Goal: Task Accomplishment & Management: Manage account settings

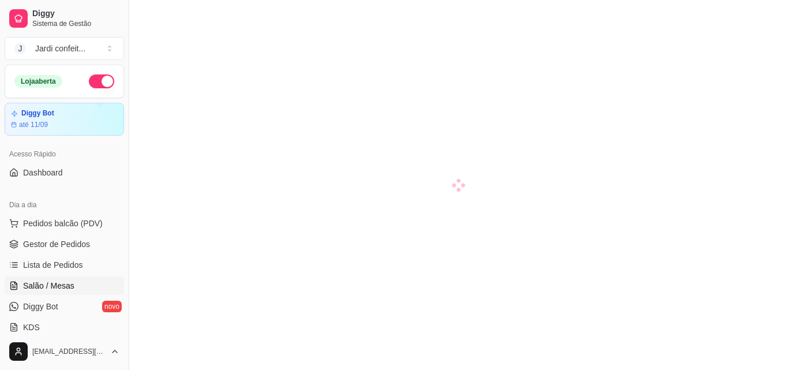
scroll to position [114, 0]
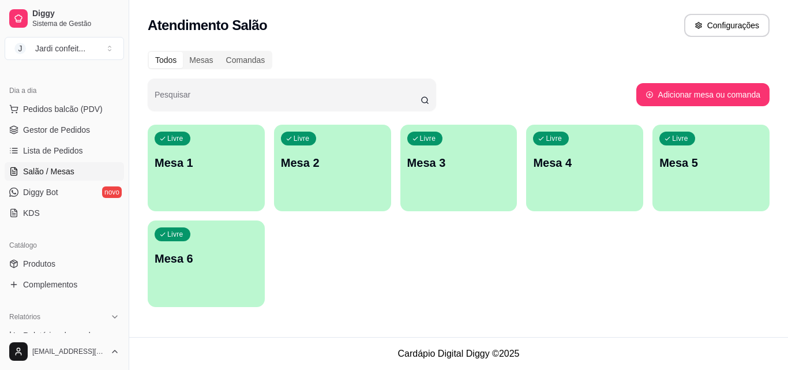
click at [222, 169] on p "Mesa 1" at bounding box center [206, 163] width 103 height 16
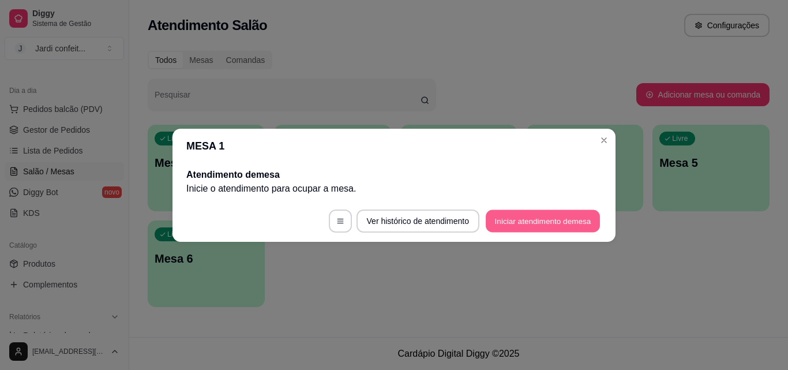
click at [525, 223] on button "Iniciar atendimento de mesa" at bounding box center [543, 221] width 114 height 23
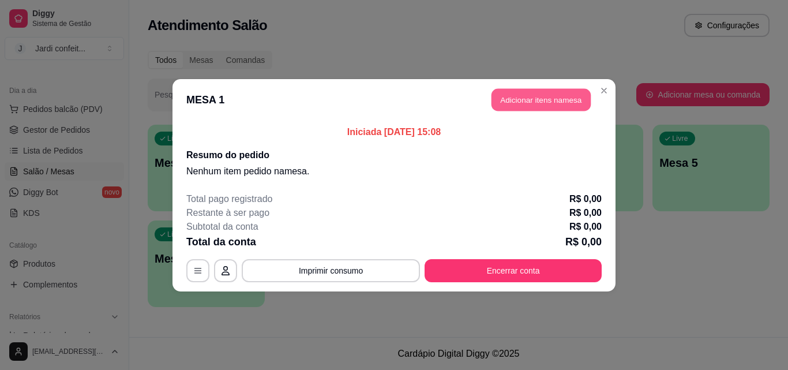
click at [534, 99] on button "Adicionar itens na mesa" at bounding box center [541, 99] width 99 height 23
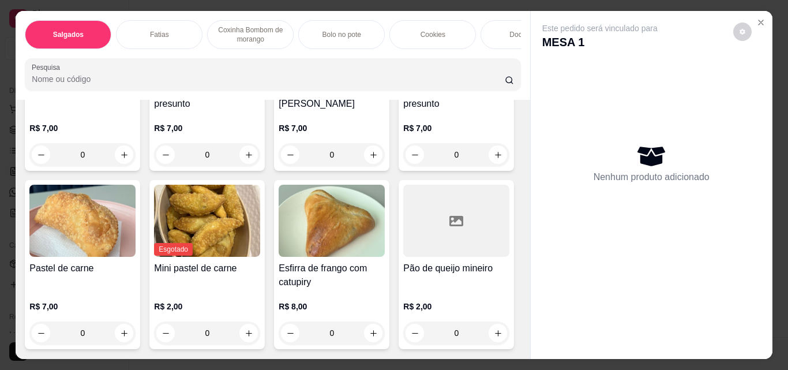
scroll to position [58, 0]
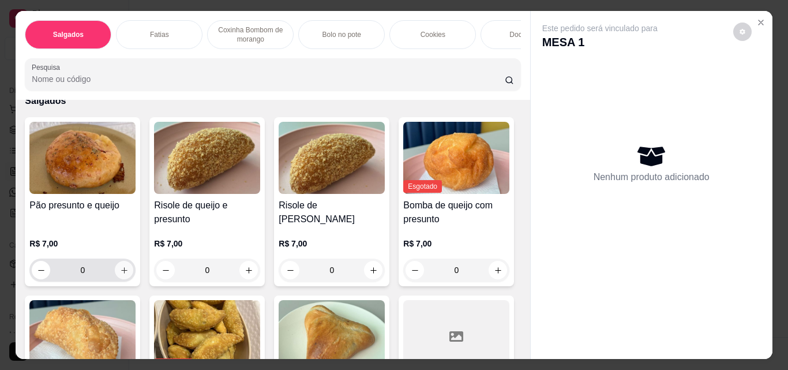
click at [120, 279] on button "increase-product-quantity" at bounding box center [124, 270] width 18 height 18
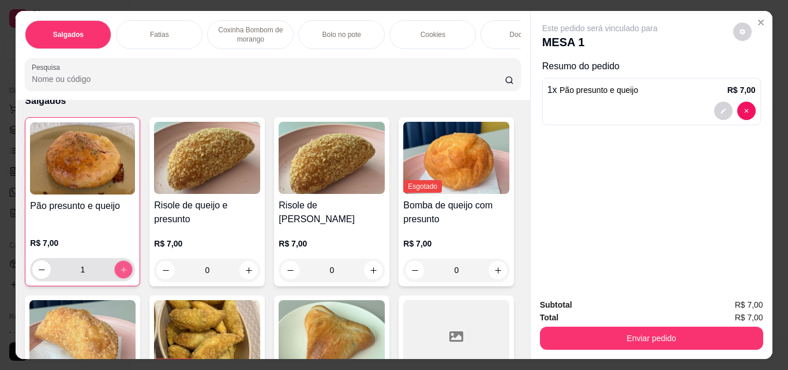
click at [120, 279] on button "increase-product-quantity" at bounding box center [124, 270] width 18 height 18
type input "2"
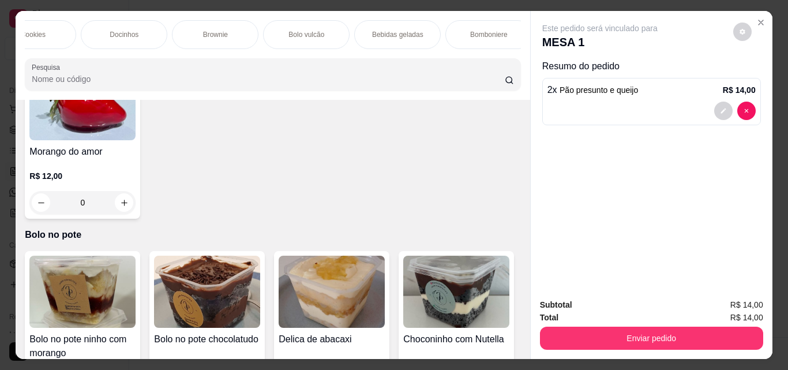
scroll to position [0, 404]
click at [404, 30] on p "Bebidas geladas" at bounding box center [393, 34] width 51 height 9
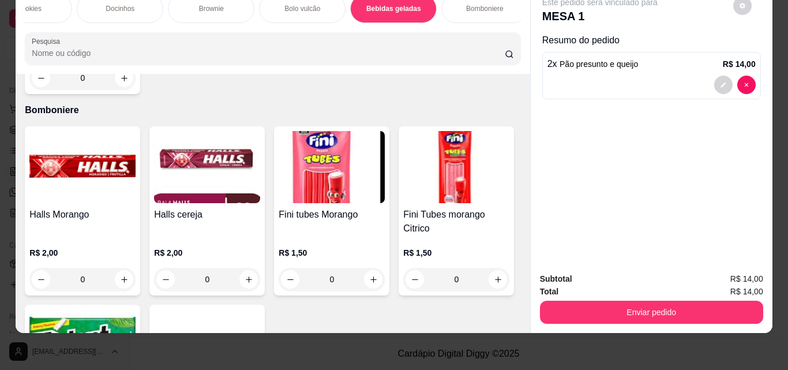
scroll to position [3013, 0]
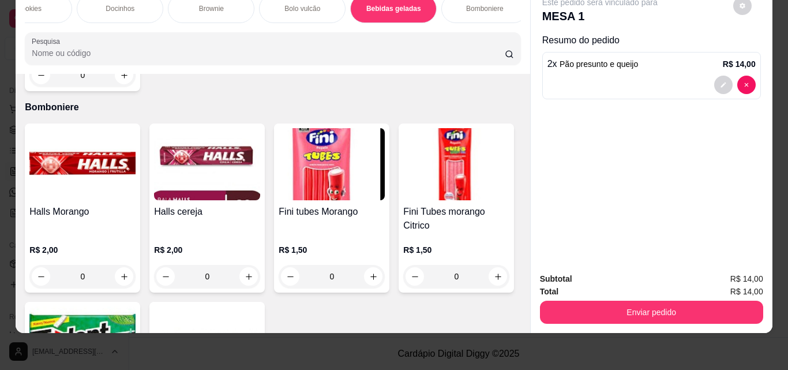
type input "1"
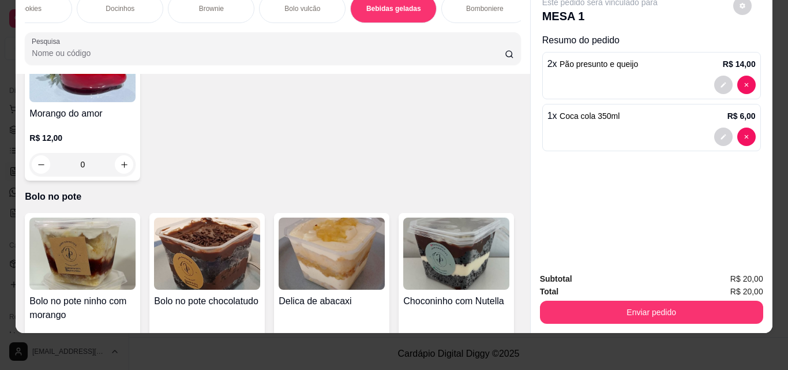
scroll to position [1051, 0]
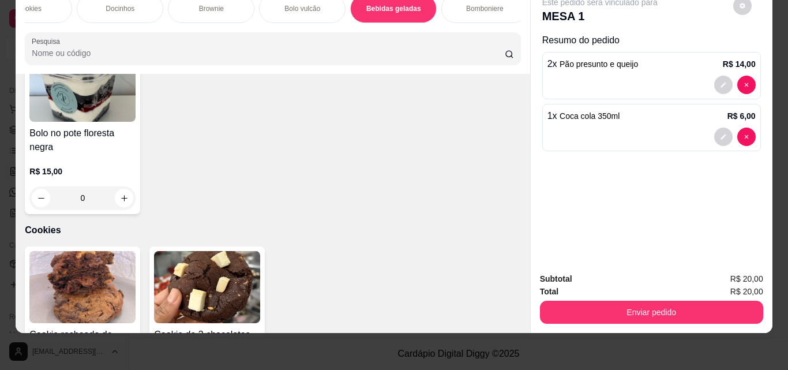
type input "1"
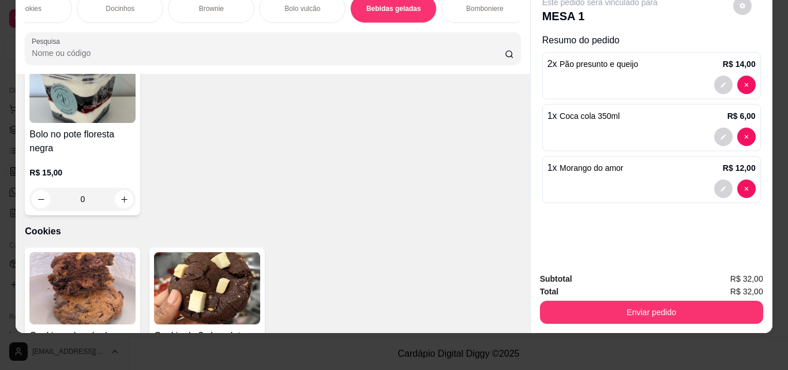
scroll to position [1052, 0]
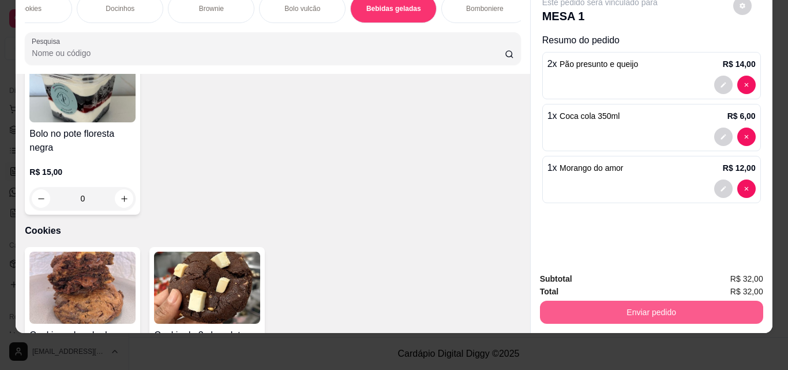
click at [667, 301] on button "Enviar pedido" at bounding box center [651, 312] width 223 height 23
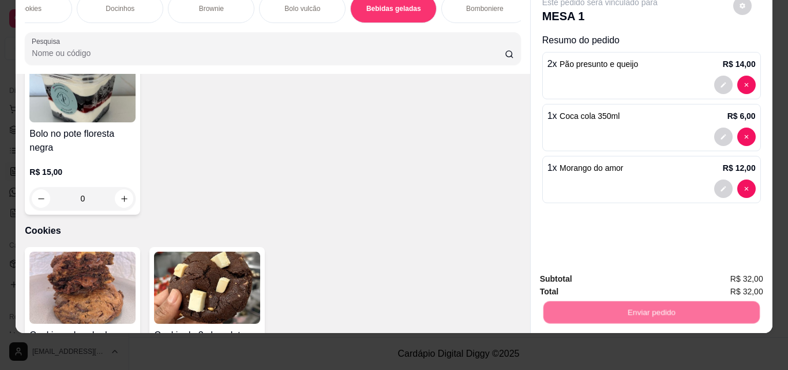
click at [636, 278] on button "Não registrar e enviar pedido" at bounding box center [614, 275] width 120 height 22
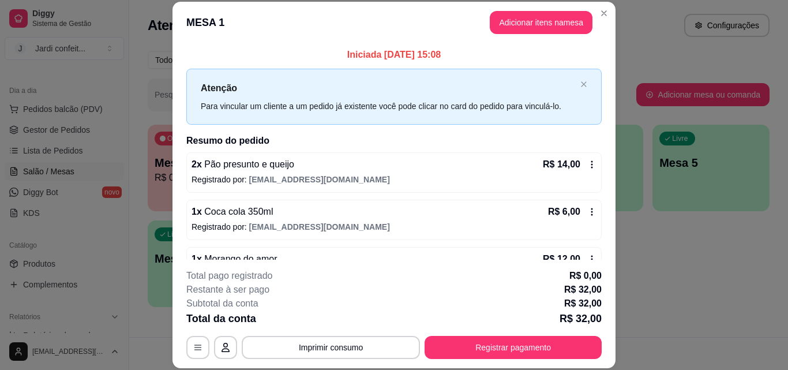
click at [538, 31] on button "Adicionar itens na mesa" at bounding box center [541, 22] width 103 height 23
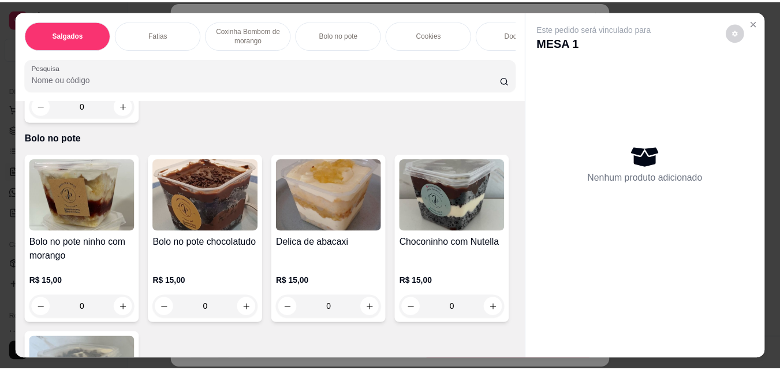
scroll to position [808, 0]
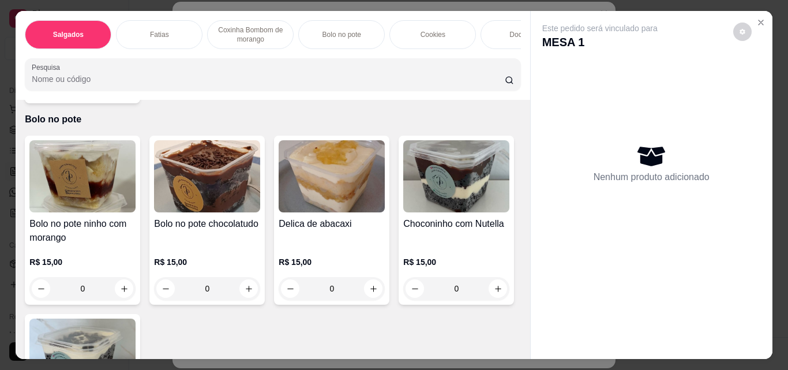
type input "1"
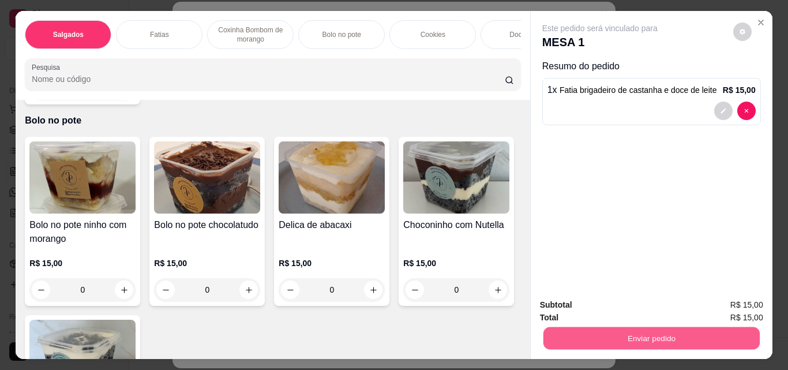
click at [673, 327] on button "Enviar pedido" at bounding box center [651, 338] width 216 height 23
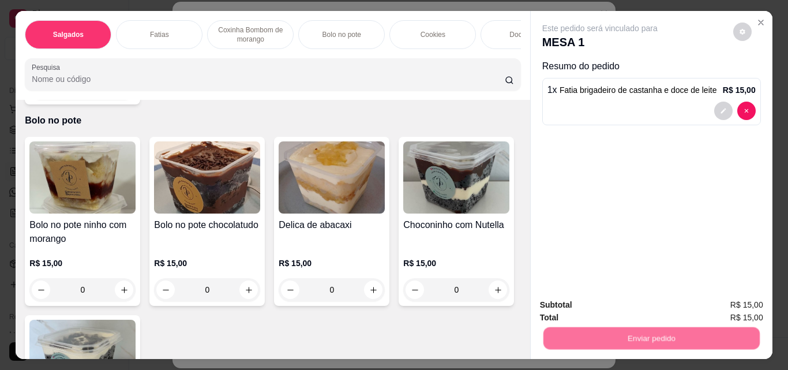
click at [639, 306] on button "Não registrar e enviar pedido" at bounding box center [614, 305] width 120 height 22
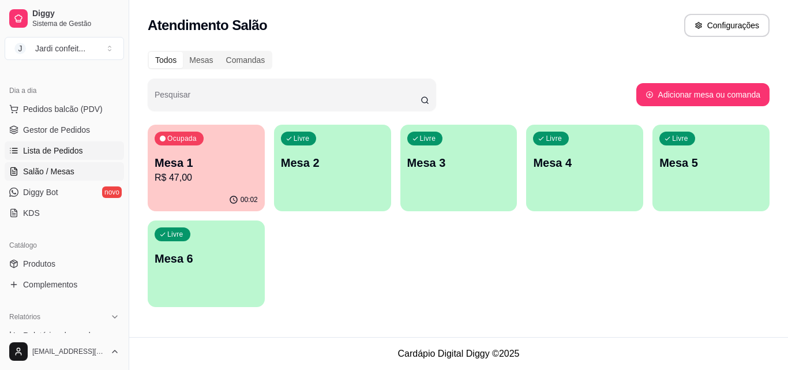
click at [50, 152] on span "Lista de Pedidos" at bounding box center [53, 151] width 60 height 12
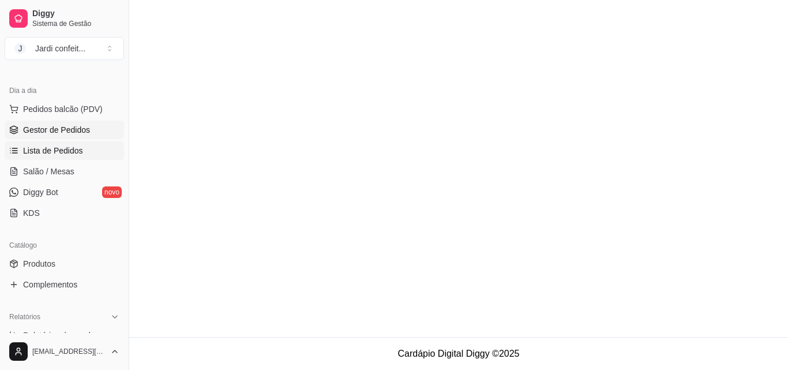
click at [57, 129] on span "Gestor de Pedidos" at bounding box center [56, 130] width 67 height 12
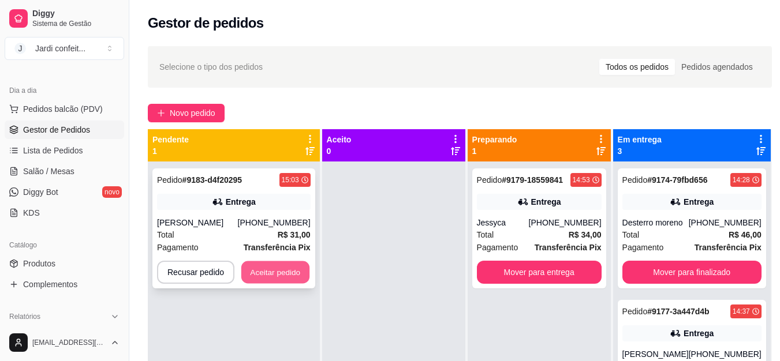
click at [281, 276] on button "Aceitar pedido" at bounding box center [275, 272] width 68 height 23
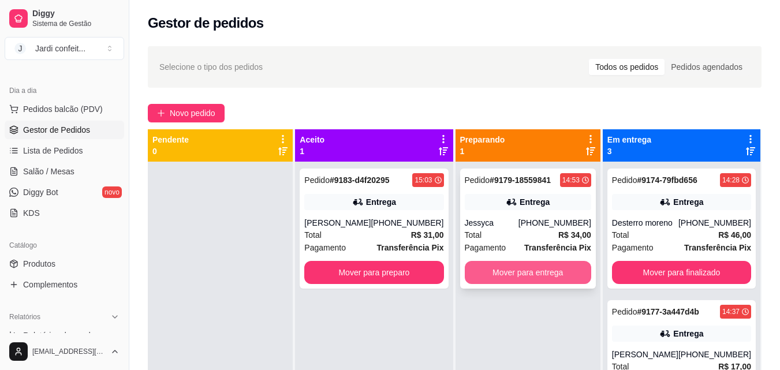
scroll to position [32, 0]
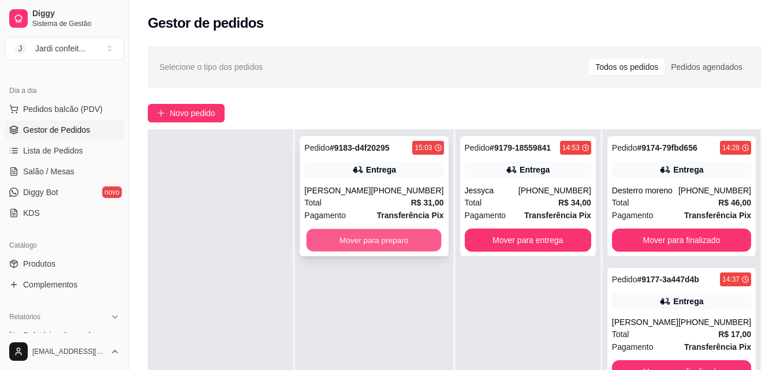
click at [384, 245] on button "Mover para preparo" at bounding box center [373, 240] width 135 height 23
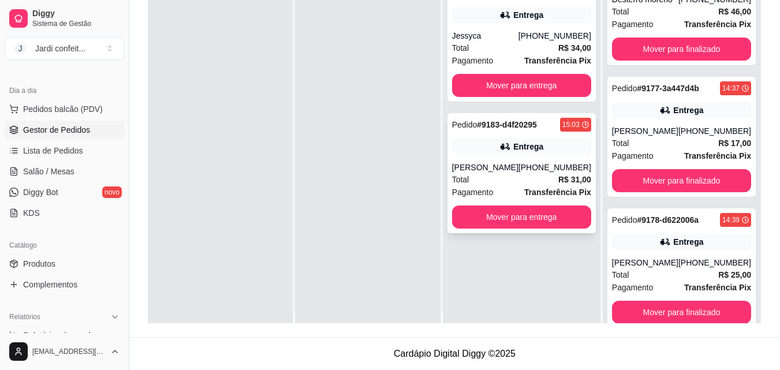
scroll to position [0, 0]
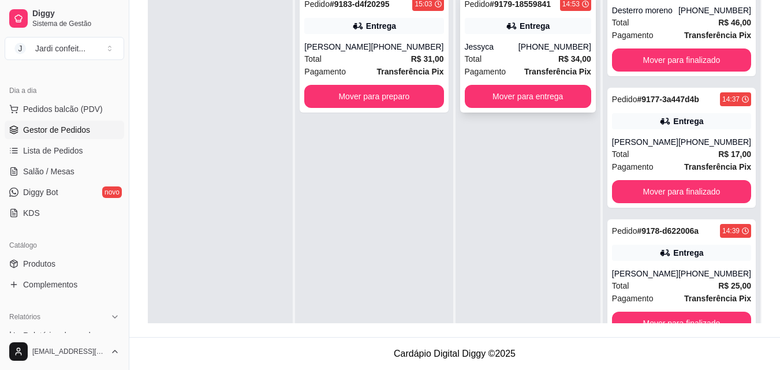
click at [514, 108] on div "Pedido # 9179-18559841 14:53 Entrega Jessyca [PHONE_NUMBER] Total R$ 34,00 Paga…" at bounding box center [528, 52] width 136 height 120
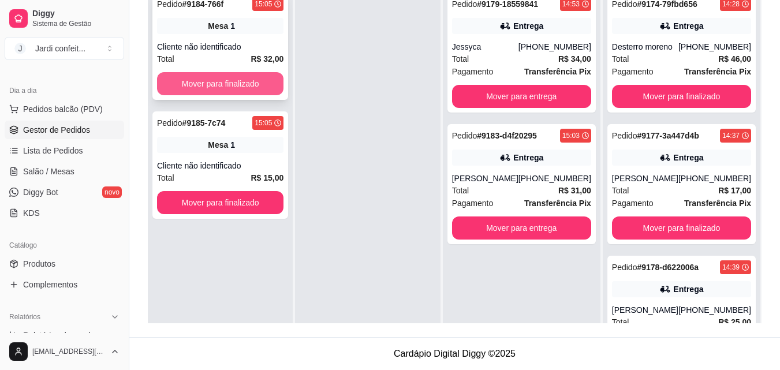
click at [274, 87] on button "Mover para finalizado" at bounding box center [220, 83] width 126 height 23
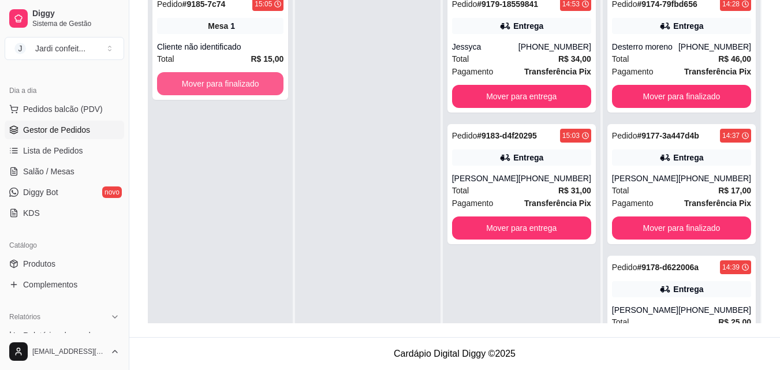
click at [274, 87] on button "Mover para finalizado" at bounding box center [220, 83] width 126 height 23
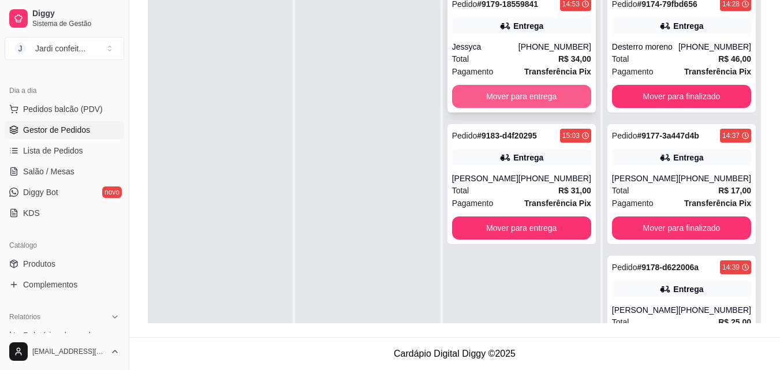
click at [546, 95] on button "Mover para entrega" at bounding box center [521, 96] width 139 height 23
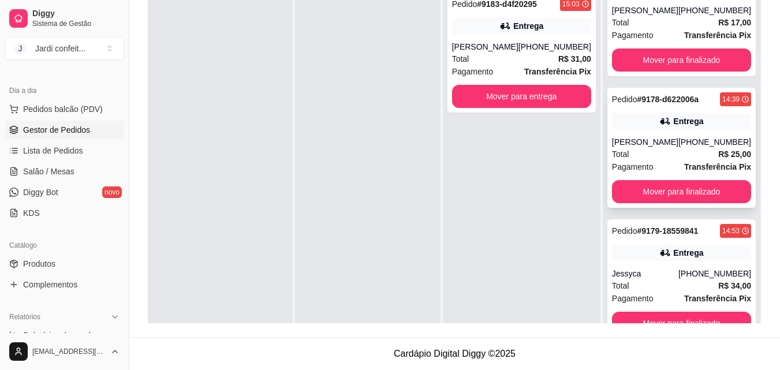
scroll to position [32, 0]
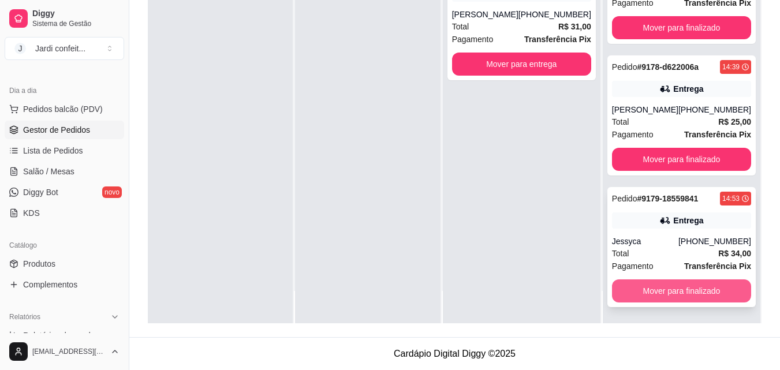
click at [657, 289] on button "Mover para finalizado" at bounding box center [681, 290] width 139 height 23
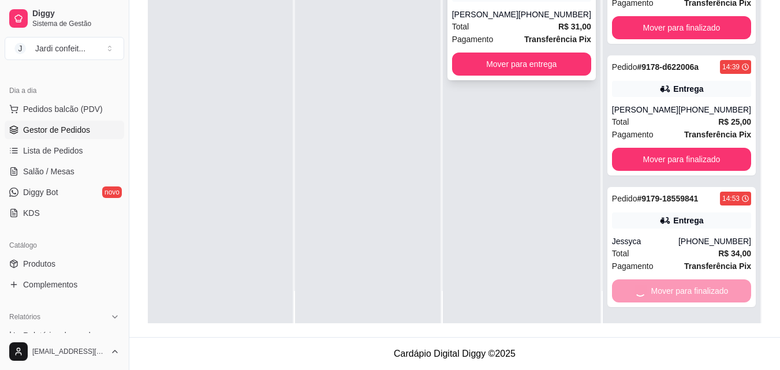
scroll to position [48, 0]
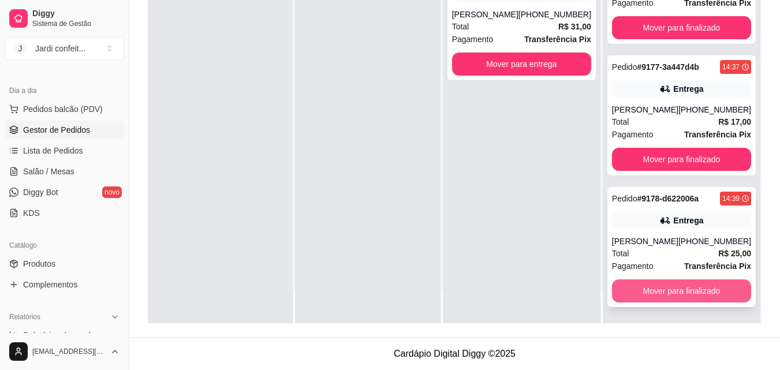
click at [679, 299] on button "Mover para finalizado" at bounding box center [681, 290] width 139 height 23
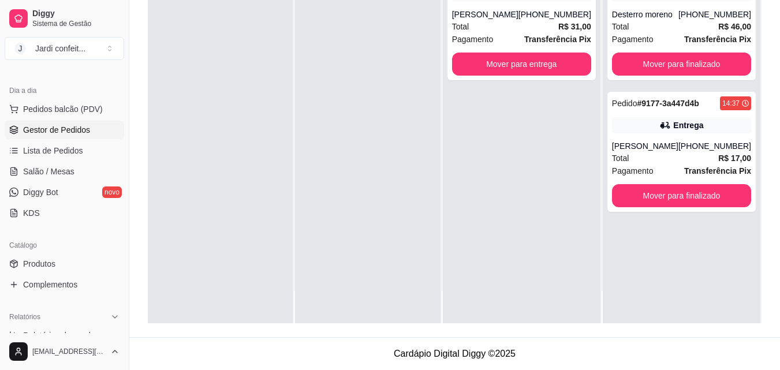
scroll to position [0, 0]
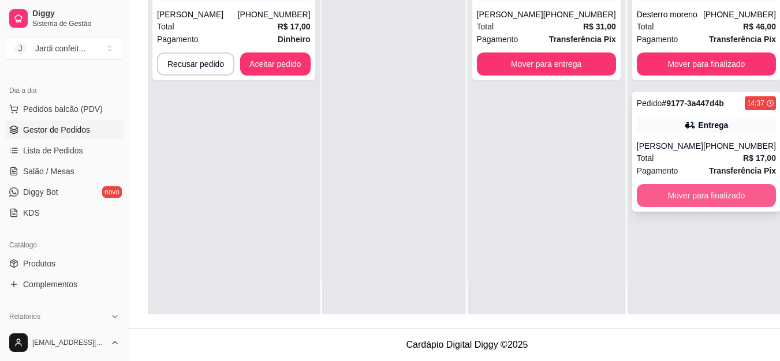
click at [721, 207] on button "Mover para finalizado" at bounding box center [706, 195] width 139 height 23
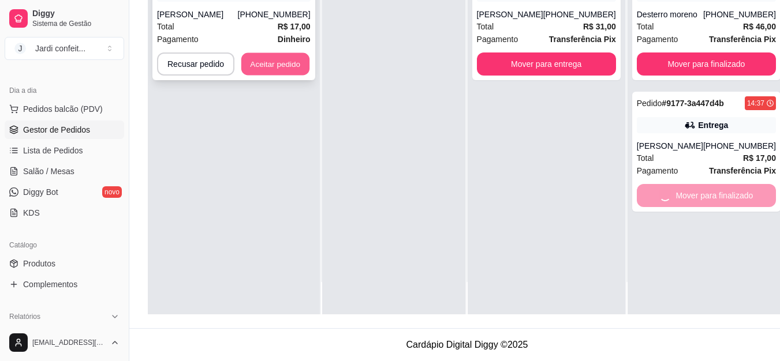
click at [285, 70] on button "Aceitar pedido" at bounding box center [275, 64] width 68 height 23
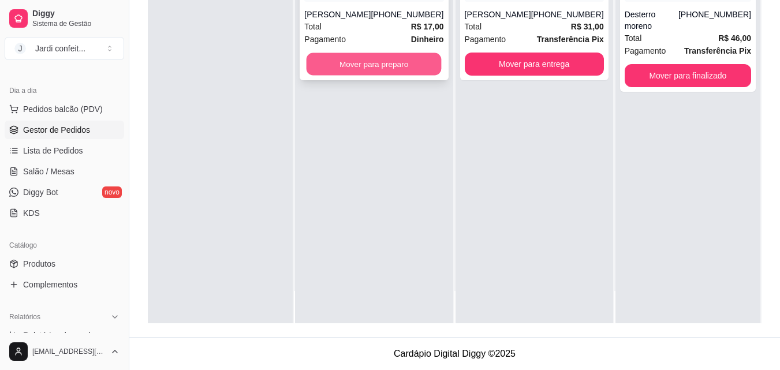
click at [331, 61] on button "Mover para preparo" at bounding box center [373, 64] width 135 height 23
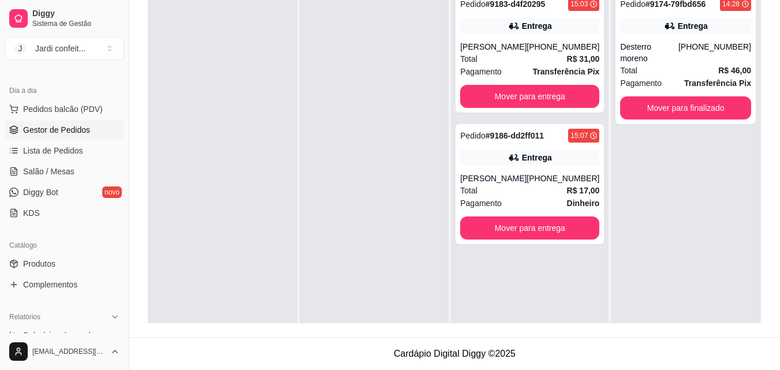
scroll to position [118, 0]
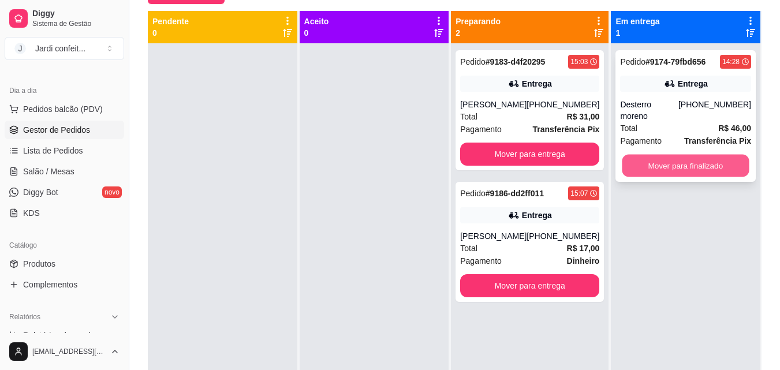
click at [678, 155] on button "Mover para finalizado" at bounding box center [685, 166] width 127 height 23
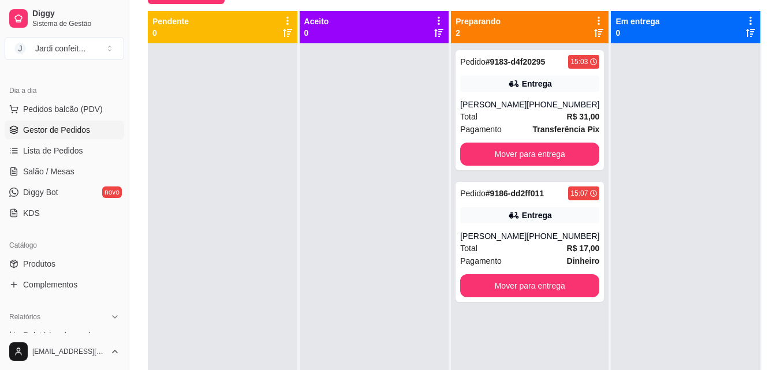
scroll to position [32, 0]
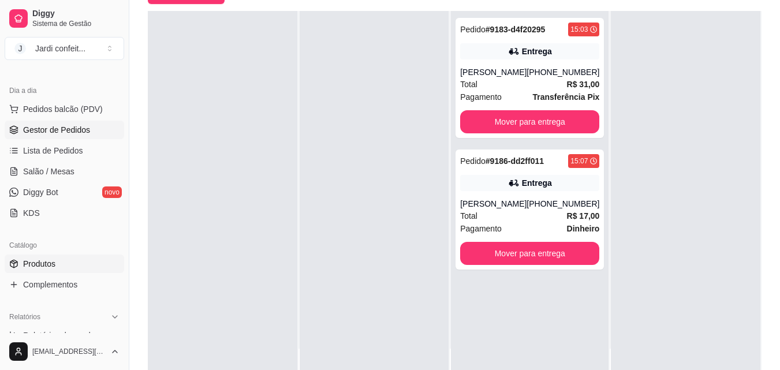
click at [73, 256] on link "Produtos" at bounding box center [64, 264] width 119 height 18
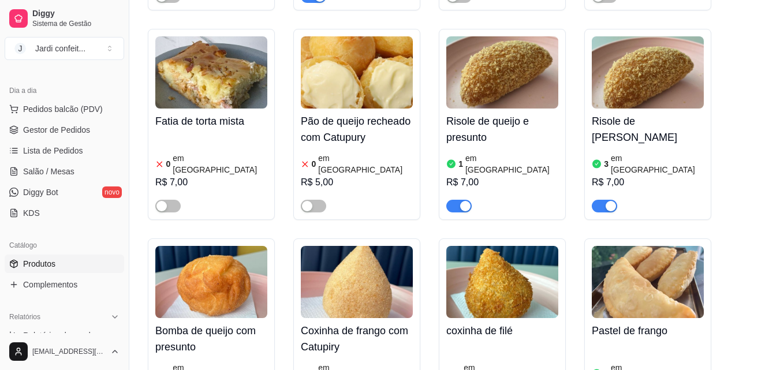
scroll to position [635, 0]
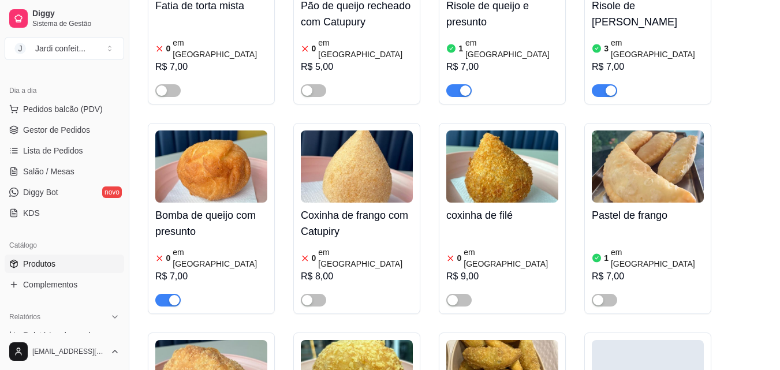
click at [496, 203] on div "coxinha de filé 0 em estoque R$ 9,00" at bounding box center [502, 255] width 112 height 104
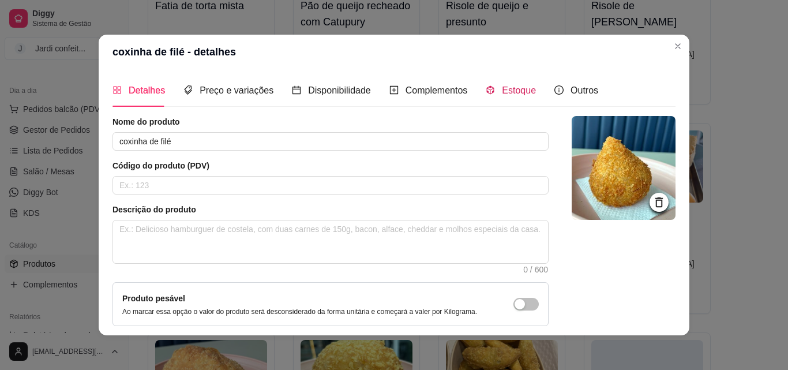
click at [507, 86] on span "Estoque" at bounding box center [519, 90] width 34 height 10
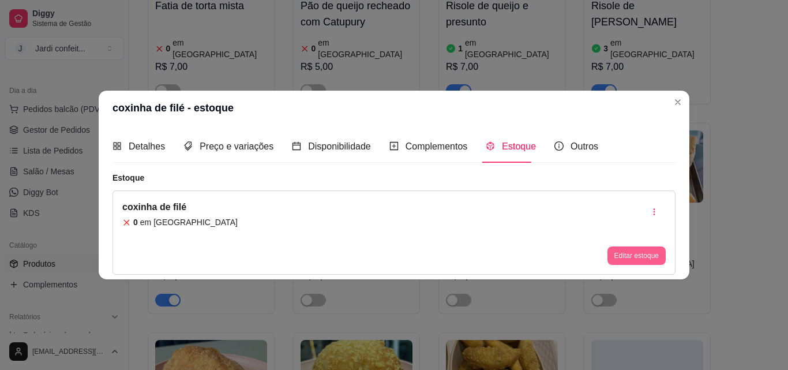
click at [633, 256] on button "Editar estoque" at bounding box center [637, 255] width 58 height 18
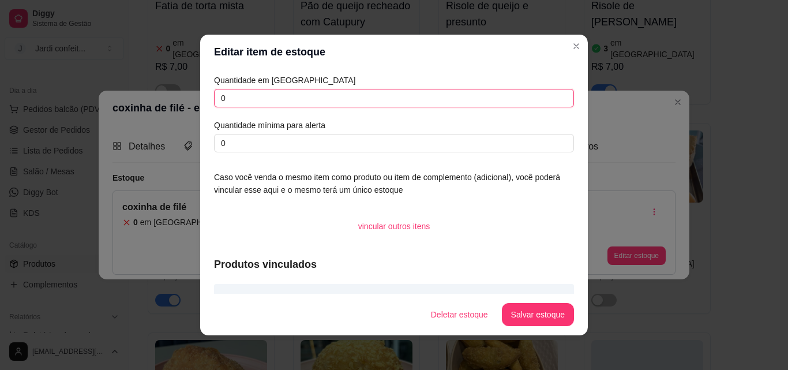
click at [231, 91] on input "0" at bounding box center [394, 98] width 360 height 18
drag, startPoint x: 231, startPoint y: 92, endPoint x: 216, endPoint y: 96, distance: 15.7
click at [216, 96] on input "0" at bounding box center [394, 98] width 360 height 18
type input "1"
click at [545, 318] on button "Salvar estoque" at bounding box center [538, 314] width 72 height 23
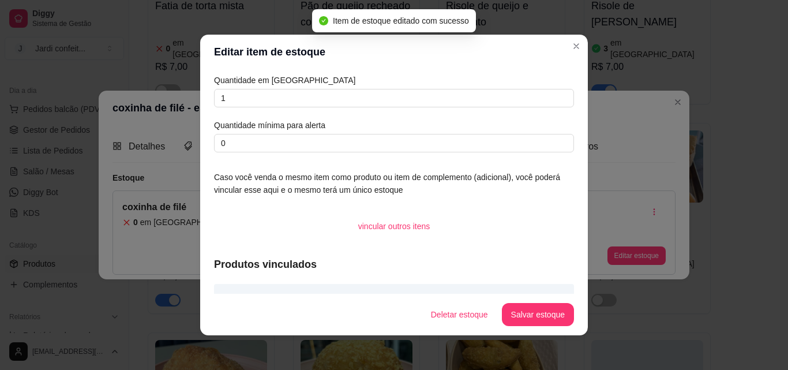
click at [582, 50] on header "Editar item de estoque" at bounding box center [394, 52] width 388 height 35
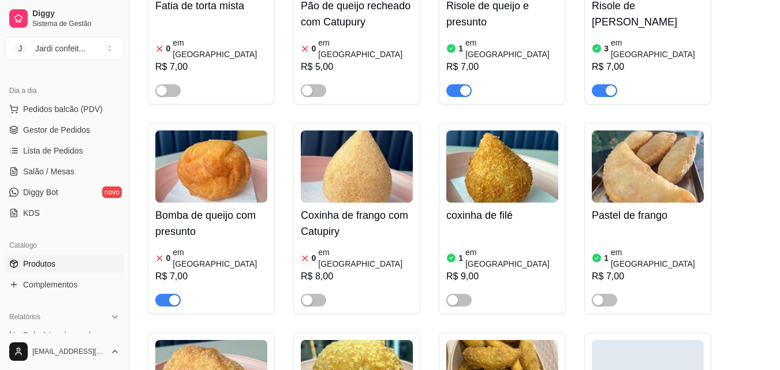
scroll to position [693, 0]
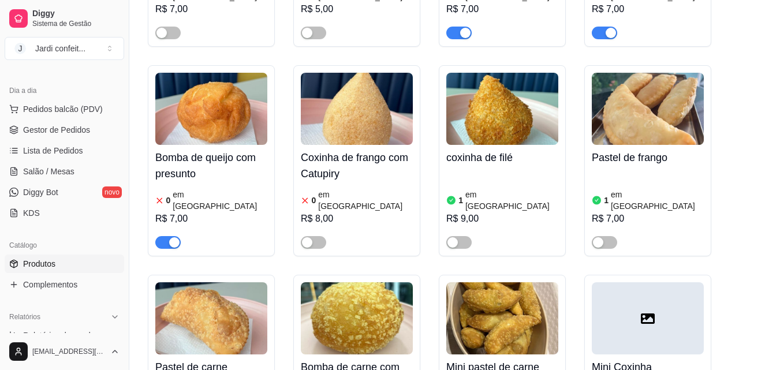
click at [468, 236] on span "button" at bounding box center [458, 242] width 25 height 13
click at [160, 236] on span "button" at bounding box center [167, 242] width 25 height 13
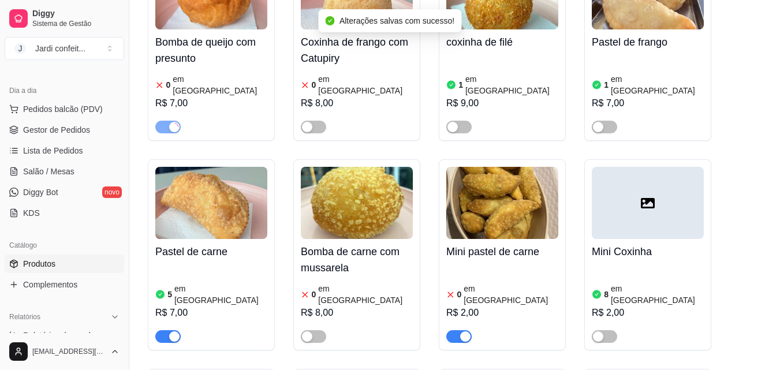
scroll to position [923, 0]
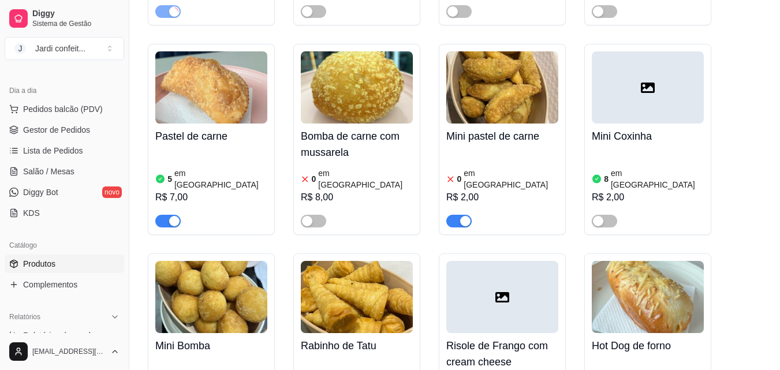
click at [459, 215] on button "button" at bounding box center [458, 221] width 25 height 13
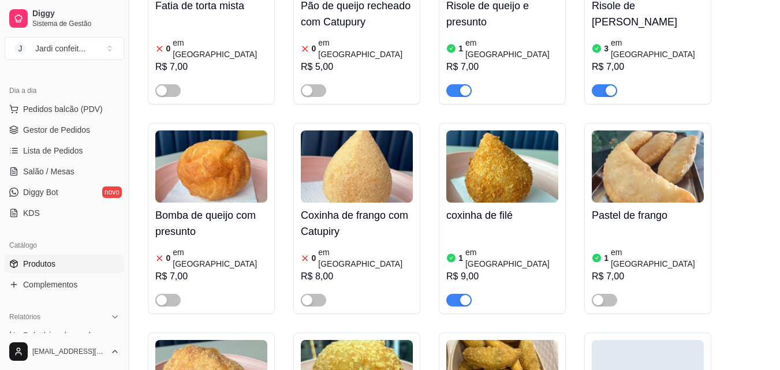
scroll to position [461, 0]
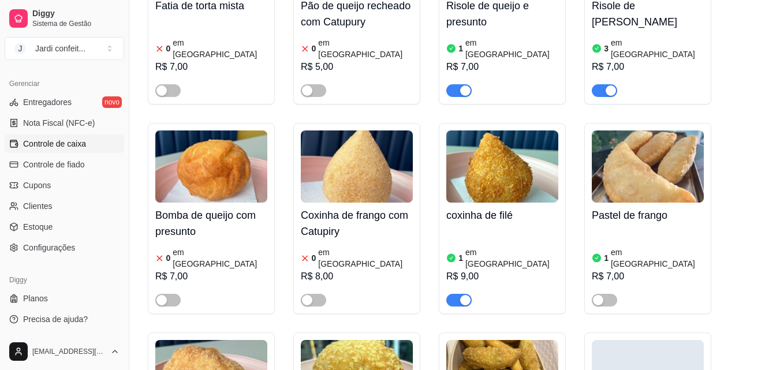
click at [65, 147] on span "Controle de caixa" at bounding box center [54, 144] width 63 height 12
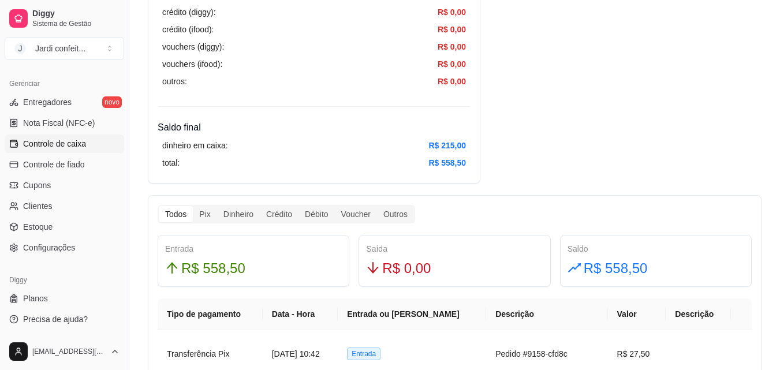
scroll to position [577, 0]
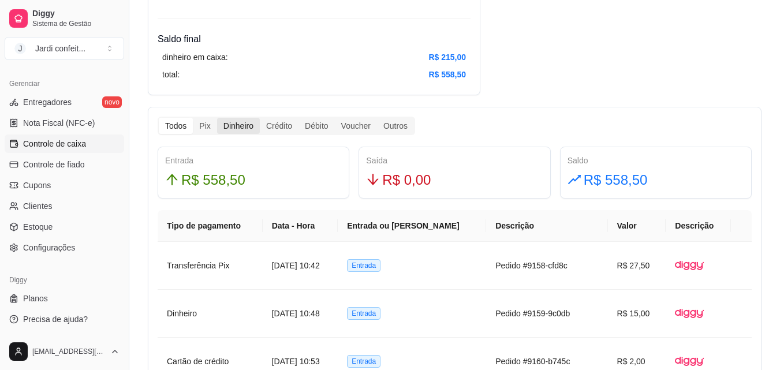
click at [238, 125] on div "Dinheiro" at bounding box center [238, 126] width 43 height 16
click at [217, 118] on input "Dinheiro" at bounding box center [217, 118] width 0 height 0
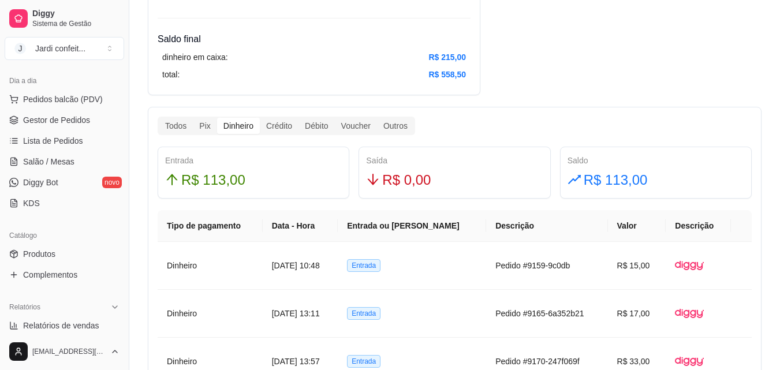
scroll to position [0, 0]
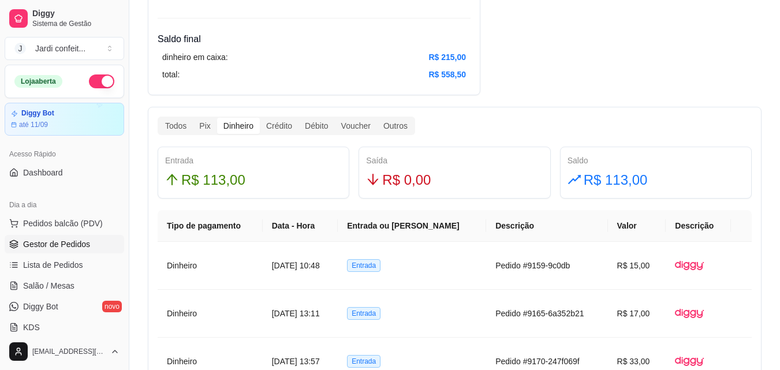
click at [80, 246] on span "Gestor de Pedidos" at bounding box center [56, 244] width 67 height 12
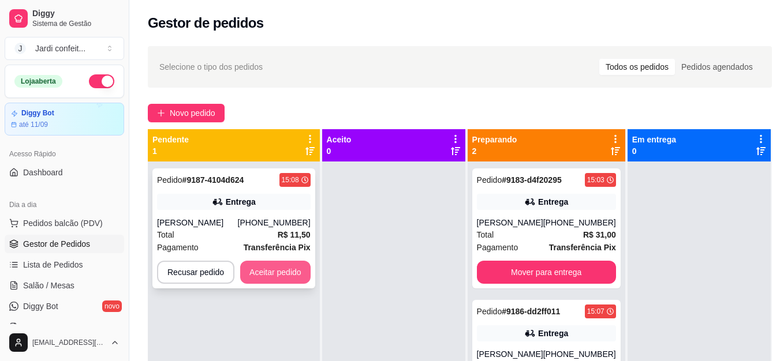
click at [285, 276] on button "Aceitar pedido" at bounding box center [275, 272] width 70 height 23
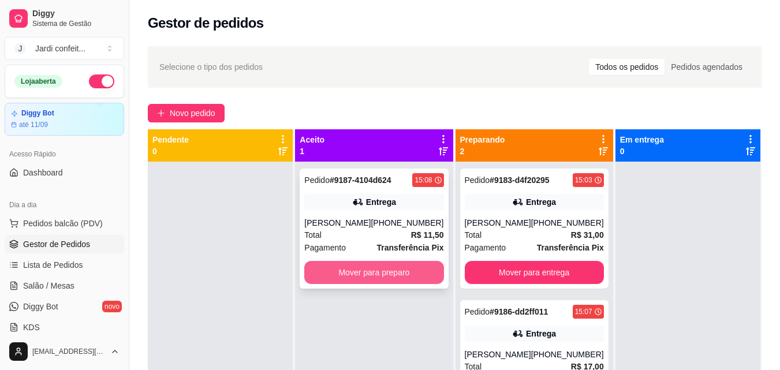
click at [413, 267] on button "Mover para preparo" at bounding box center [373, 272] width 139 height 23
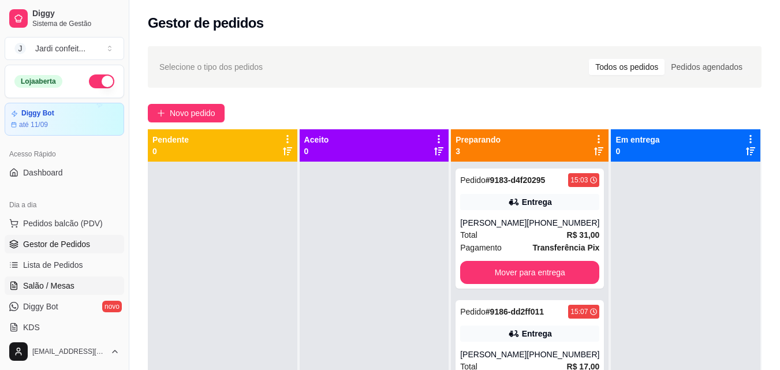
click at [61, 281] on span "Salão / Mesas" at bounding box center [48, 286] width 51 height 12
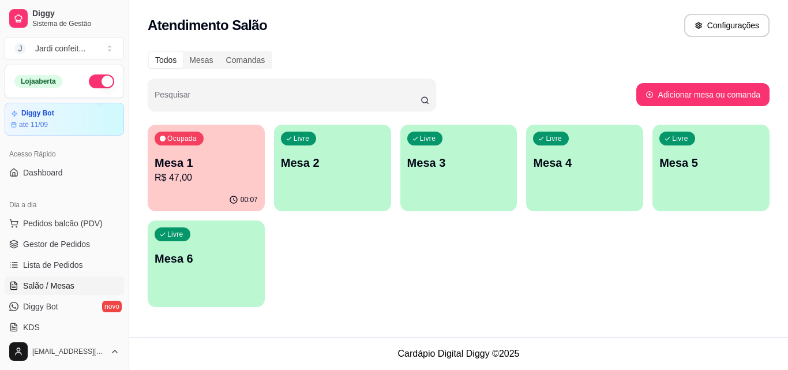
click at [181, 158] on p "Mesa 1" at bounding box center [206, 163] width 103 height 16
click at [66, 244] on span "Gestor de Pedidos" at bounding box center [56, 244] width 67 height 12
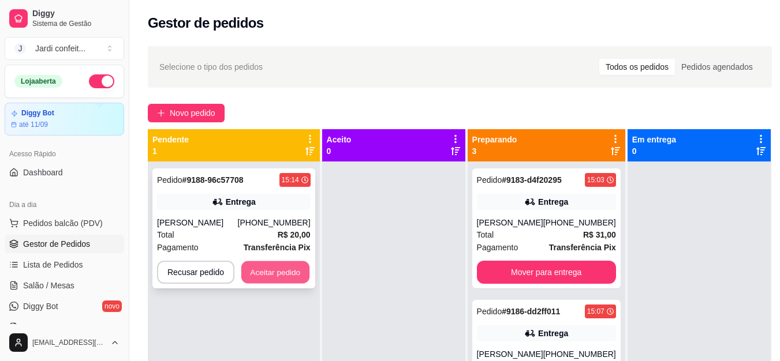
click at [281, 281] on button "Aceitar pedido" at bounding box center [275, 272] width 68 height 23
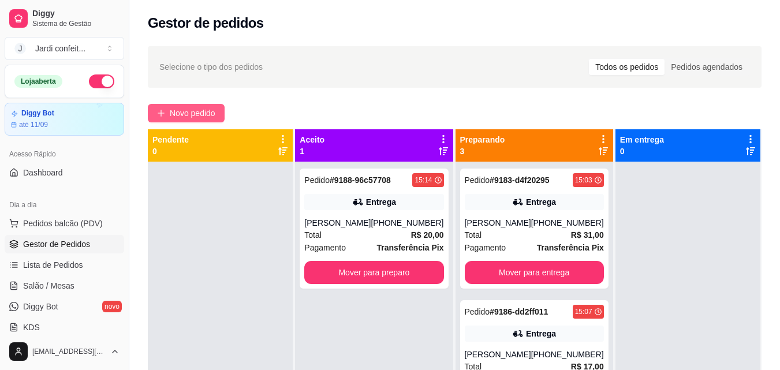
click at [194, 113] on span "Novo pedido" at bounding box center [193, 113] width 46 height 13
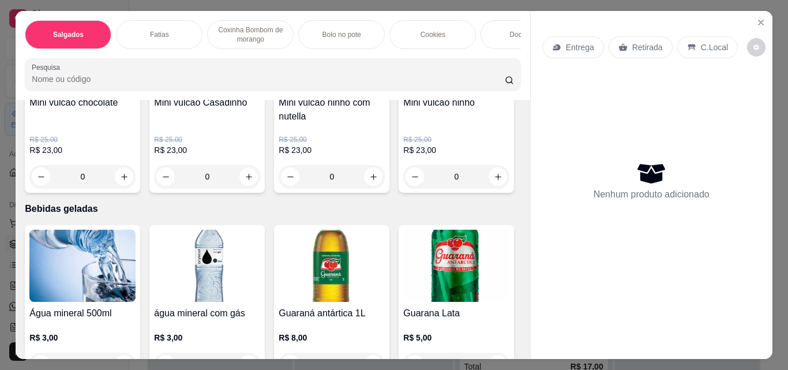
scroll to position [2136, 0]
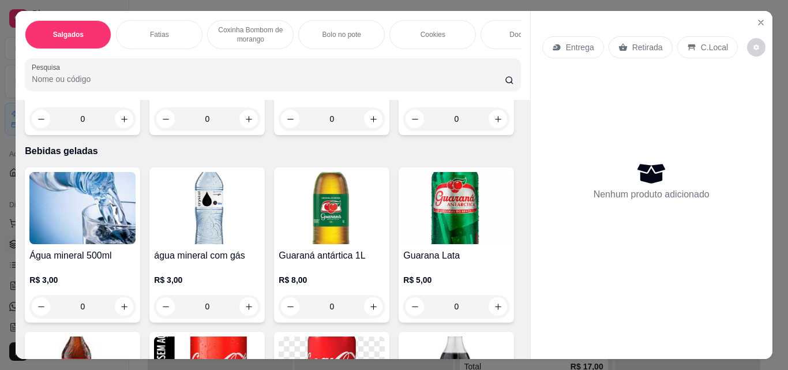
type input "1"
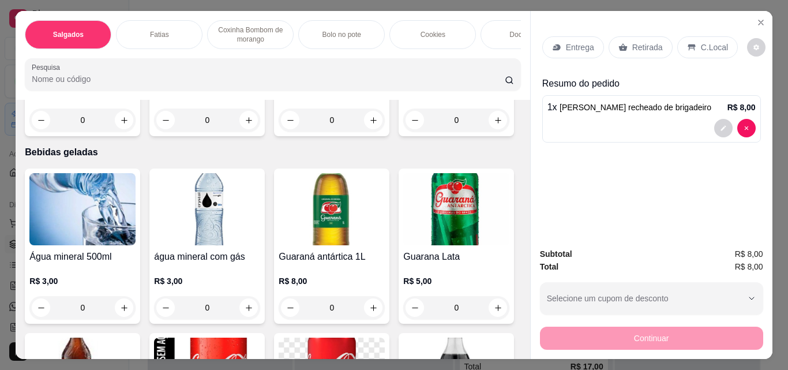
scroll to position [2366, 0]
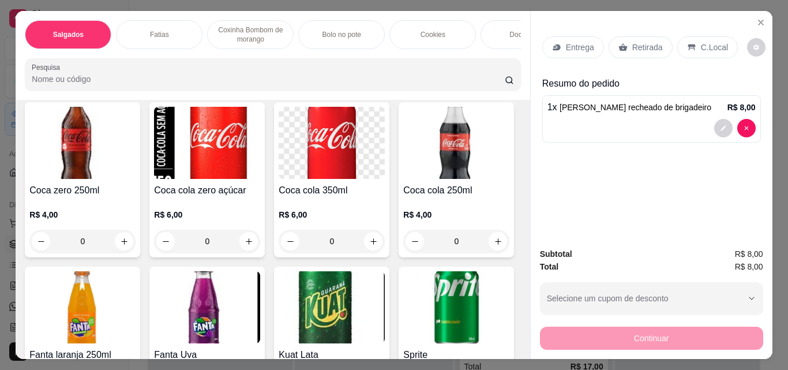
type input "1"
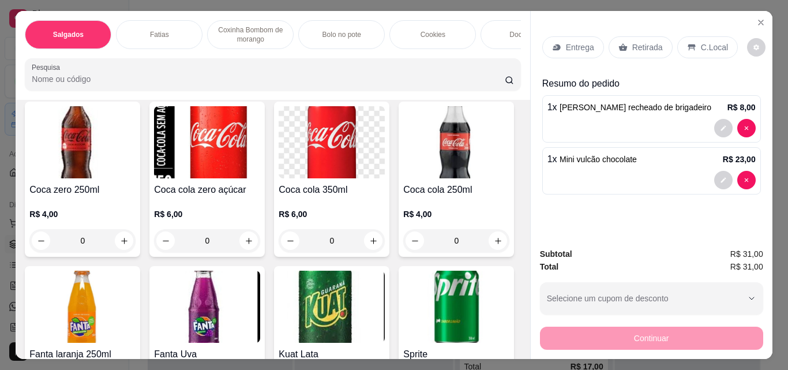
click at [633, 46] on p "Retirada" at bounding box center [648, 48] width 31 height 12
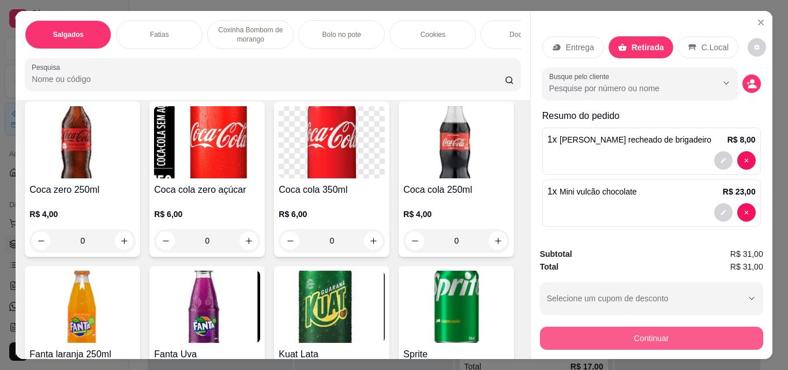
click at [652, 327] on button "Continuar" at bounding box center [651, 338] width 223 height 23
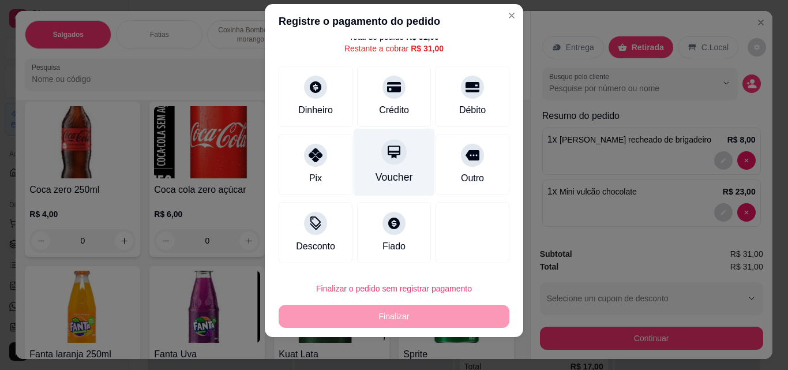
scroll to position [18, 0]
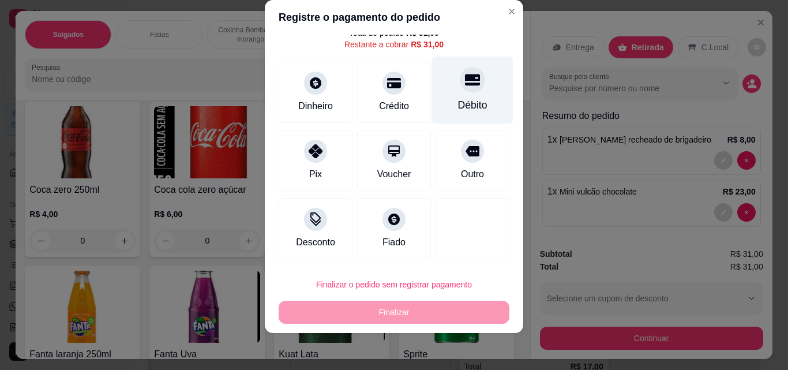
click at [461, 97] on div "Débito" at bounding box center [472, 91] width 81 height 68
type input "R$ 0,00"
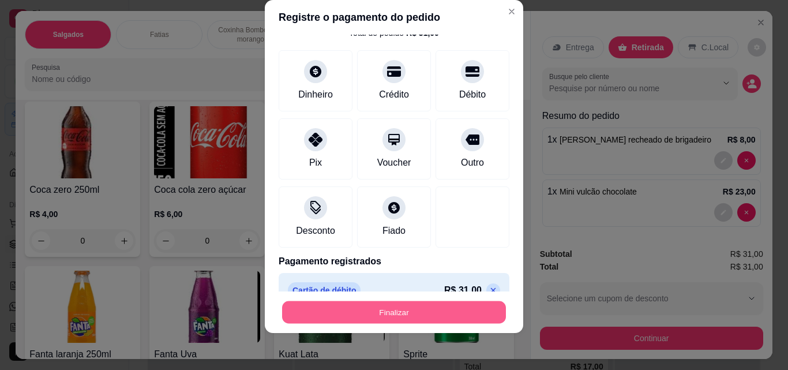
click at [451, 309] on button "Finalizar" at bounding box center [394, 312] width 224 height 23
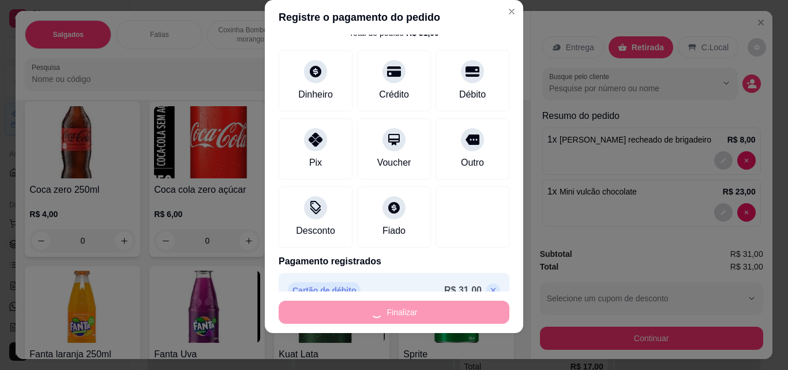
type input "0"
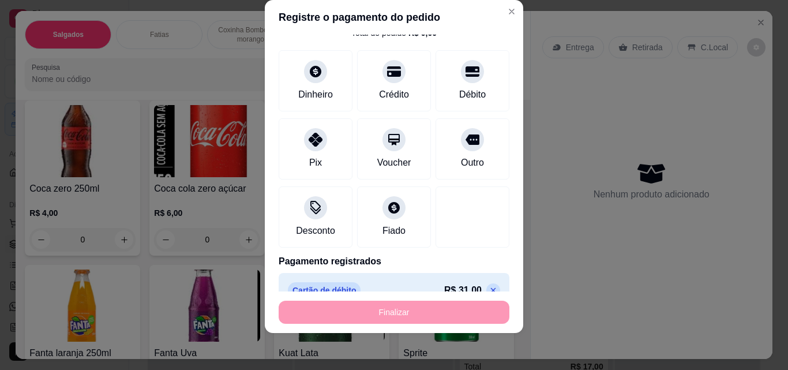
type input "-R$ 31,00"
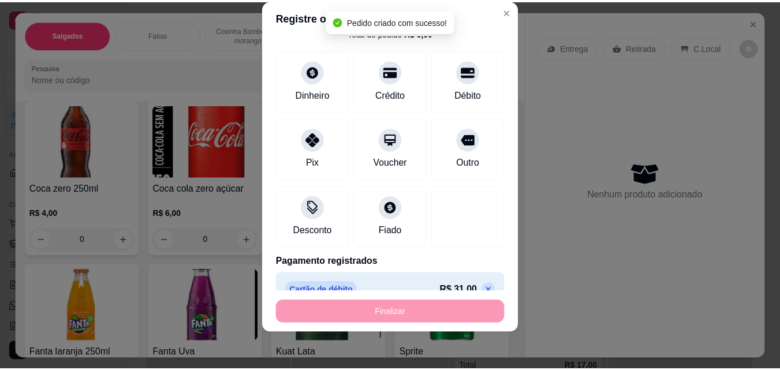
scroll to position [2365, 0]
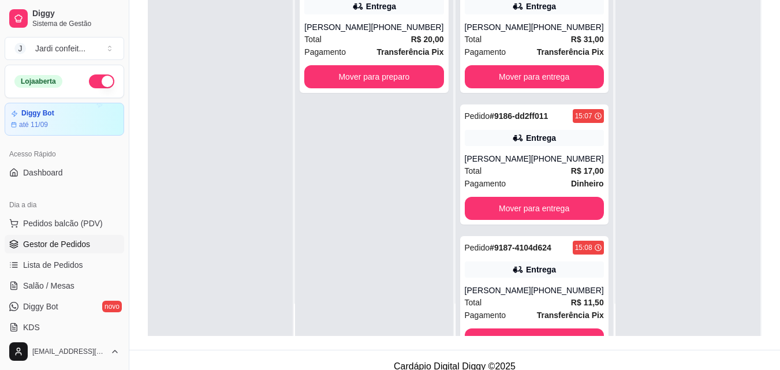
scroll to position [173, 0]
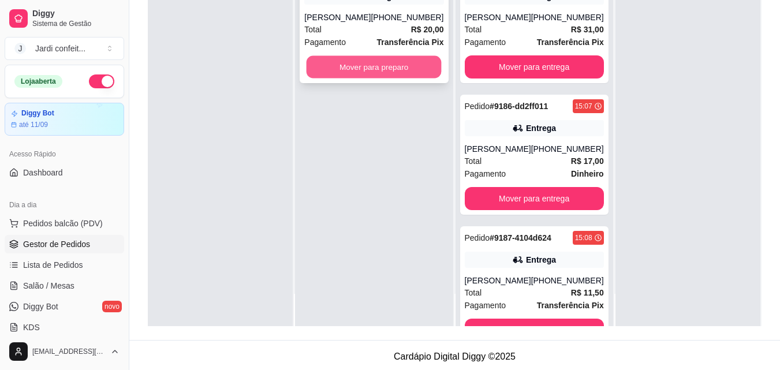
click at [397, 61] on button "Mover para preparo" at bounding box center [373, 67] width 135 height 23
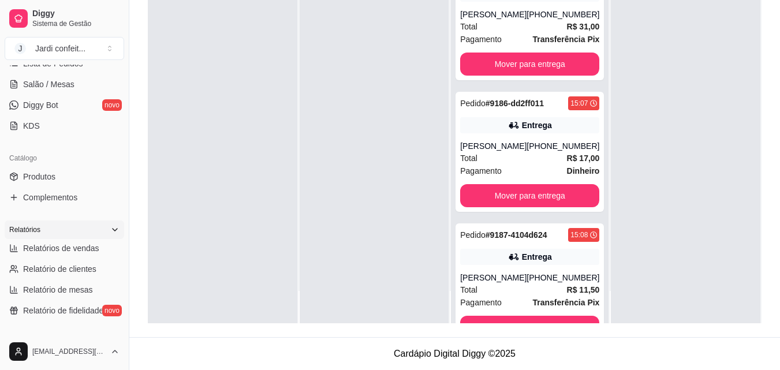
scroll to position [115, 0]
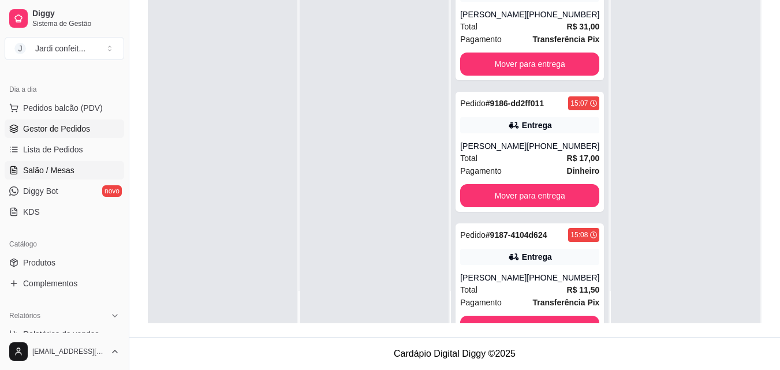
click at [87, 168] on link "Salão / Mesas" at bounding box center [64, 170] width 119 height 18
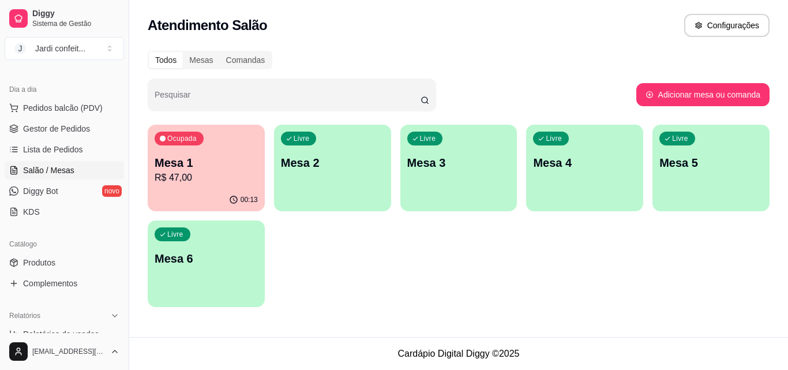
click at [230, 168] on p "Mesa 1" at bounding box center [206, 163] width 103 height 16
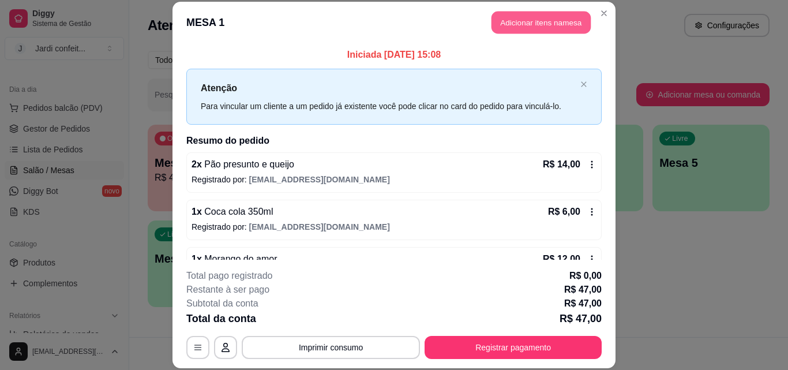
click at [541, 26] on button "Adicionar itens na mesa" at bounding box center [541, 23] width 99 height 23
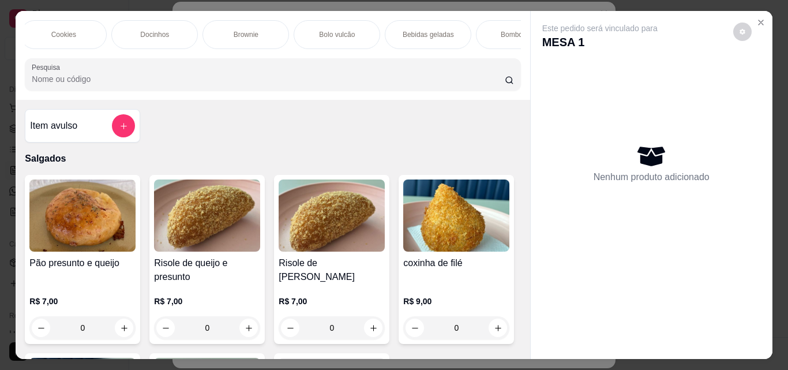
scroll to position [0, 397]
click at [428, 29] on div "Bebidas geladas" at bounding box center [400, 34] width 87 height 29
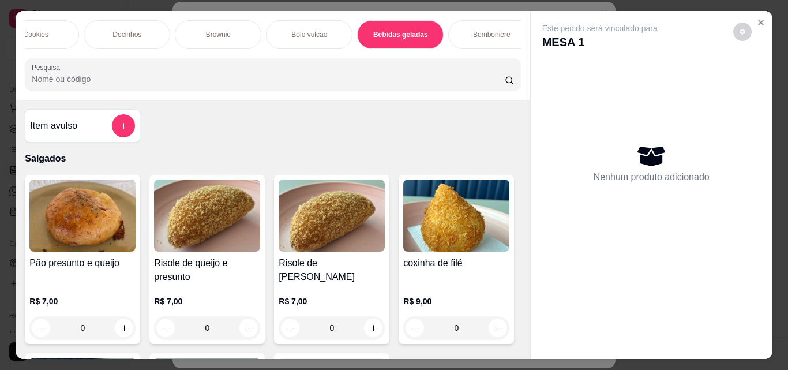
scroll to position [30, 0]
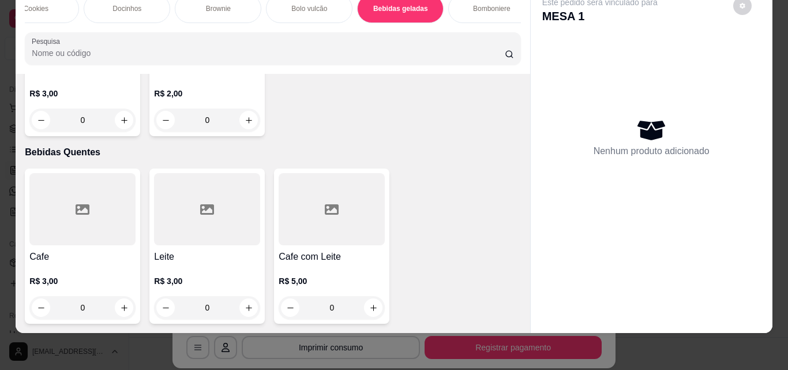
type input "1"
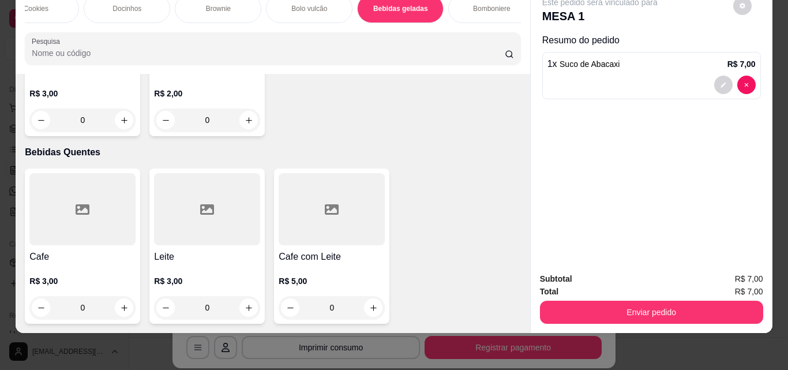
scroll to position [3577, 0]
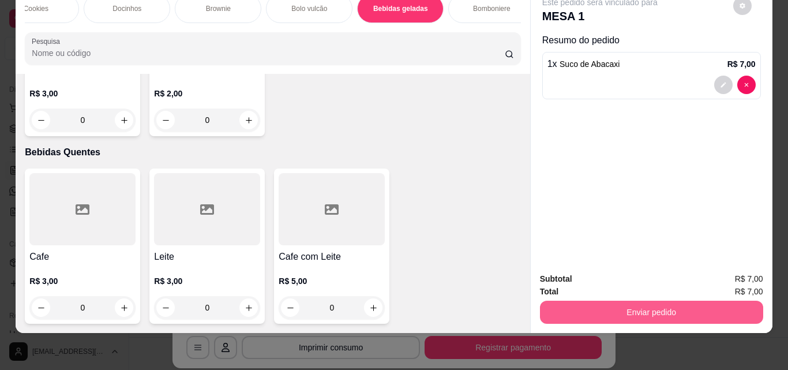
click at [687, 301] on button "Enviar pedido" at bounding box center [651, 312] width 223 height 23
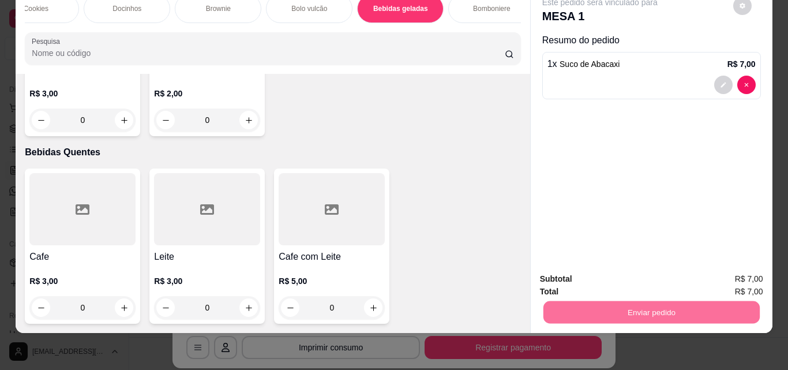
click at [620, 266] on button "Não registrar e enviar pedido" at bounding box center [614, 275] width 120 height 22
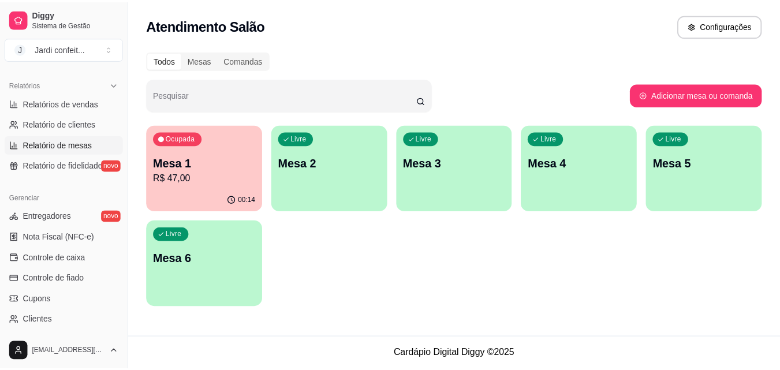
scroll to position [231, 0]
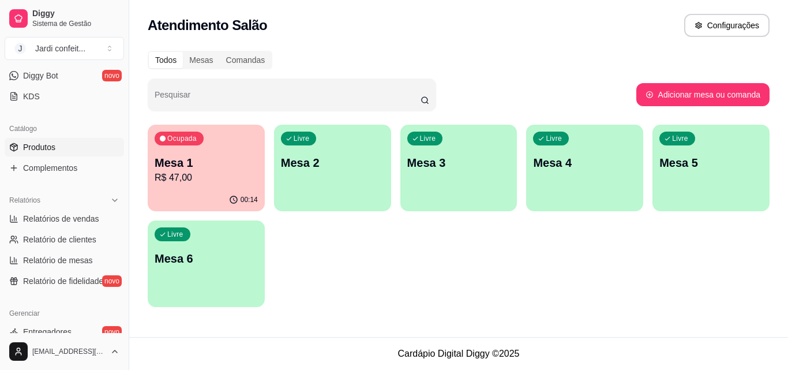
click at [69, 154] on link "Produtos" at bounding box center [64, 147] width 119 height 18
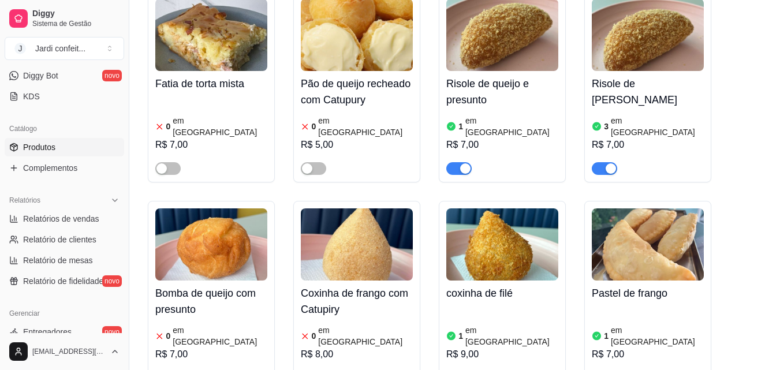
scroll to position [577, 0]
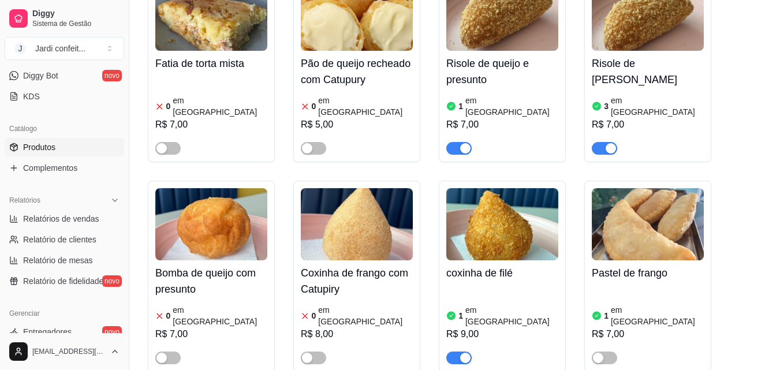
click at [454, 352] on span "button" at bounding box center [458, 358] width 25 height 13
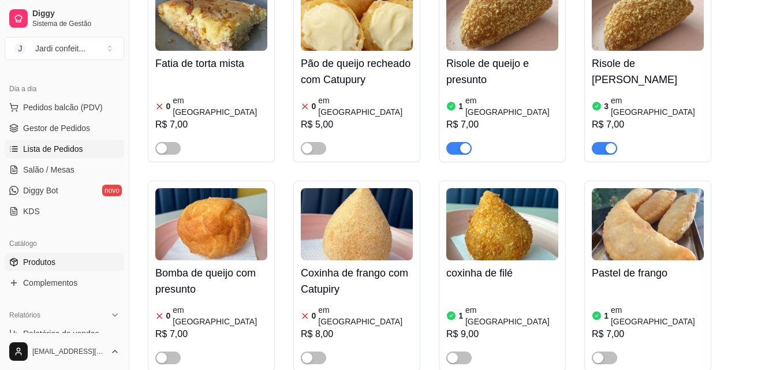
scroll to position [115, 0]
click at [89, 134] on link "Gestor de Pedidos" at bounding box center [64, 128] width 119 height 18
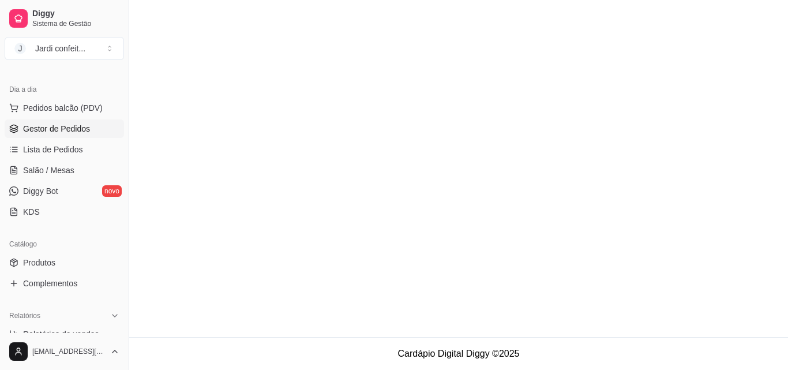
click at [58, 132] on span "Gestor de Pedidos" at bounding box center [56, 129] width 67 height 12
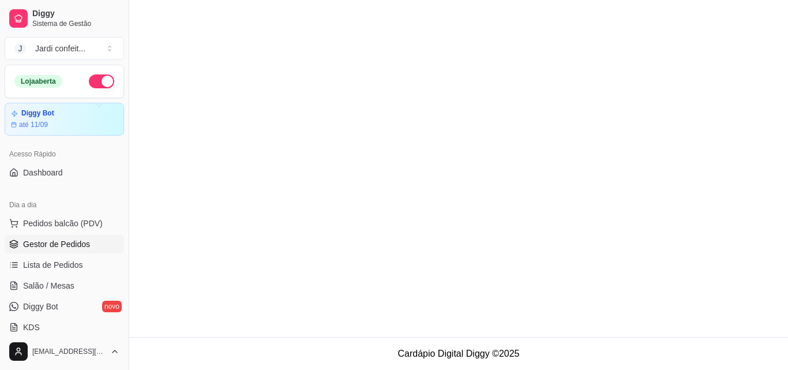
click at [65, 247] on span "Gestor de Pedidos" at bounding box center [56, 244] width 67 height 12
click at [66, 246] on span "Gestor de Pedidos" at bounding box center [56, 244] width 67 height 12
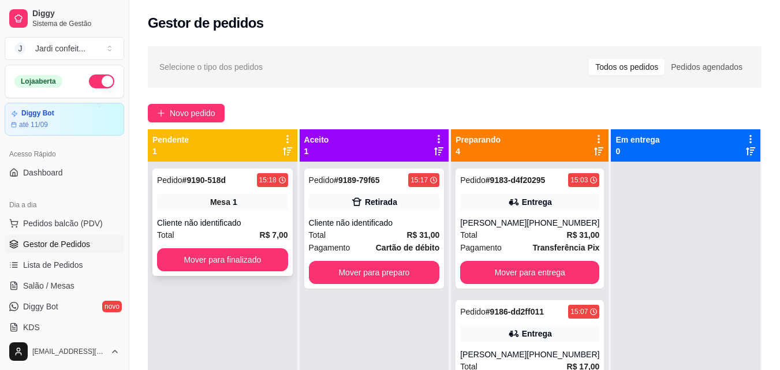
click at [253, 259] on button "Mover para finalizado" at bounding box center [222, 259] width 131 height 23
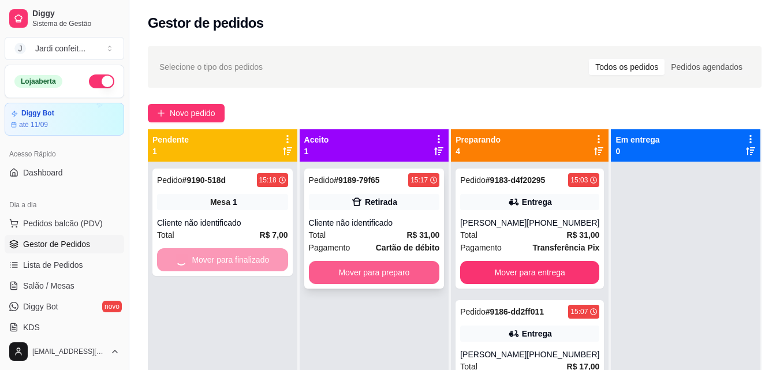
click at [347, 263] on button "Mover para preparo" at bounding box center [374, 272] width 131 height 23
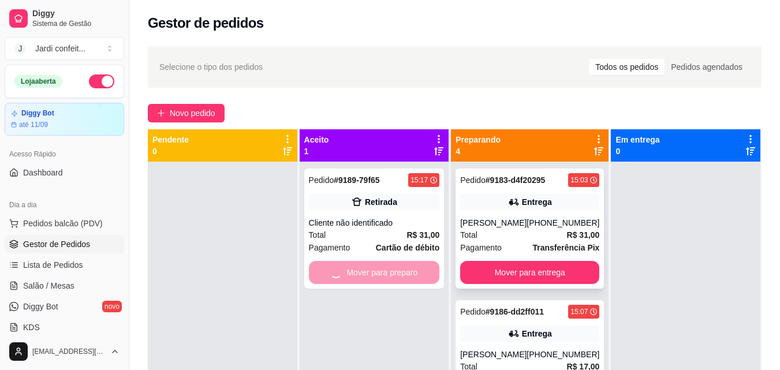
scroll to position [168, 0]
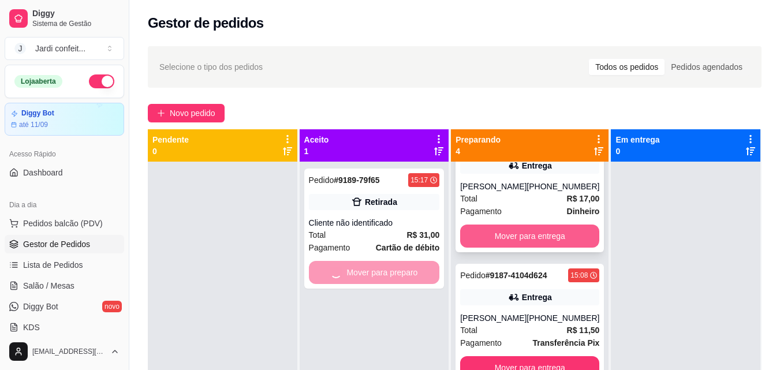
click at [567, 244] on button "Mover para entrega" at bounding box center [529, 236] width 139 height 23
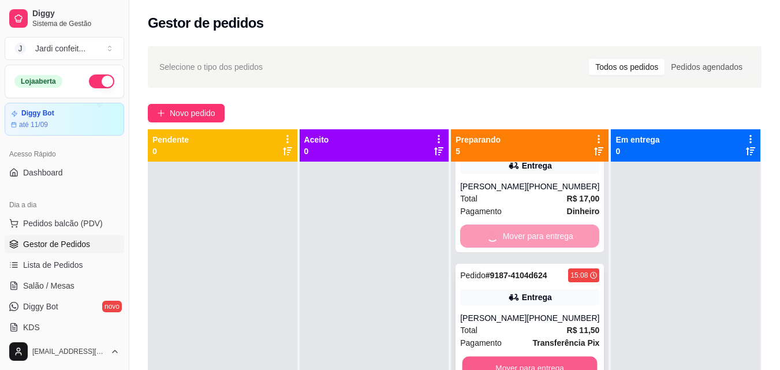
click at [562, 368] on button "Mover para entrega" at bounding box center [529, 368] width 135 height 23
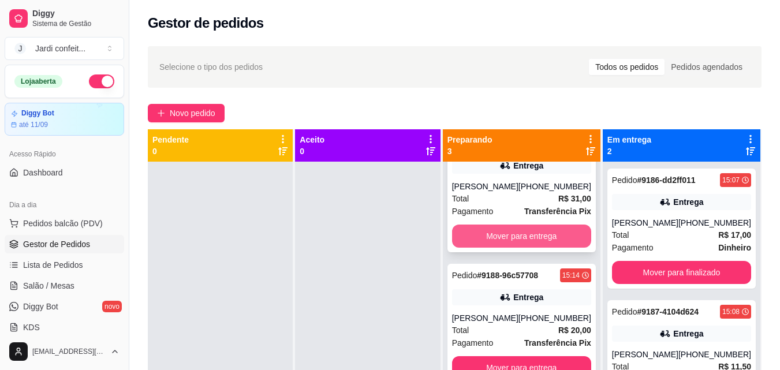
click at [545, 231] on button "Mover para entrega" at bounding box center [521, 236] width 139 height 23
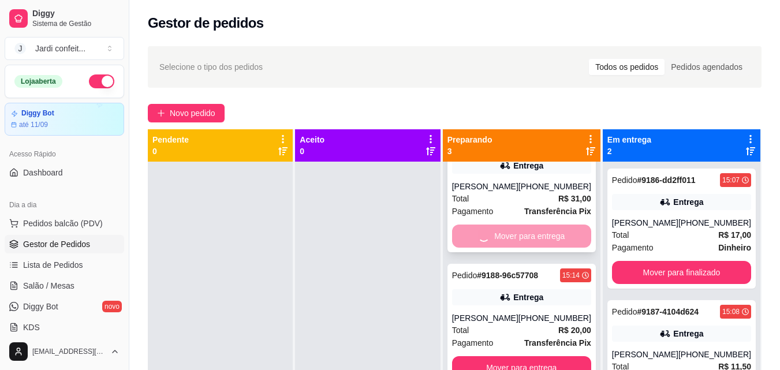
scroll to position [0, 0]
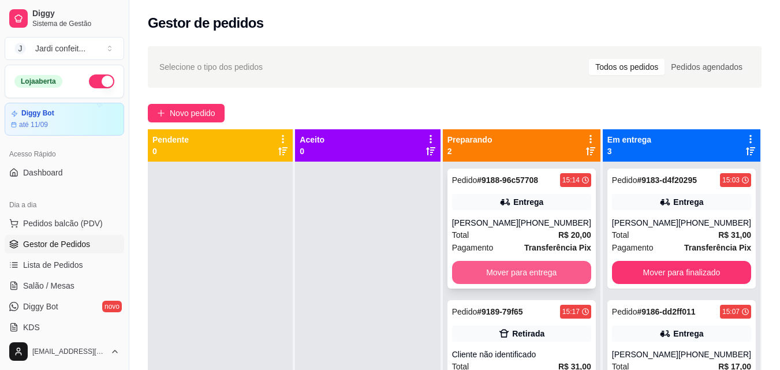
click at [552, 270] on button "Mover para entrega" at bounding box center [521, 272] width 139 height 23
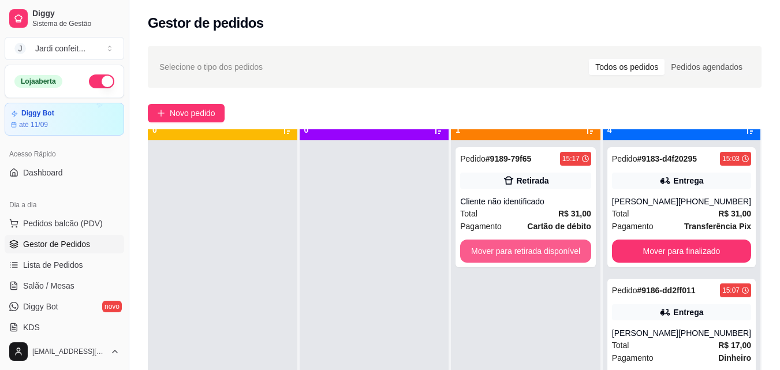
scroll to position [32, 0]
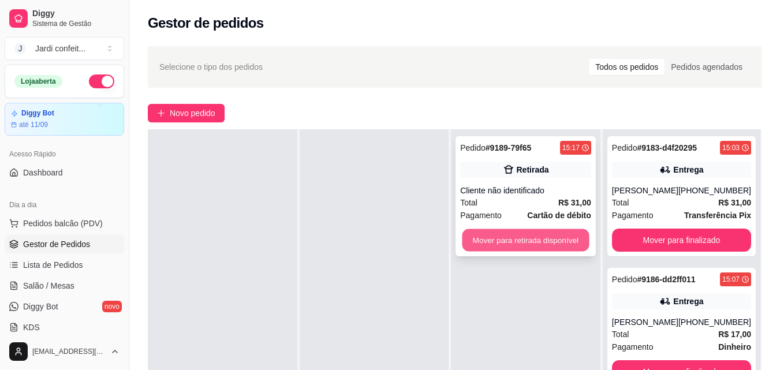
click at [554, 248] on button "Mover para retirada disponível" at bounding box center [525, 240] width 127 height 23
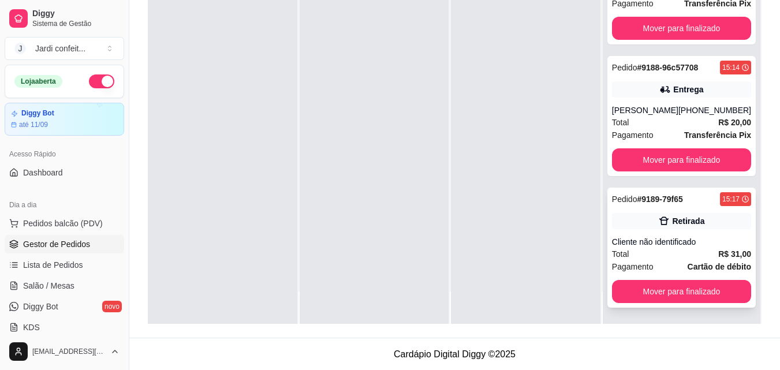
scroll to position [176, 0]
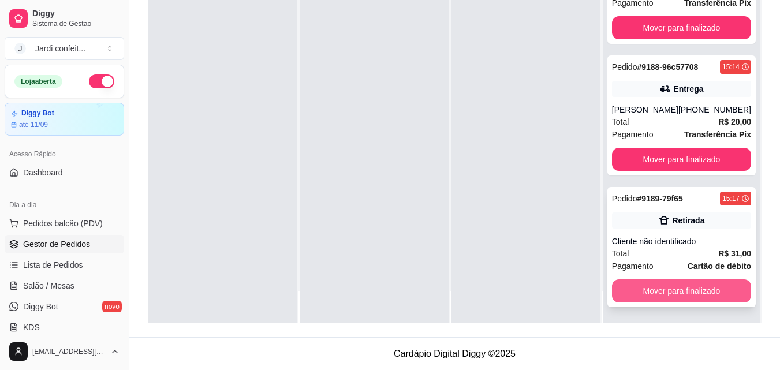
click at [690, 291] on button "Mover para finalizado" at bounding box center [681, 290] width 139 height 23
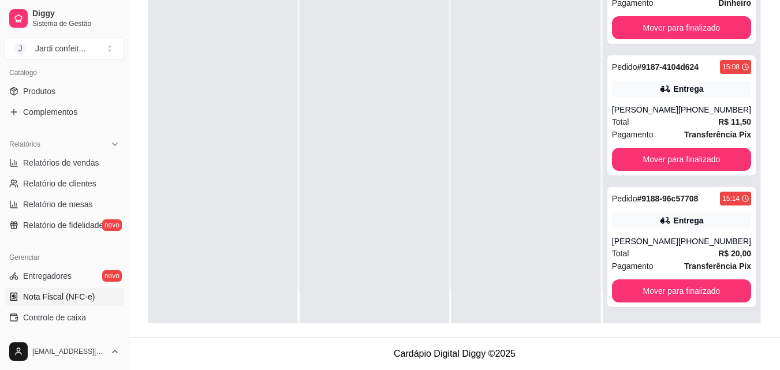
scroll to position [346, 0]
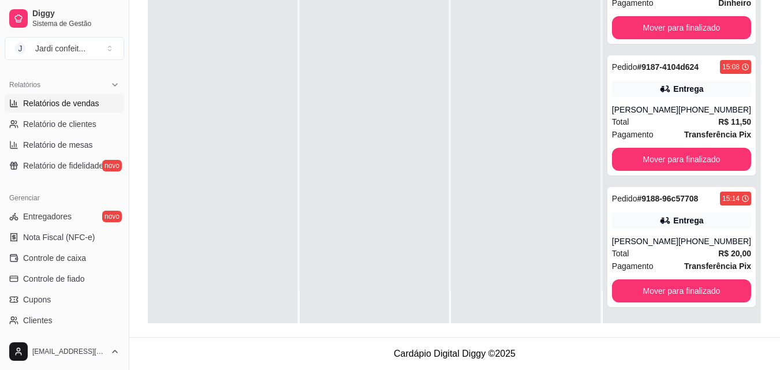
click at [85, 110] on link "Relatórios de vendas" at bounding box center [64, 103] width 119 height 18
select select "ALL"
select select "0"
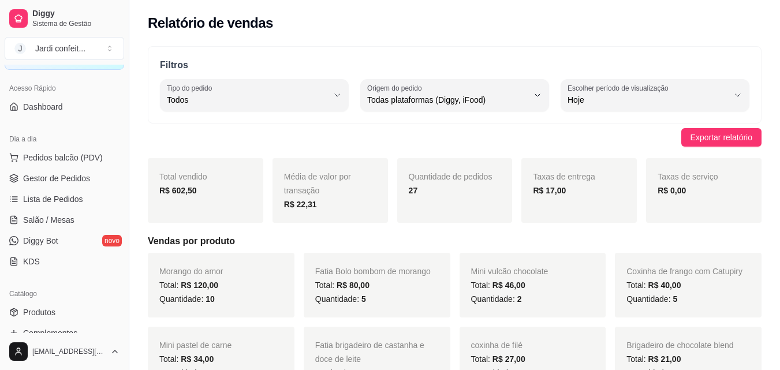
scroll to position [58, 0]
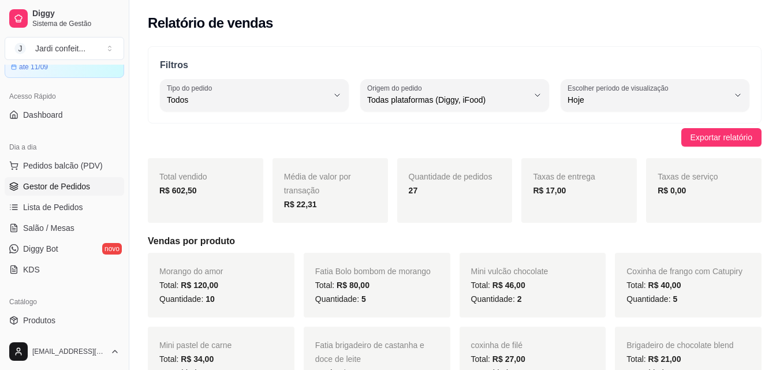
click at [80, 180] on link "Gestor de Pedidos" at bounding box center [64, 186] width 119 height 18
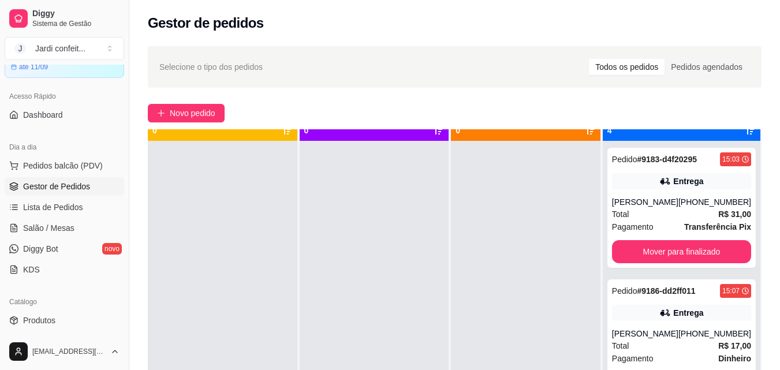
scroll to position [32, 0]
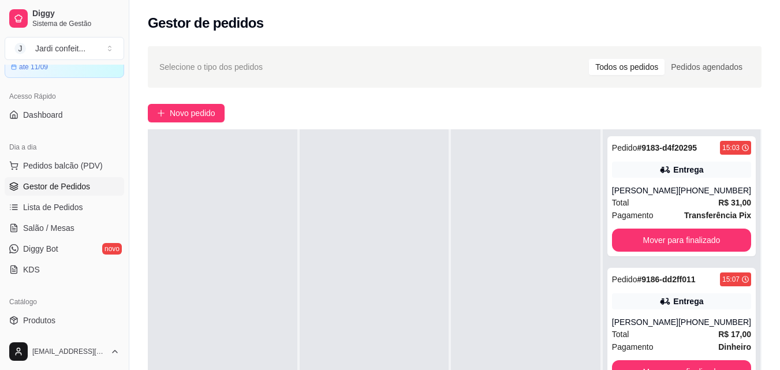
click at [402, 151] on div at bounding box center [374, 314] width 149 height 370
drag, startPoint x: 405, startPoint y: 152, endPoint x: 410, endPoint y: 156, distance: 7.0
click at [407, 151] on div at bounding box center [374, 314] width 149 height 370
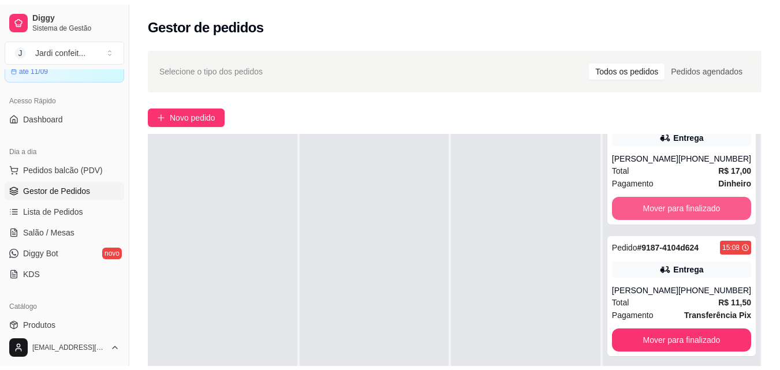
scroll to position [182, 0]
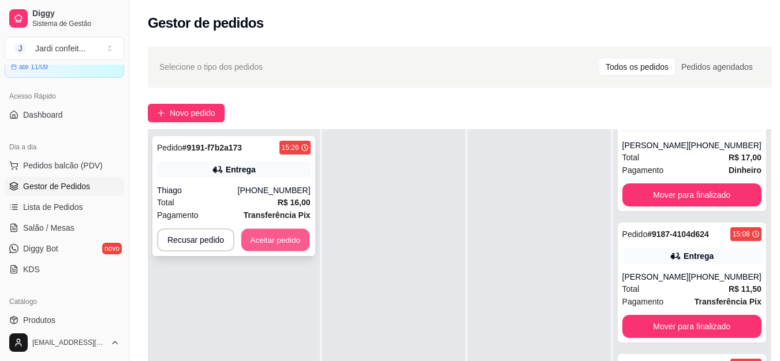
click at [267, 238] on button "Aceitar pedido" at bounding box center [275, 240] width 68 height 23
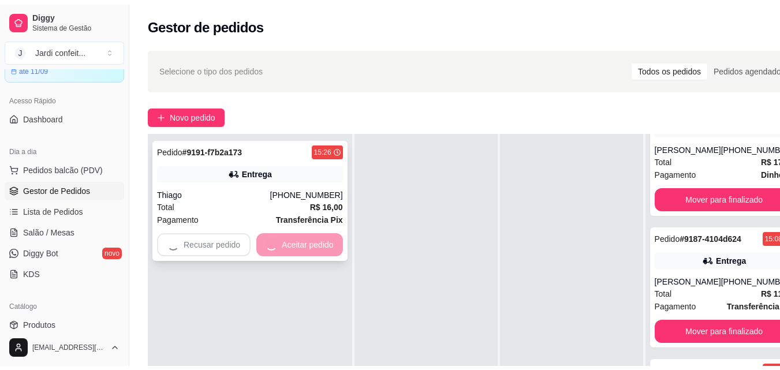
scroll to position [168, 0]
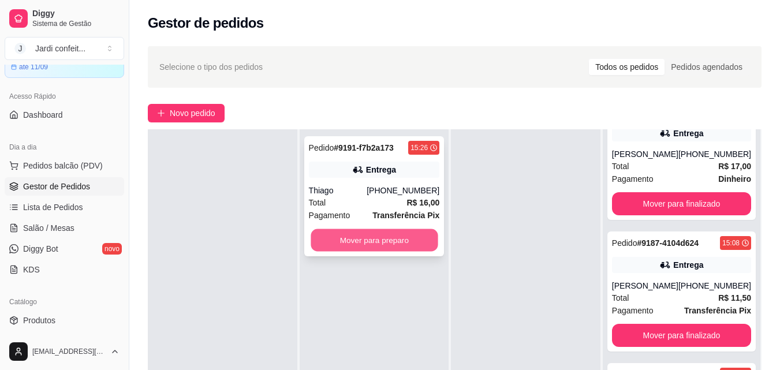
click at [366, 235] on button "Mover para preparo" at bounding box center [374, 240] width 127 height 23
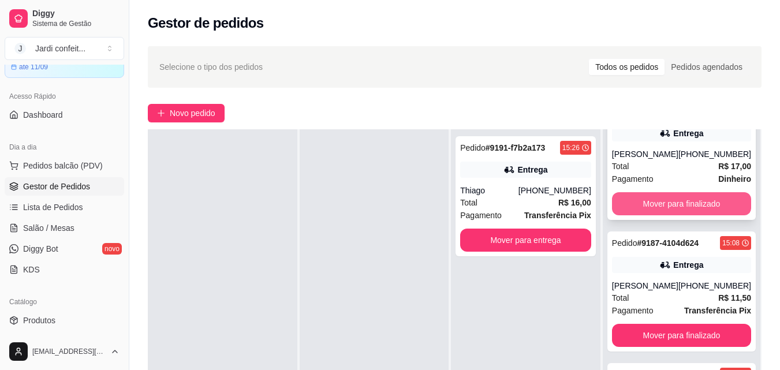
click at [677, 203] on button "Mover para finalizado" at bounding box center [681, 203] width 139 height 23
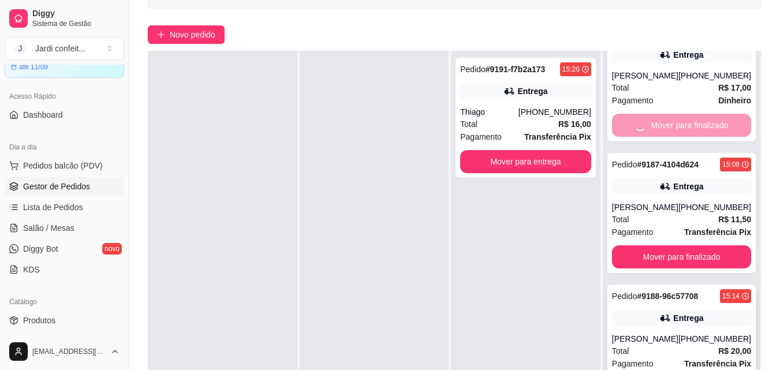
scroll to position [176, 0]
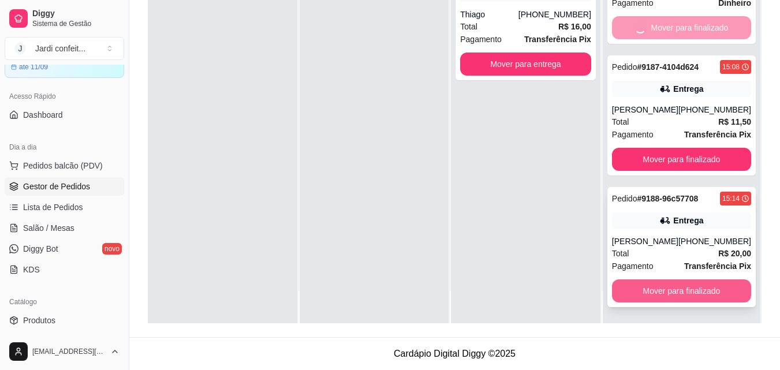
click at [694, 294] on button "Mover para finalizado" at bounding box center [681, 290] width 139 height 23
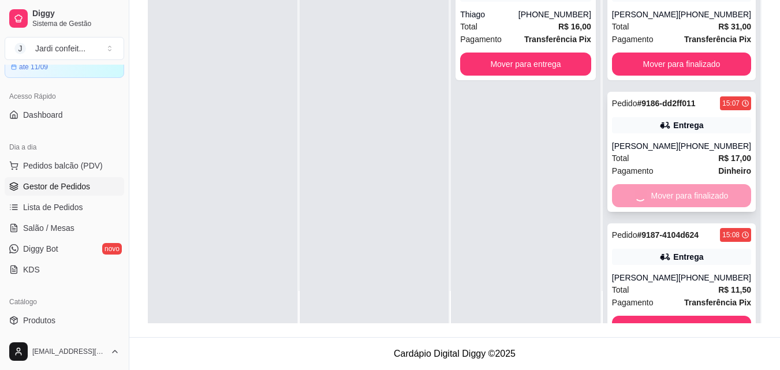
scroll to position [0, 0]
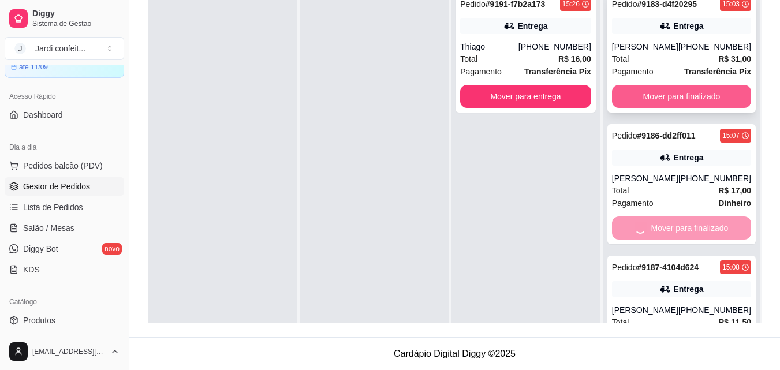
click at [694, 95] on button "Mover para finalizado" at bounding box center [681, 96] width 139 height 23
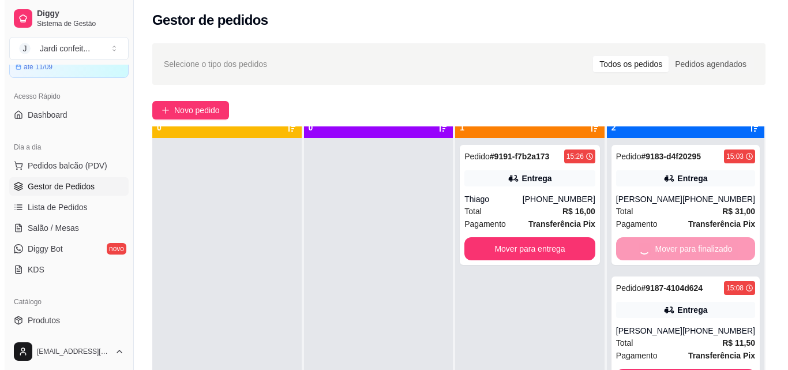
scroll to position [32, 0]
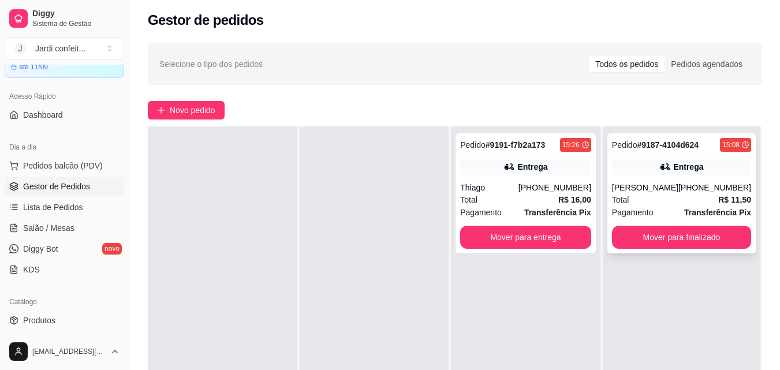
click at [672, 180] on div "Pedido # 9187-4104d624 15:08 Entrega [PERSON_NAME] [PHONE_NUMBER] Total R$ 11,5…" at bounding box center [681, 193] width 148 height 120
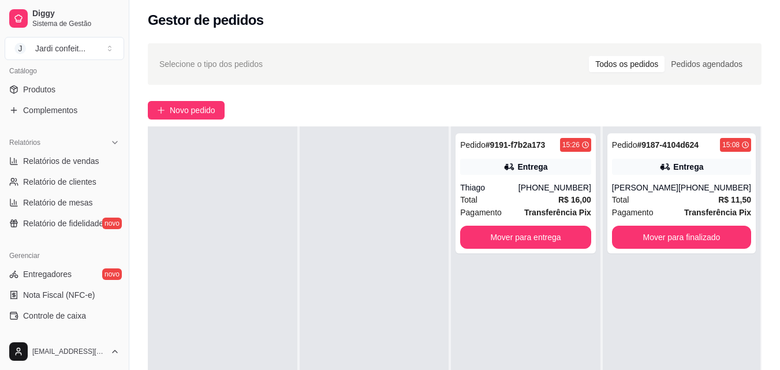
scroll to position [404, 0]
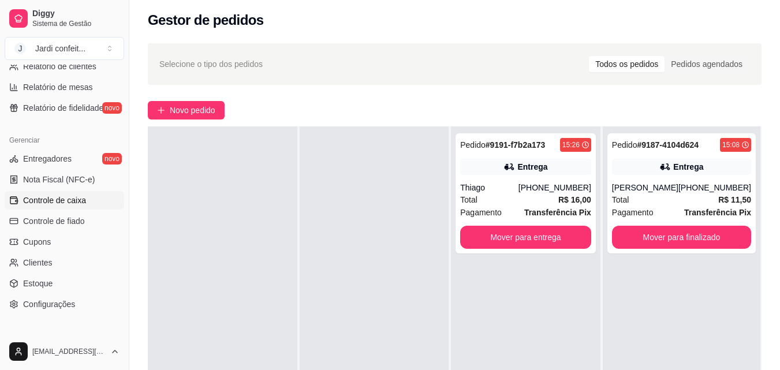
click at [85, 201] on link "Controle de caixa" at bounding box center [64, 200] width 119 height 18
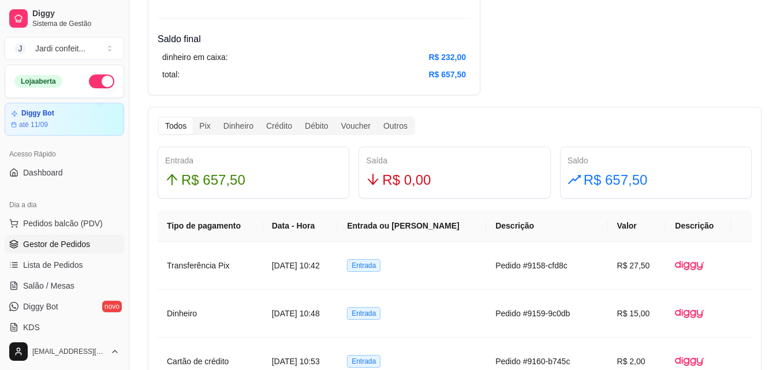
click at [91, 245] on link "Gestor de Pedidos" at bounding box center [64, 244] width 119 height 18
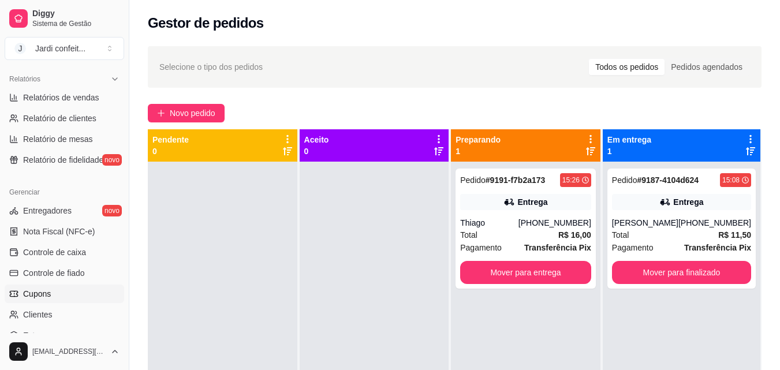
scroll to position [404, 0]
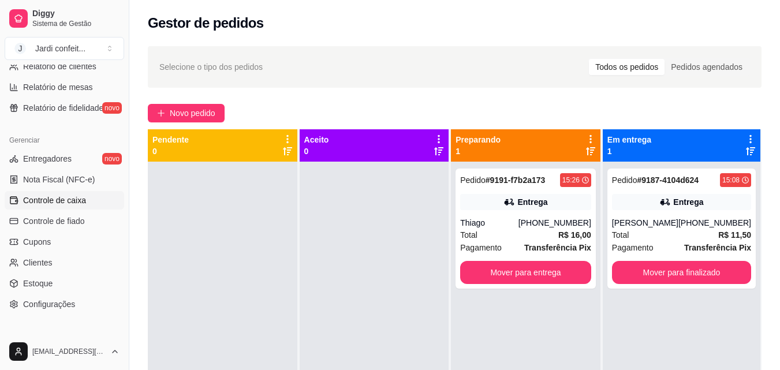
click at [76, 196] on span "Controle de caixa" at bounding box center [54, 201] width 63 height 12
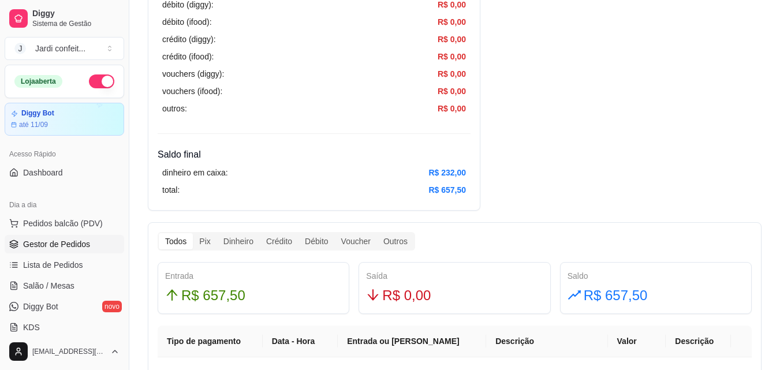
click at [94, 248] on link "Gestor de Pedidos" at bounding box center [64, 244] width 119 height 18
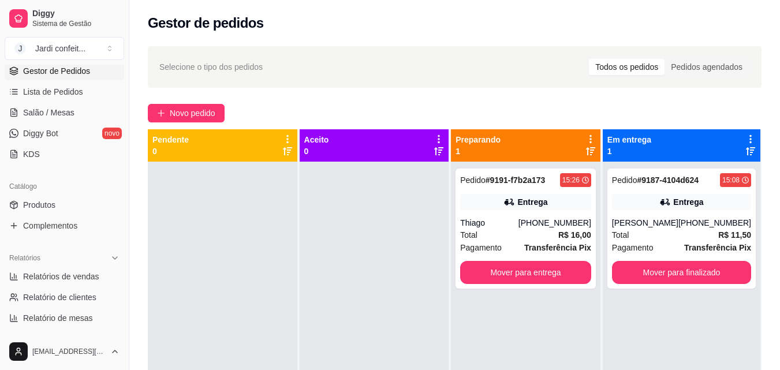
scroll to position [346, 0]
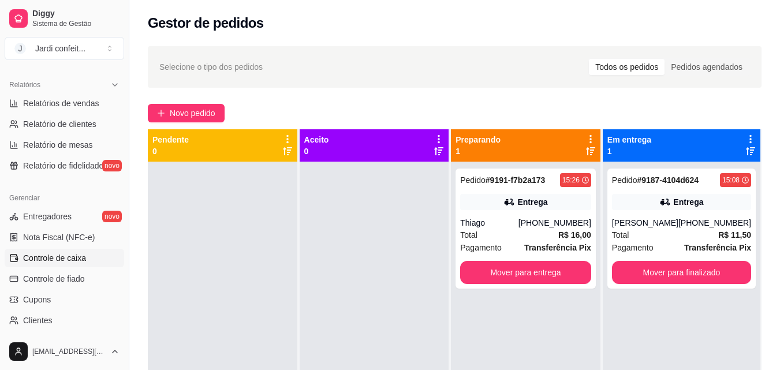
click at [84, 256] on span "Controle de caixa" at bounding box center [54, 258] width 63 height 12
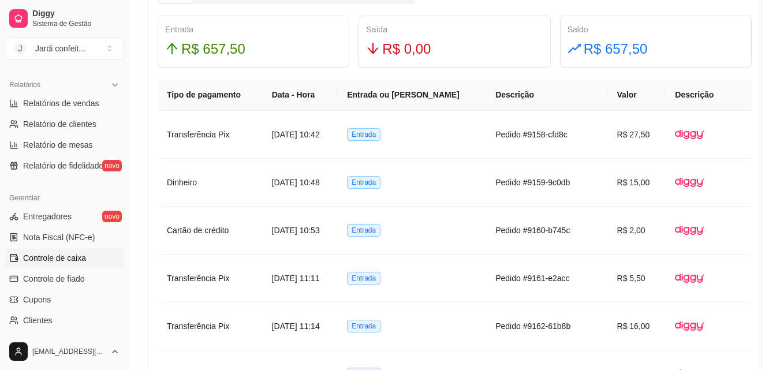
scroll to position [750, 0]
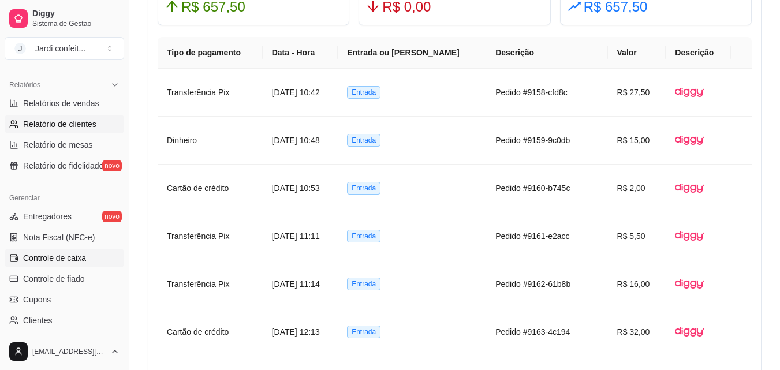
click at [57, 129] on span "Relatório de clientes" at bounding box center [59, 124] width 73 height 12
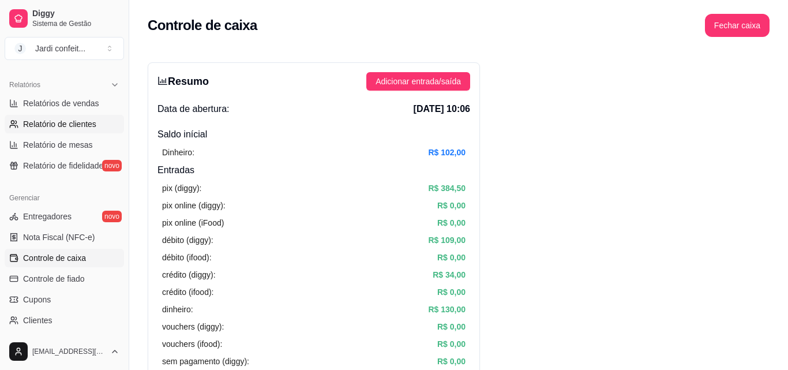
select select "30"
select select "HIGHEST_TOTAL_SPENT_WITH_ORDERS"
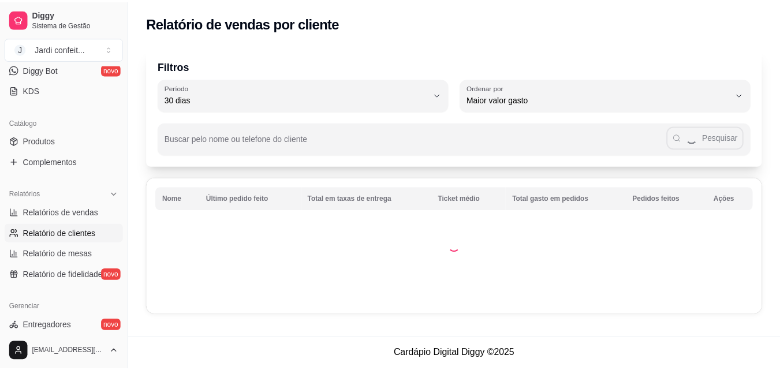
scroll to position [231, 0]
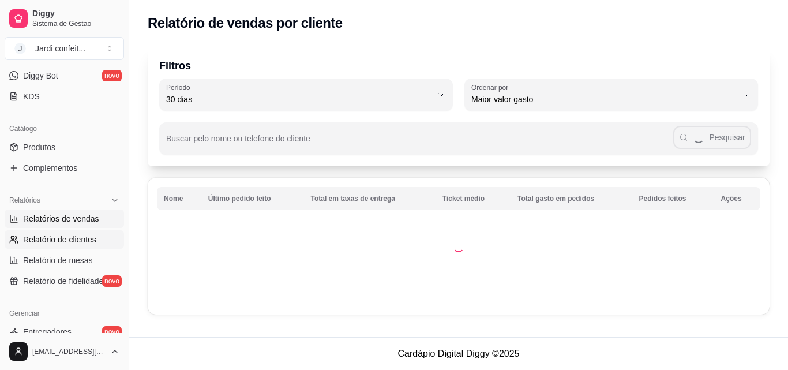
click at [66, 212] on link "Relatórios de vendas" at bounding box center [64, 219] width 119 height 18
select select "ALL"
select select "0"
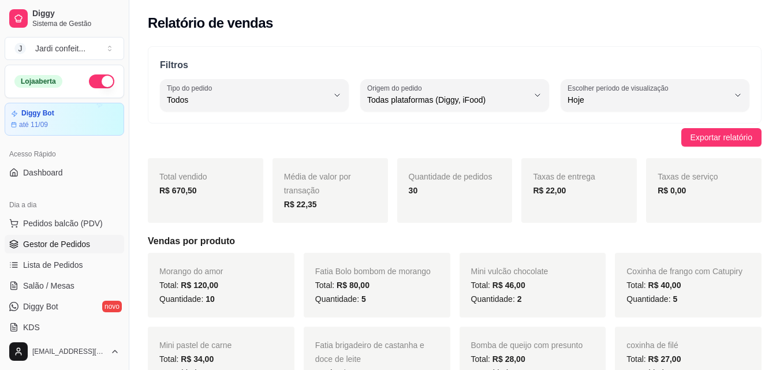
click at [57, 240] on span "Gestor de Pedidos" at bounding box center [56, 244] width 67 height 12
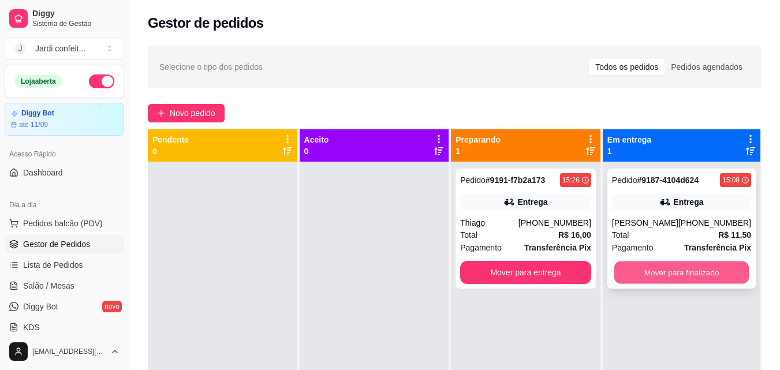
click at [650, 276] on button "Mover para finalizado" at bounding box center [681, 272] width 135 height 23
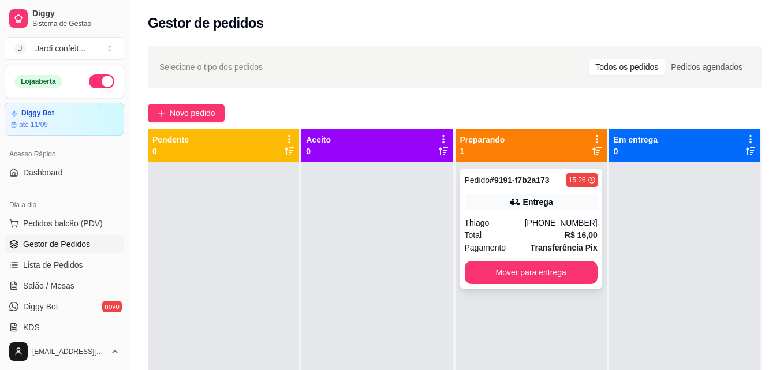
click at [558, 283] on button "Mover para entrega" at bounding box center [531, 272] width 133 height 23
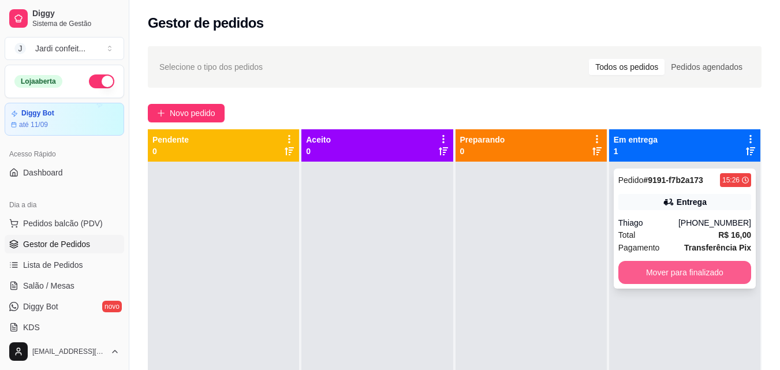
click at [669, 274] on button "Mover para finalizado" at bounding box center [684, 272] width 133 height 23
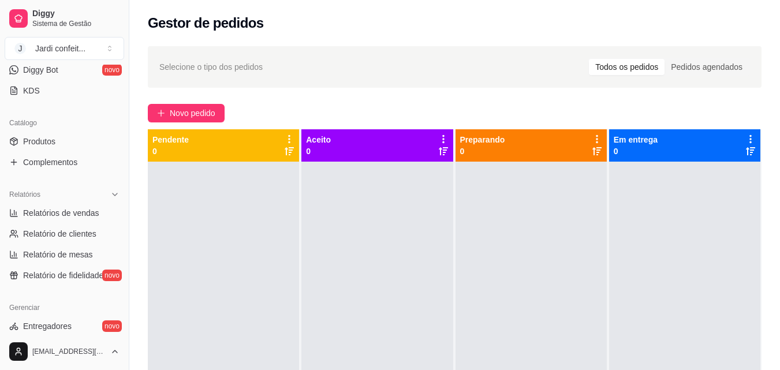
scroll to position [289, 0]
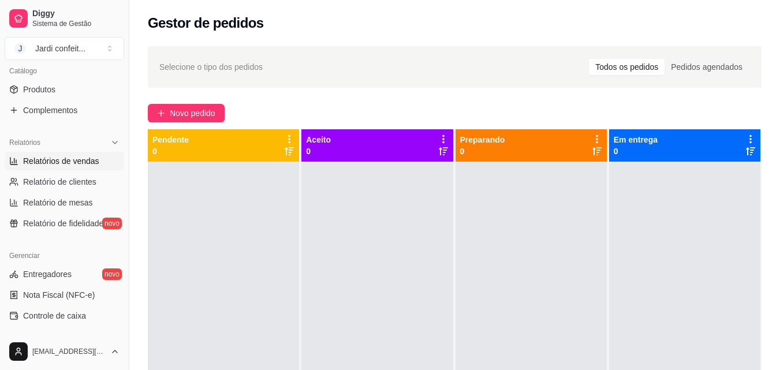
click at [93, 162] on span "Relatórios de vendas" at bounding box center [61, 161] width 76 height 12
select select "ALL"
select select "0"
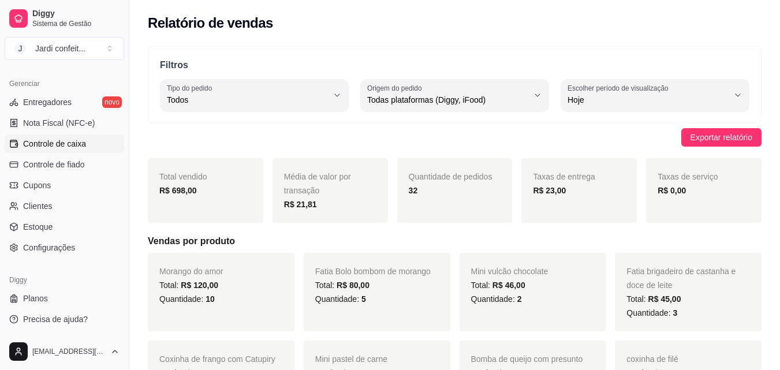
click at [65, 146] on span "Controle de caixa" at bounding box center [54, 144] width 63 height 12
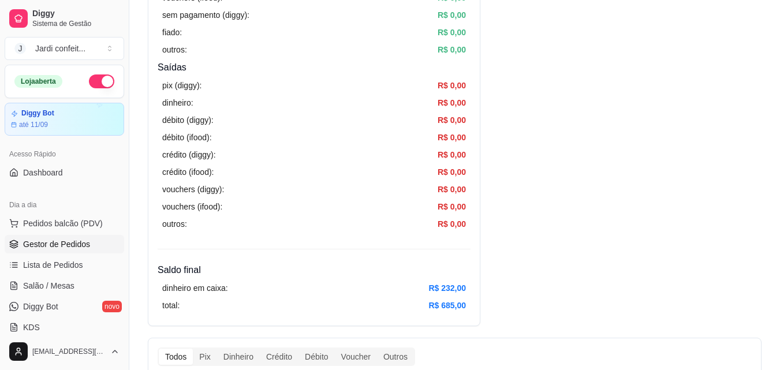
click at [96, 241] on link "Gestor de Pedidos" at bounding box center [64, 244] width 119 height 18
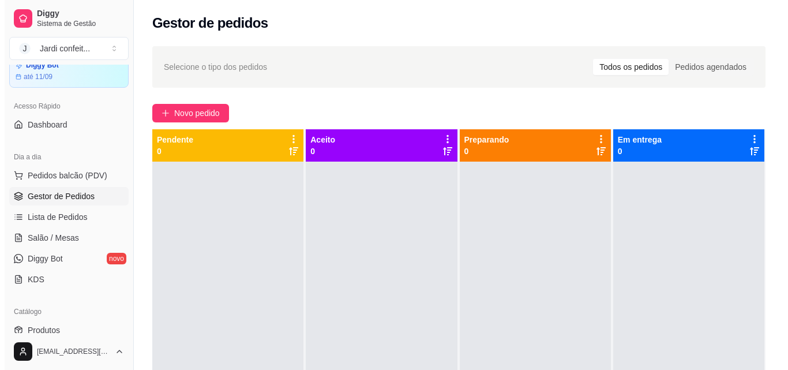
scroll to position [58, 0]
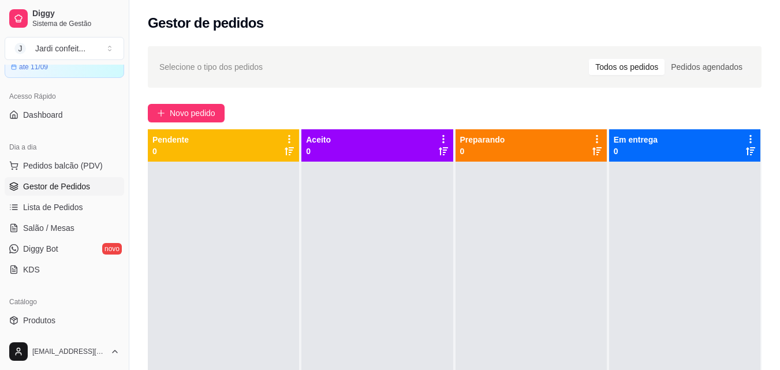
click at [64, 239] on ul "Pedidos balcão (PDV) Gestor de Pedidos Lista de Pedidos Salão / Mesas Diggy Bot…" at bounding box center [64, 217] width 119 height 122
click at [68, 232] on span "Salão / Mesas" at bounding box center [48, 228] width 51 height 12
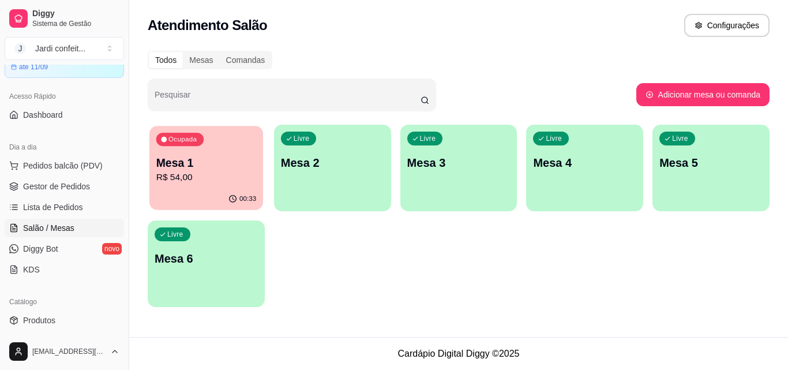
click at [166, 169] on p "Mesa 1" at bounding box center [206, 163] width 100 height 16
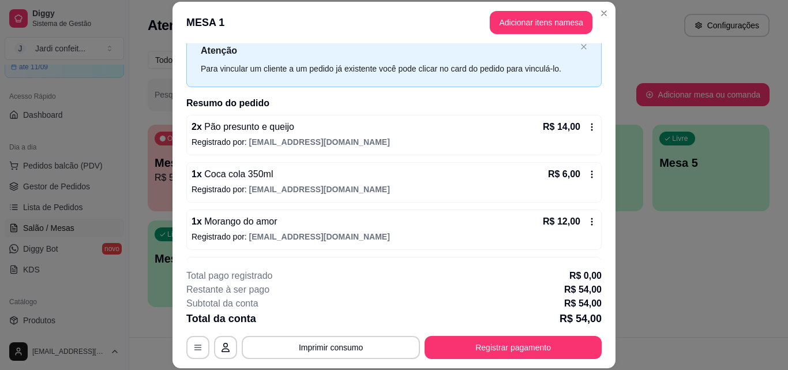
scroll to position [58, 0]
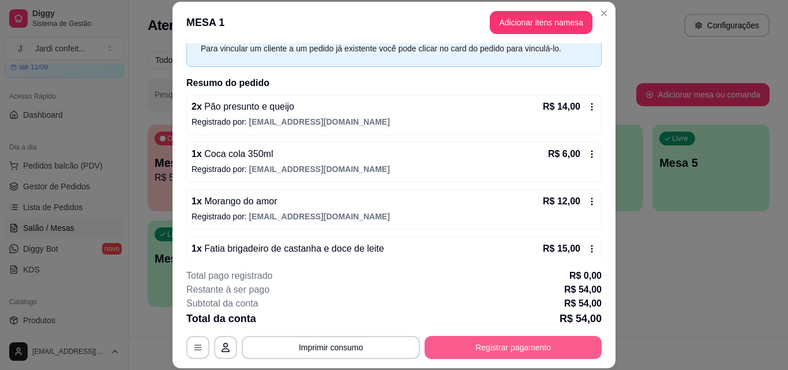
click at [515, 348] on button "Registrar pagamento" at bounding box center [513, 347] width 177 height 23
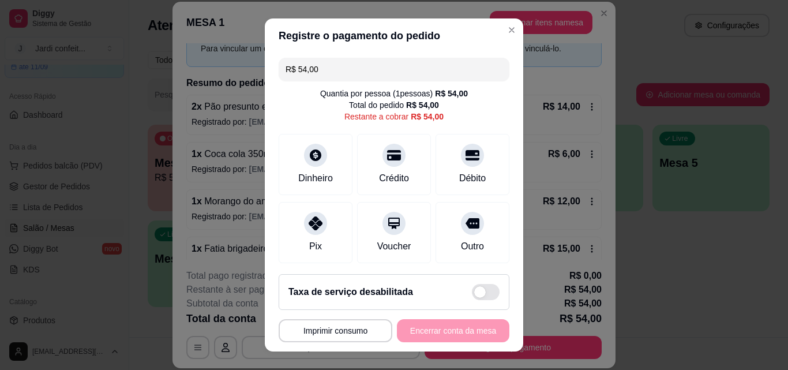
drag, startPoint x: 345, startPoint y: 70, endPoint x: 236, endPoint y: 70, distance: 108.5
click at [236, 70] on div "**********" at bounding box center [394, 185] width 788 height 370
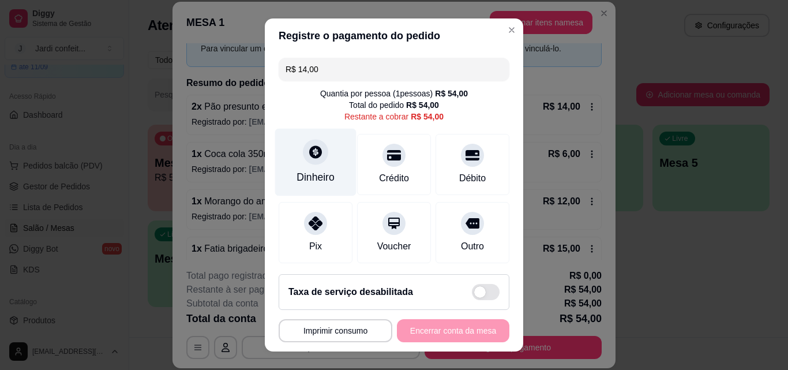
type input "R$ 14,00"
click at [338, 174] on div "Dinheiro" at bounding box center [315, 163] width 81 height 68
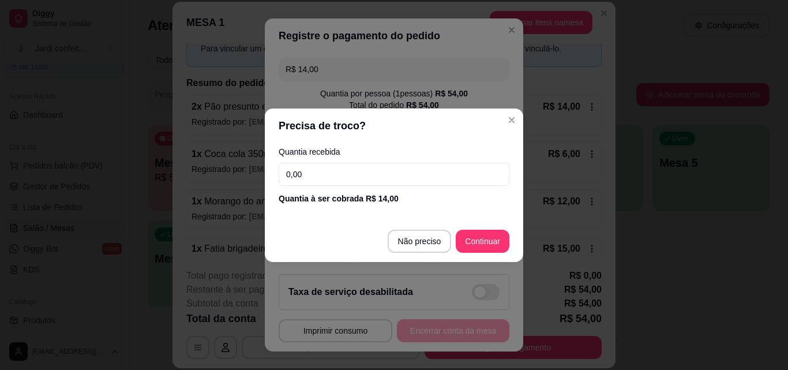
drag, startPoint x: 337, startPoint y: 174, endPoint x: 215, endPoint y: 178, distance: 122.4
click at [215, 178] on div "Precisa de troco? Quantia recebida 0,00 Quantia à ser cobrada R$ 14,00 Não prec…" at bounding box center [394, 185] width 788 height 370
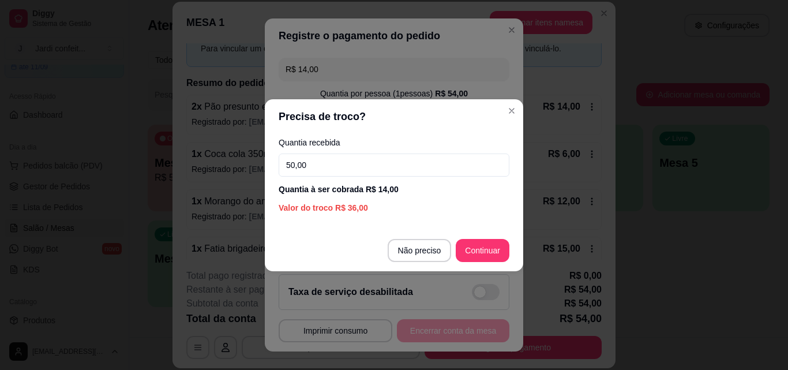
type input "50,00"
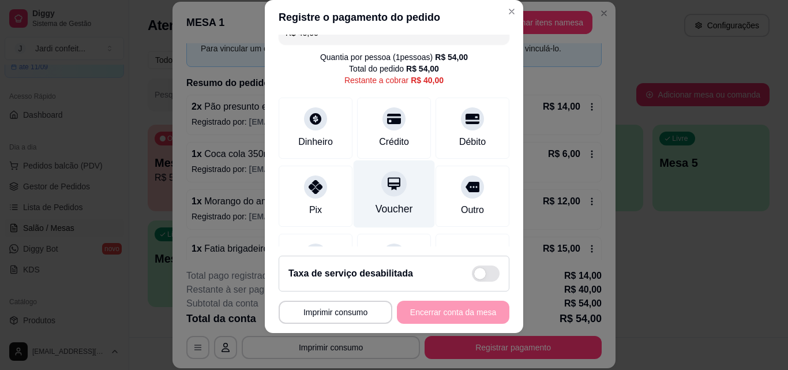
scroll to position [0, 0]
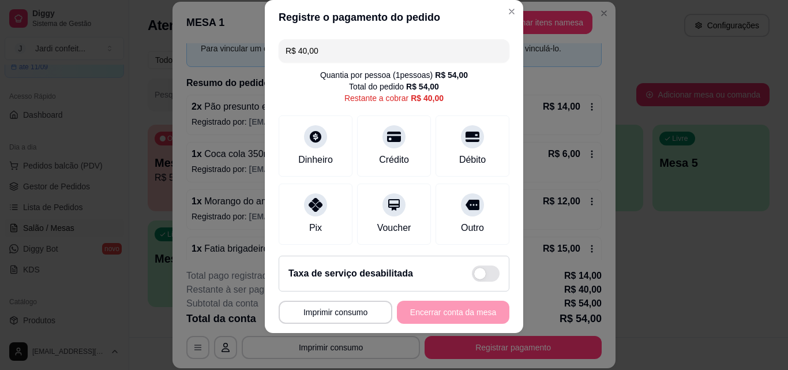
drag, startPoint x: 347, startPoint y: 46, endPoint x: 278, endPoint y: 55, distance: 69.8
click at [279, 55] on div "R$ 40,00" at bounding box center [394, 50] width 231 height 23
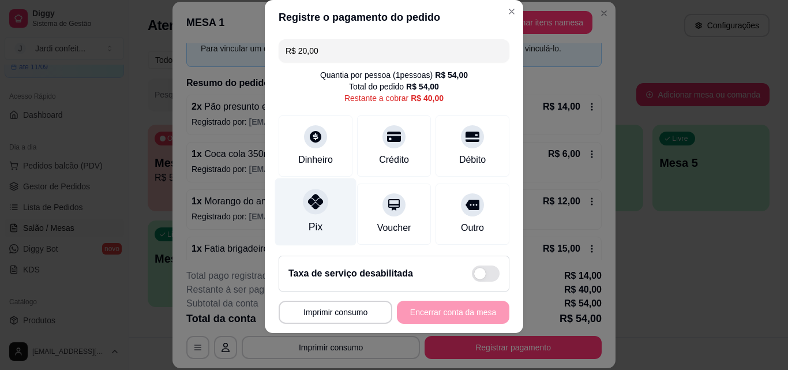
type input "R$ 20,00"
click at [308, 210] on div at bounding box center [315, 201] width 25 height 25
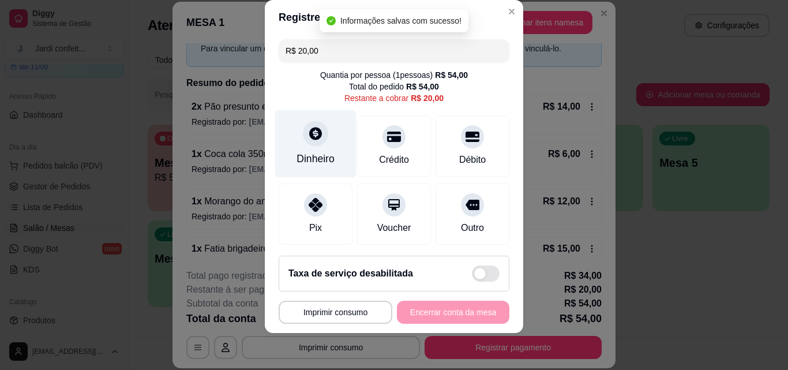
click at [311, 144] on div at bounding box center [315, 133] width 25 height 25
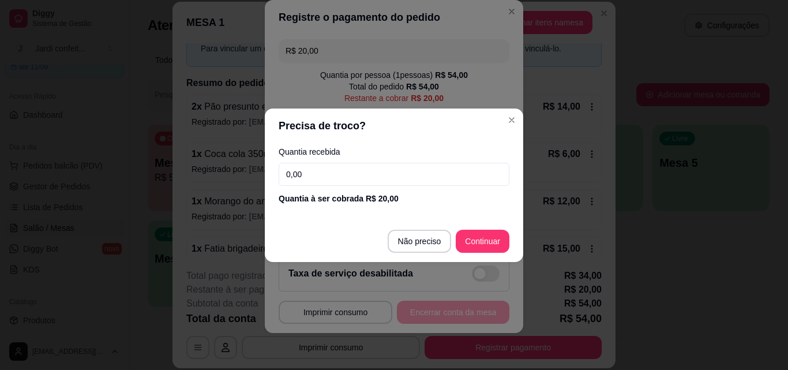
drag, startPoint x: 391, startPoint y: 179, endPoint x: 269, endPoint y: 179, distance: 121.8
click at [269, 179] on div "Quantia recebida 0,00 Quantia à ser cobrada R$ 20,00" at bounding box center [394, 176] width 259 height 66
type input "20,00"
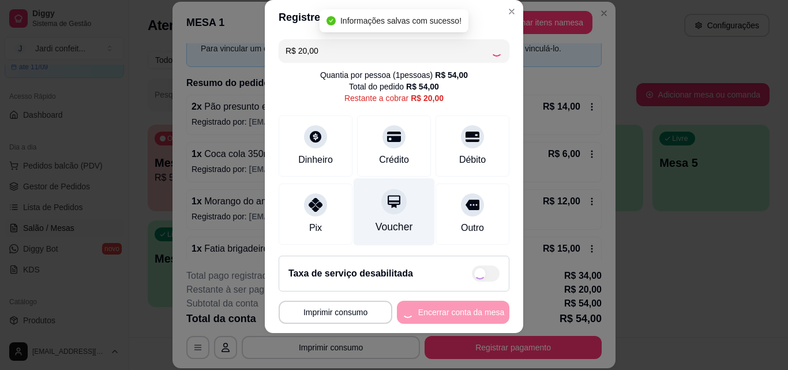
type input "R$ 0,00"
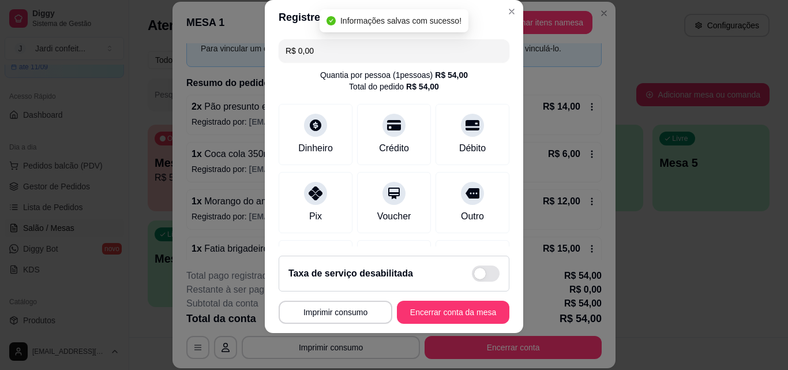
scroll to position [221, 0]
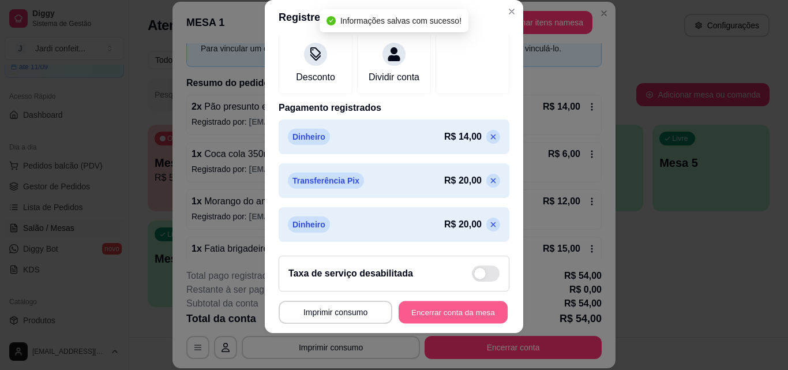
click at [459, 320] on button "Encerrar conta da mesa" at bounding box center [453, 312] width 109 height 23
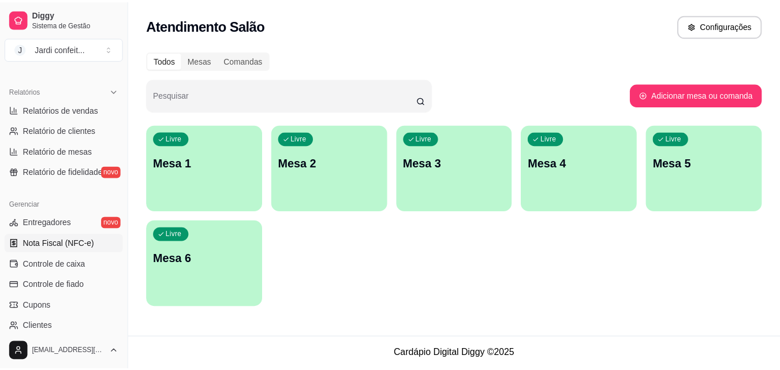
scroll to position [346, 0]
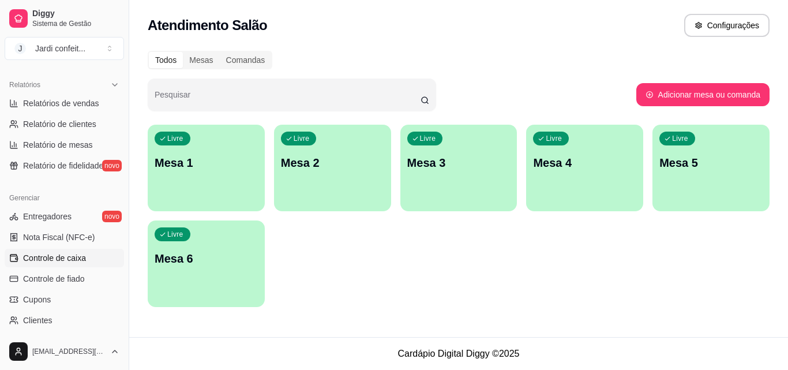
click at [79, 253] on span "Controle de caixa" at bounding box center [54, 258] width 63 height 12
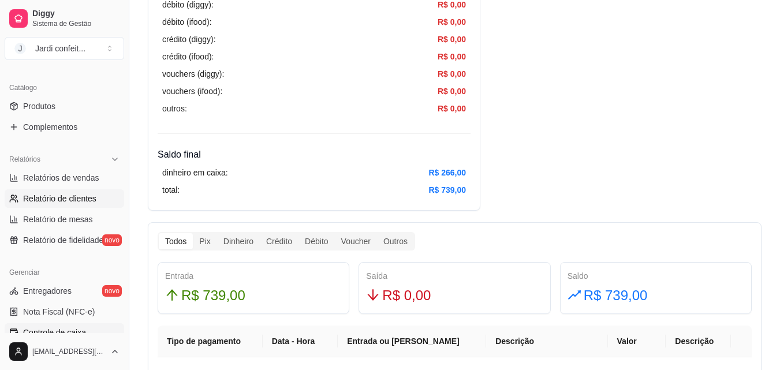
scroll to position [115, 0]
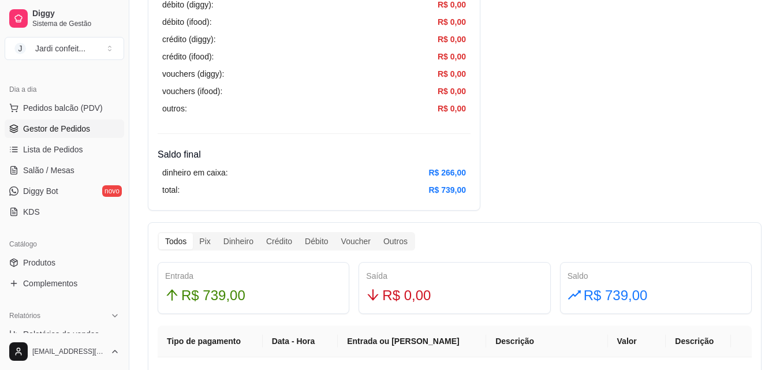
click at [88, 130] on span "Gestor de Pedidos" at bounding box center [56, 129] width 67 height 12
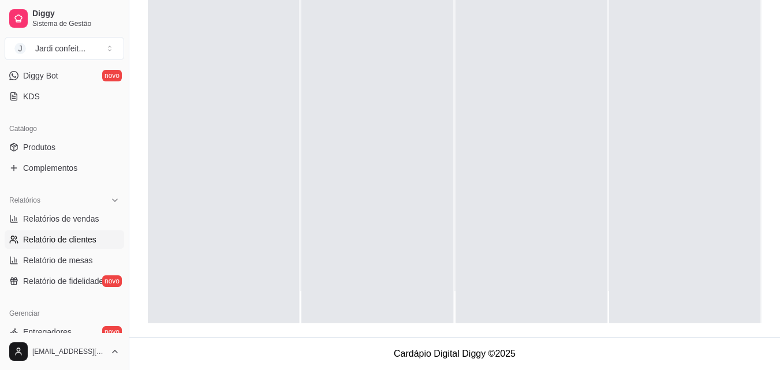
scroll to position [289, 0]
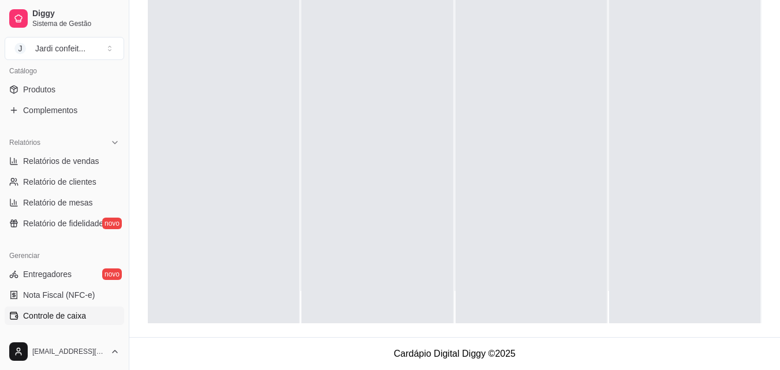
click at [77, 320] on span "Controle de caixa" at bounding box center [54, 316] width 63 height 12
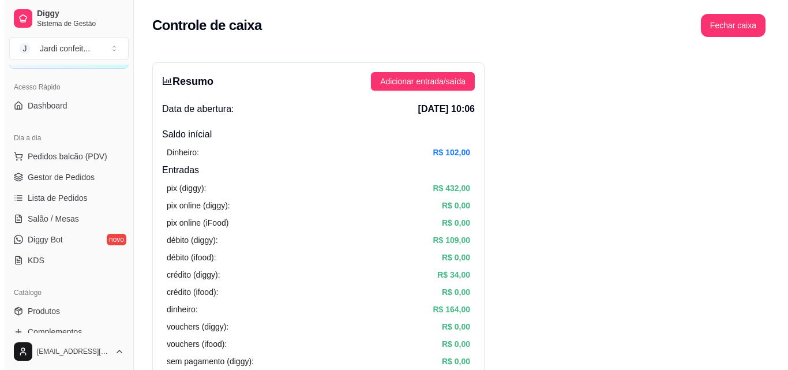
scroll to position [58, 0]
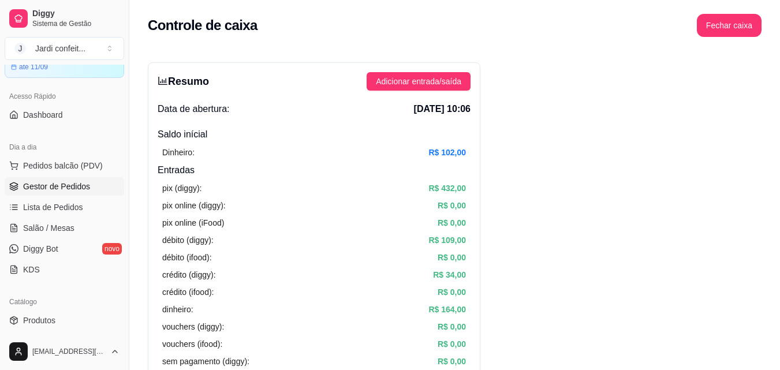
click at [76, 186] on span "Gestor de Pedidos" at bounding box center [56, 187] width 67 height 12
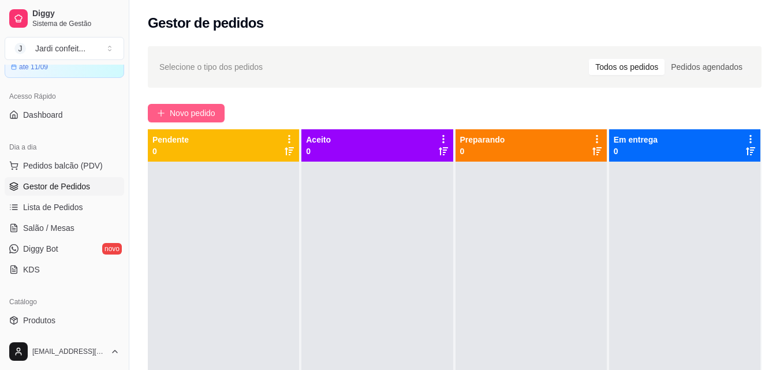
click at [208, 109] on span "Novo pedido" at bounding box center [193, 113] width 46 height 13
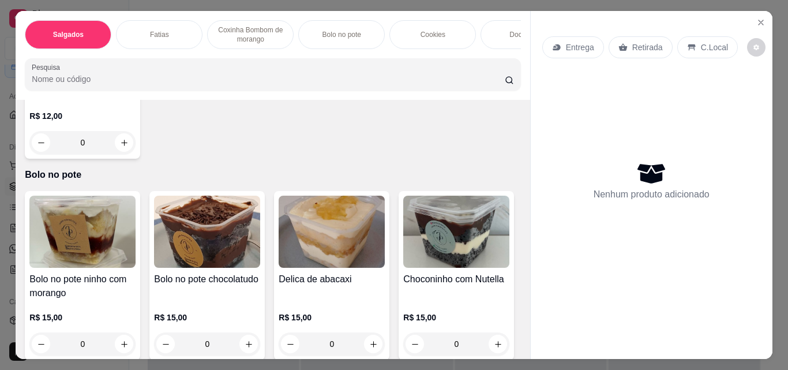
scroll to position [808, 0]
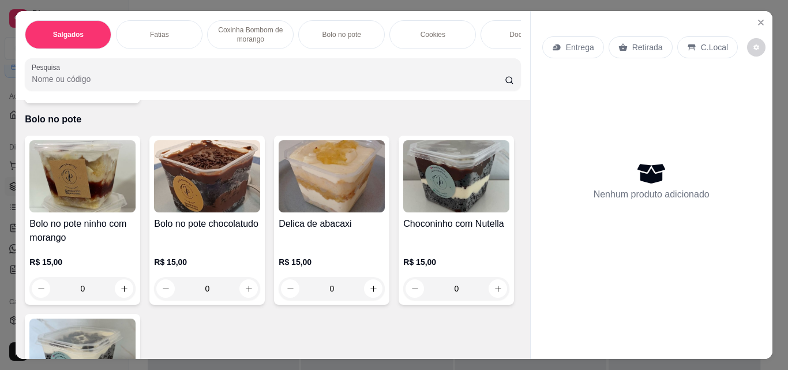
click at [121, 92] on icon "increase-product-quantity" at bounding box center [124, 87] width 9 height 9
type input "1"
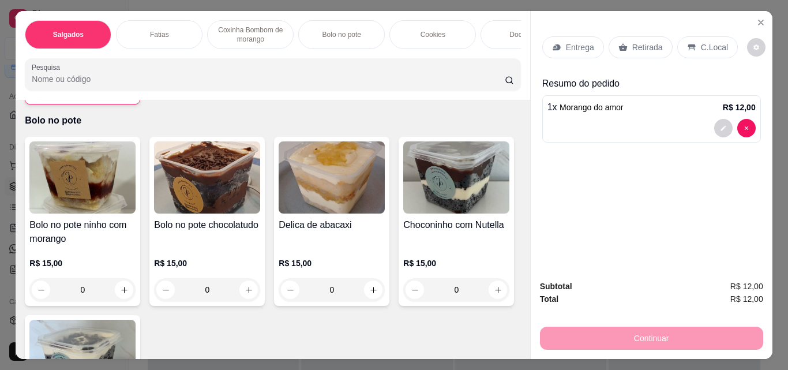
click at [636, 44] on p "Retirada" at bounding box center [648, 48] width 31 height 12
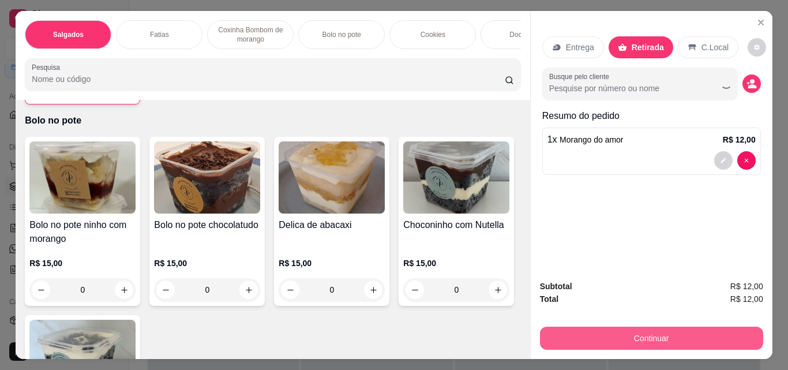
click at [702, 331] on button "Continuar" at bounding box center [651, 338] width 223 height 23
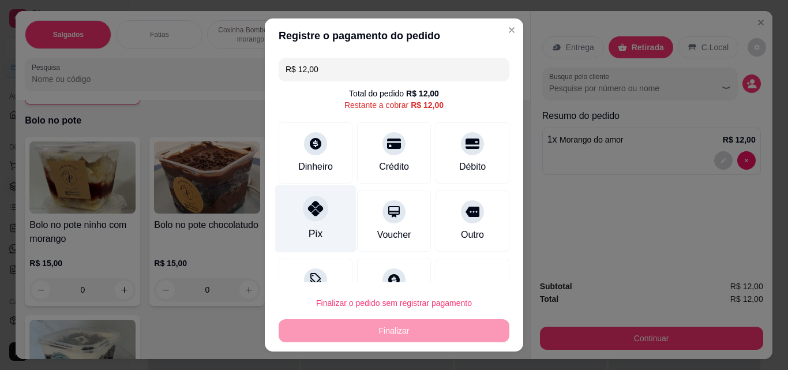
click at [317, 219] on div at bounding box center [315, 208] width 25 height 25
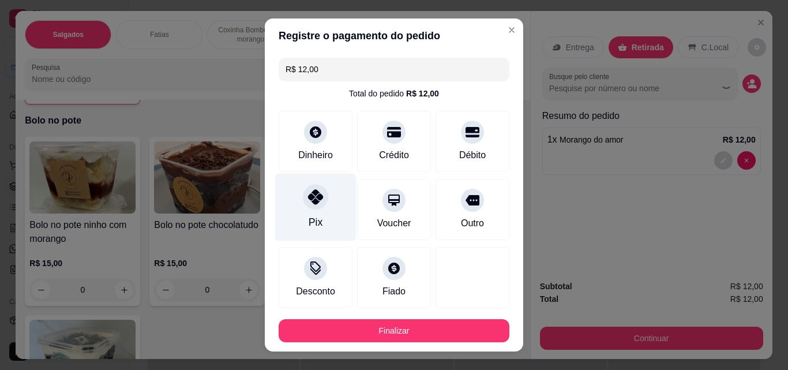
type input "R$ 0,00"
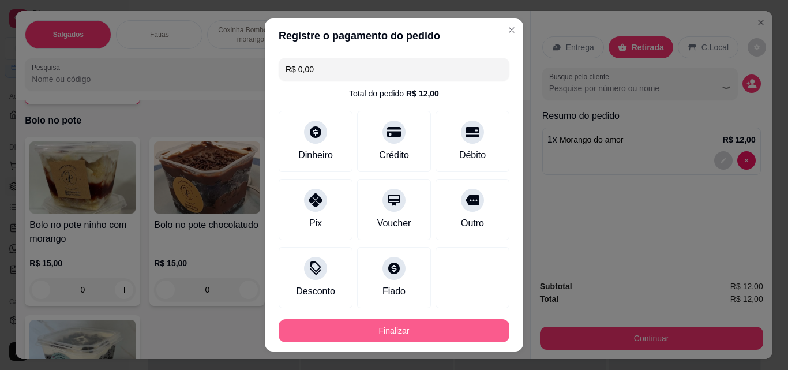
click at [426, 338] on button "Finalizar" at bounding box center [394, 330] width 231 height 23
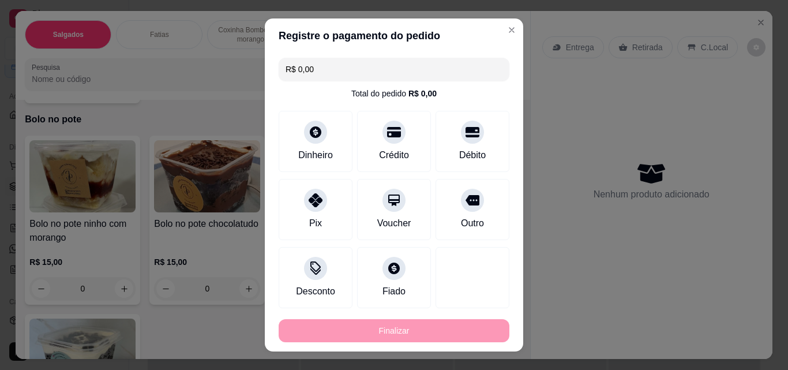
type input "0"
type input "-R$ 12,00"
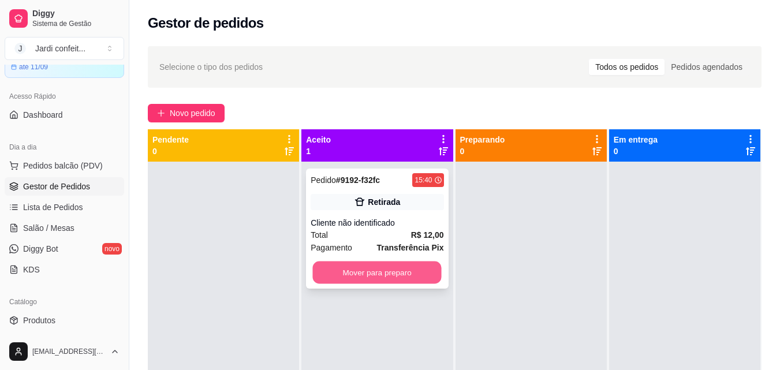
click at [390, 273] on button "Mover para preparo" at bounding box center [377, 272] width 129 height 23
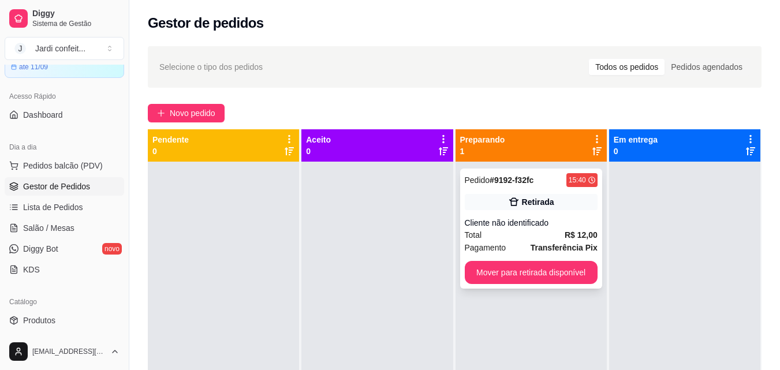
click at [535, 260] on div "Pedido # 9192-f32fc 15:40 Retirada Cliente não identificado Total R$ 12,00 Paga…" at bounding box center [531, 229] width 142 height 120
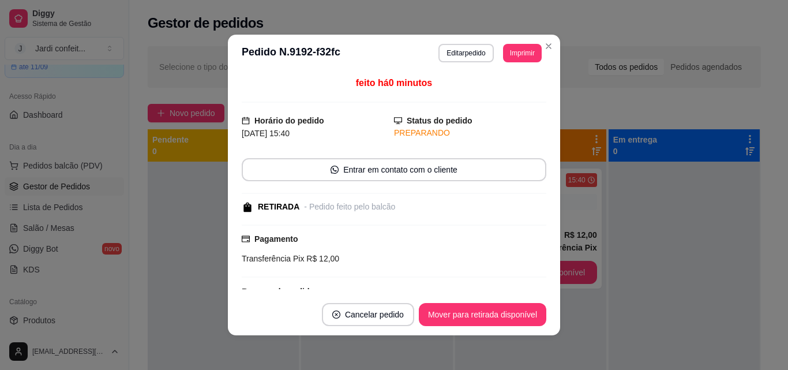
click at [461, 302] on footer "Cancelar pedido Mover para retirada disponível" at bounding box center [394, 315] width 332 height 42
click at [466, 312] on button "Mover para retirada disponível" at bounding box center [483, 314] width 128 height 23
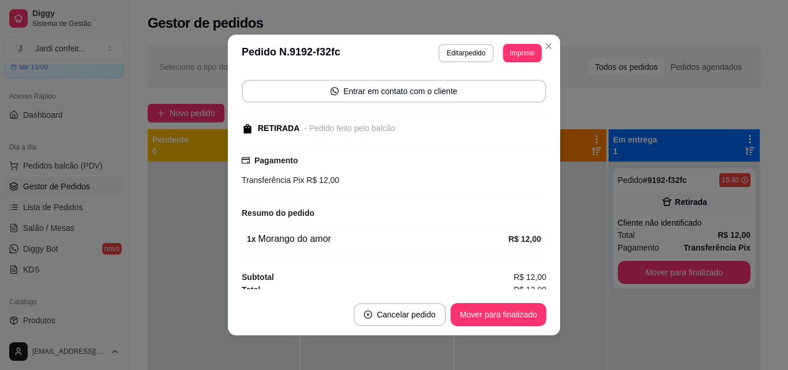
scroll to position [85, 0]
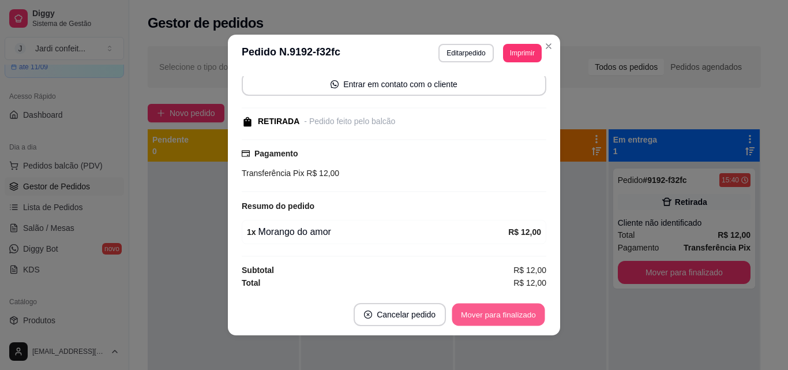
click at [502, 317] on button "Mover para finalizado" at bounding box center [499, 315] width 93 height 23
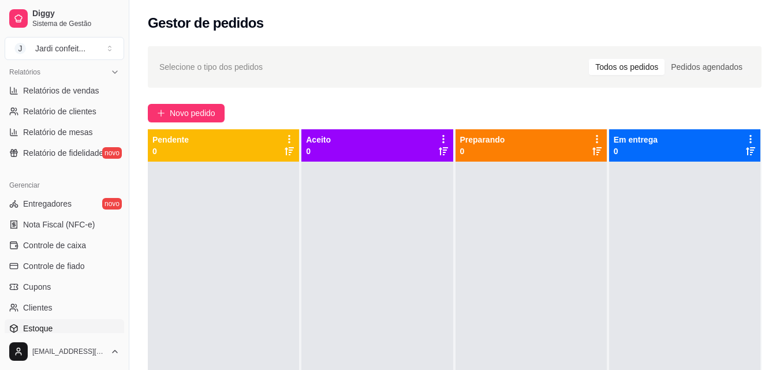
scroll to position [461, 0]
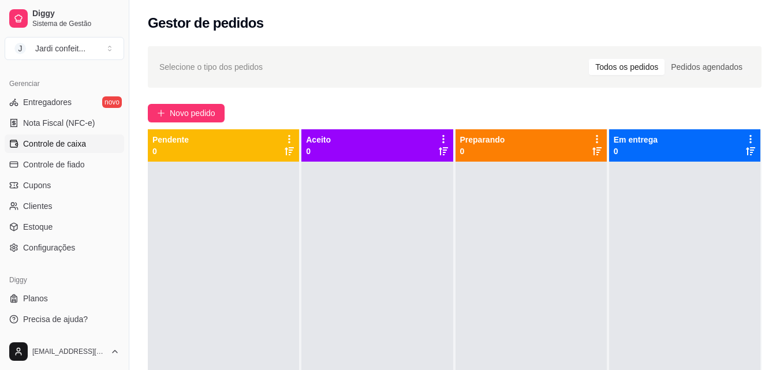
click at [86, 151] on link "Controle de caixa" at bounding box center [64, 143] width 119 height 18
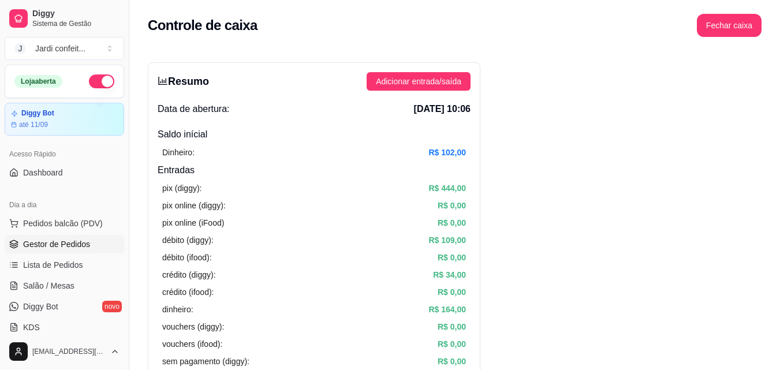
click at [42, 246] on span "Gestor de Pedidos" at bounding box center [56, 244] width 67 height 12
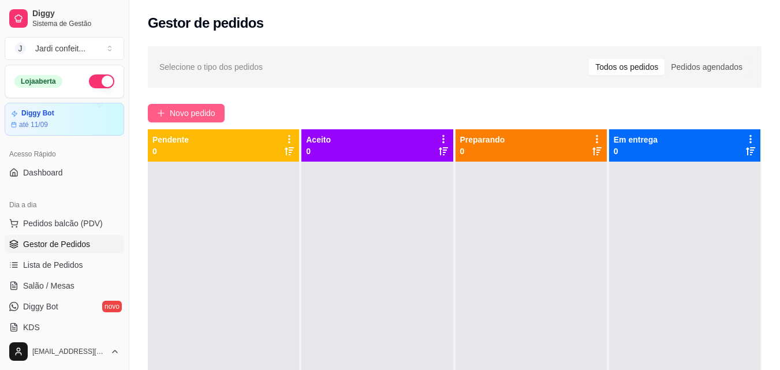
click at [208, 107] on span "Novo pedido" at bounding box center [193, 113] width 46 height 13
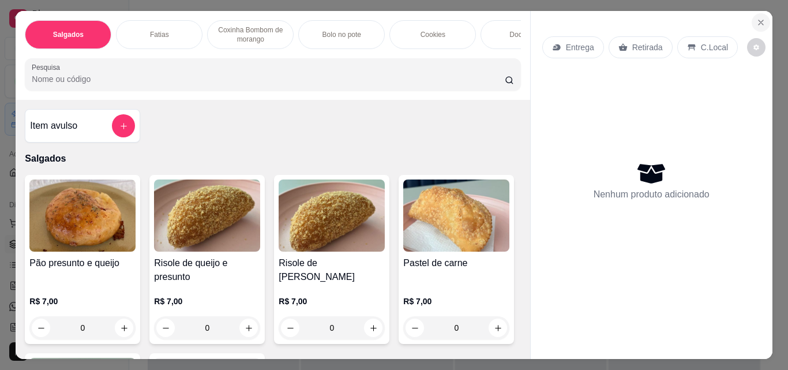
click at [757, 21] on icon "Close" at bounding box center [761, 22] width 9 height 9
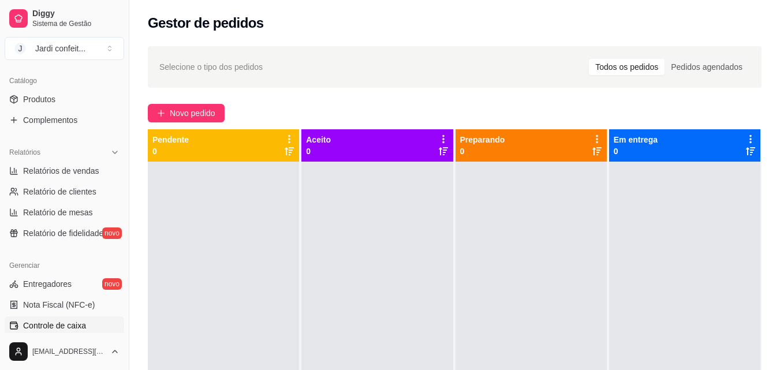
scroll to position [173, 0]
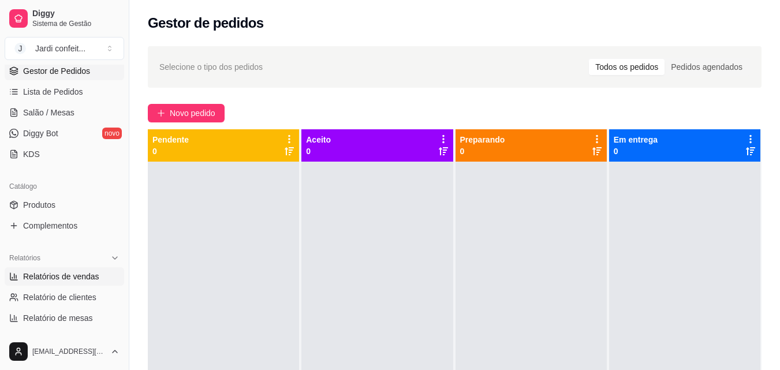
click at [82, 282] on span "Relatórios de vendas" at bounding box center [61, 277] width 76 height 12
select select "ALL"
select select "0"
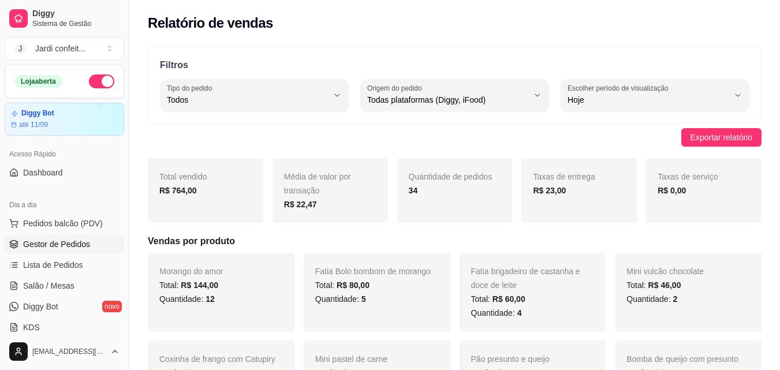
click at [70, 239] on span "Gestor de Pedidos" at bounding box center [56, 244] width 67 height 12
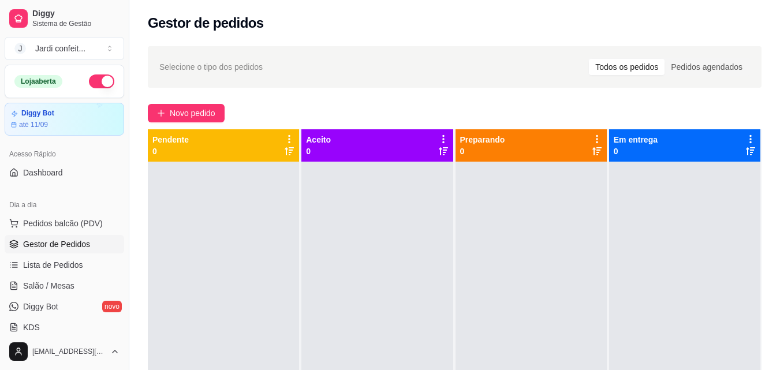
click at [51, 245] on span "Gestor de Pedidos" at bounding box center [56, 244] width 67 height 12
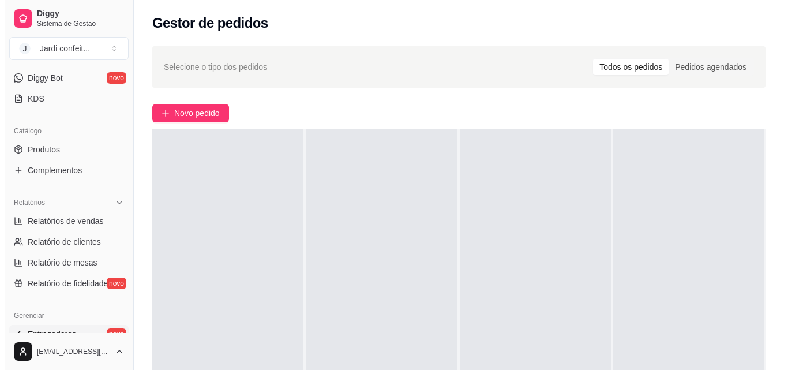
scroll to position [289, 0]
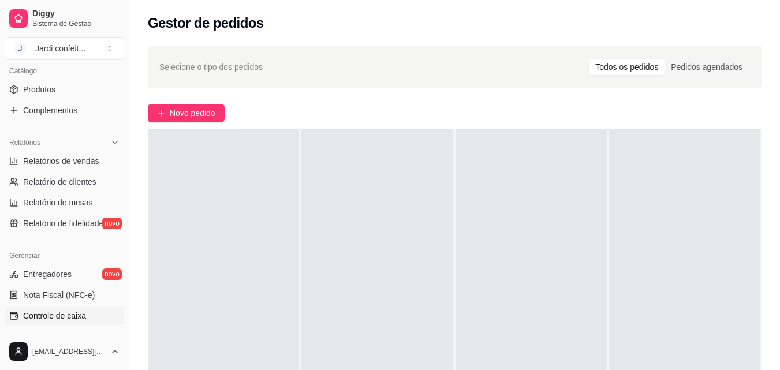
click at [73, 322] on link "Controle de caixa" at bounding box center [64, 315] width 119 height 18
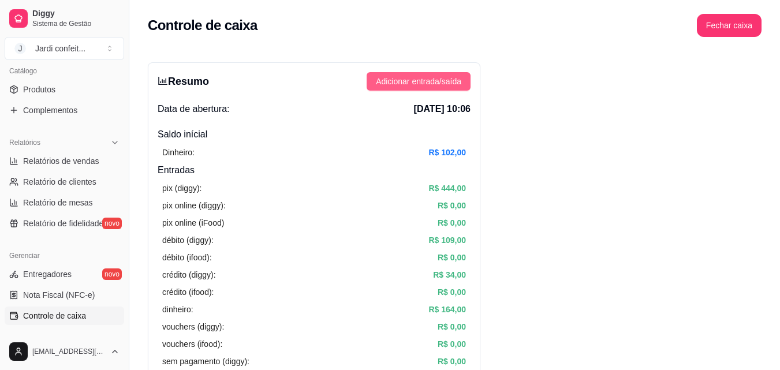
click at [443, 77] on span "Adicionar entrada/saída" at bounding box center [418, 81] width 85 height 13
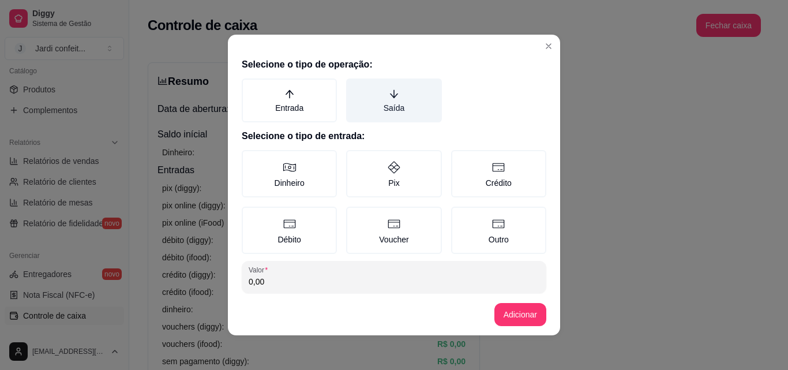
click at [373, 107] on label "Saída" at bounding box center [393, 100] width 95 height 44
click at [355, 87] on button "Saída" at bounding box center [350, 82] width 9 height 9
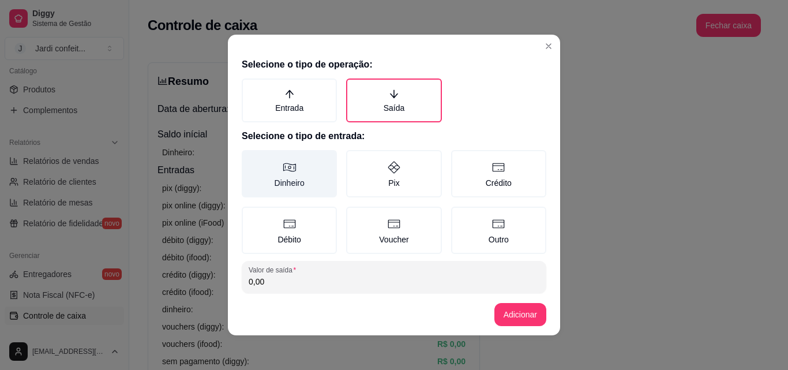
click at [292, 193] on label "Dinheiro" at bounding box center [289, 173] width 95 height 47
click at [250, 159] on button "Dinheiro" at bounding box center [245, 153] width 9 height 9
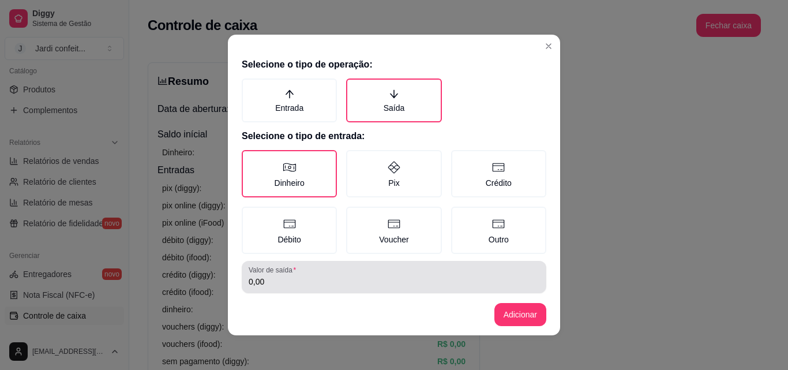
click at [313, 284] on input "0,00" at bounding box center [394, 282] width 291 height 12
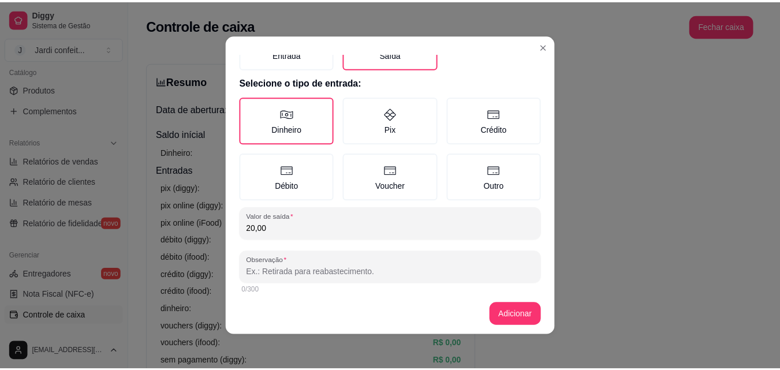
scroll to position [62, 0]
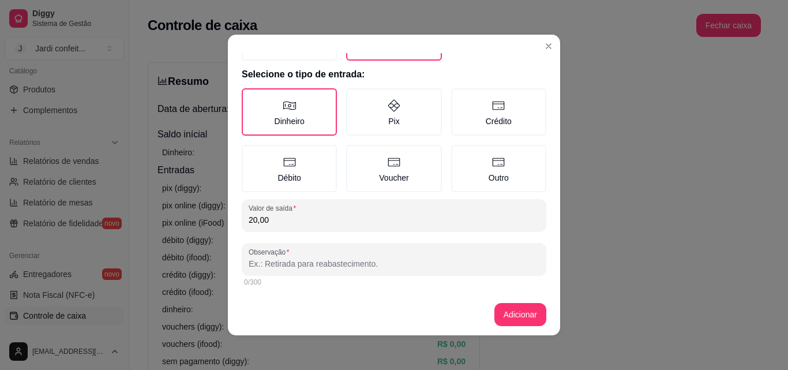
type input "20,00"
click at [472, 275] on div "0/300" at bounding box center [394, 282] width 305 height 14
click at [477, 266] on input "Observação" at bounding box center [394, 264] width 291 height 12
type input "GASOLINA"
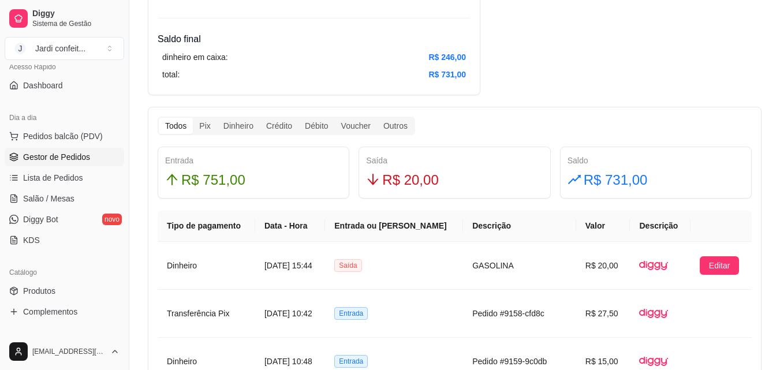
scroll to position [58, 0]
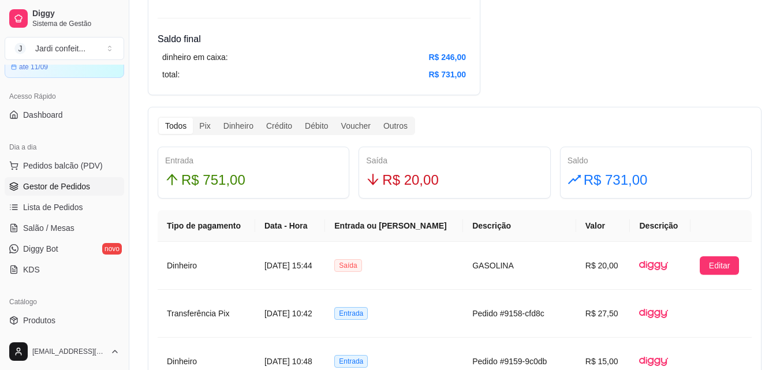
click at [40, 180] on link "Gestor de Pedidos" at bounding box center [64, 186] width 119 height 18
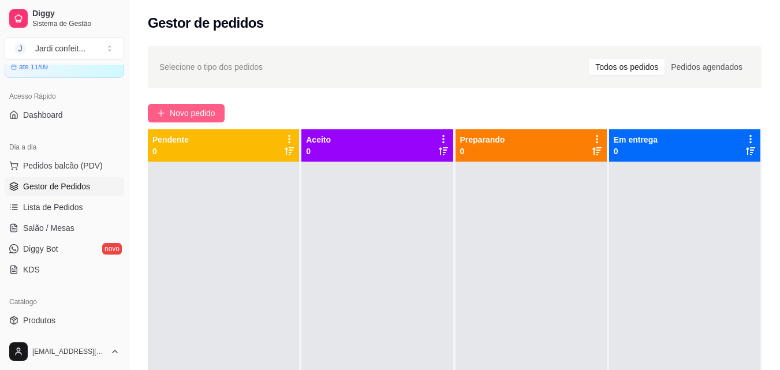
click at [200, 120] on button "Novo pedido" at bounding box center [186, 113] width 77 height 18
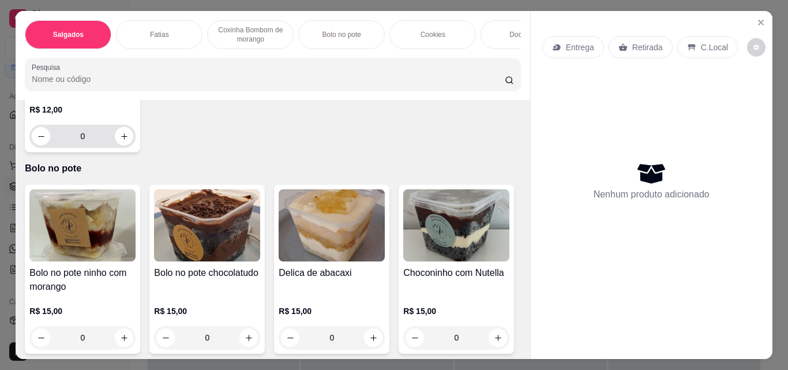
scroll to position [693, 0]
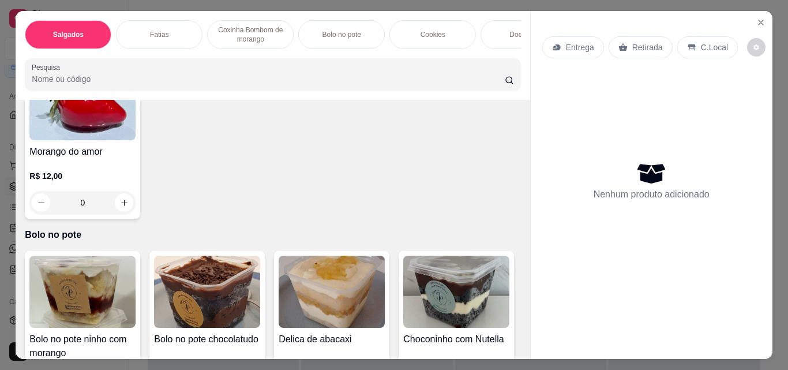
click at [494, 20] on icon "increase-product-quantity" at bounding box center [498, 15] width 9 height 9
type input "1"
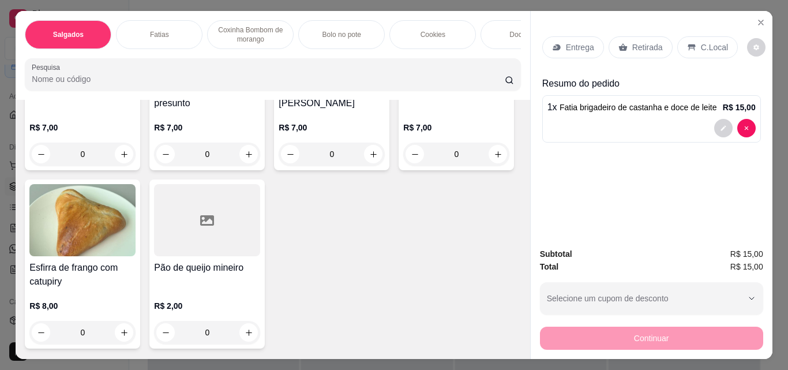
scroll to position [0, 0]
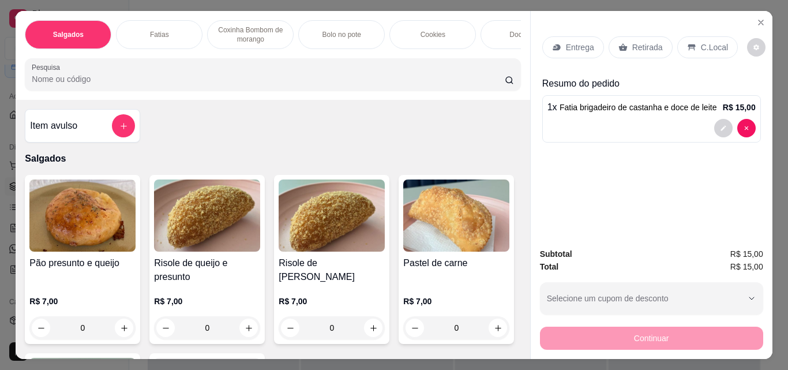
click at [127, 127] on button "add-separate-item" at bounding box center [123, 125] width 23 height 23
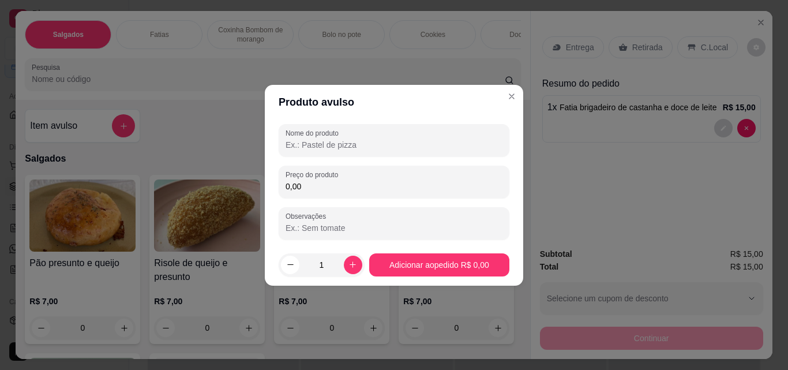
click at [339, 155] on div "Nome do produto" at bounding box center [394, 140] width 231 height 32
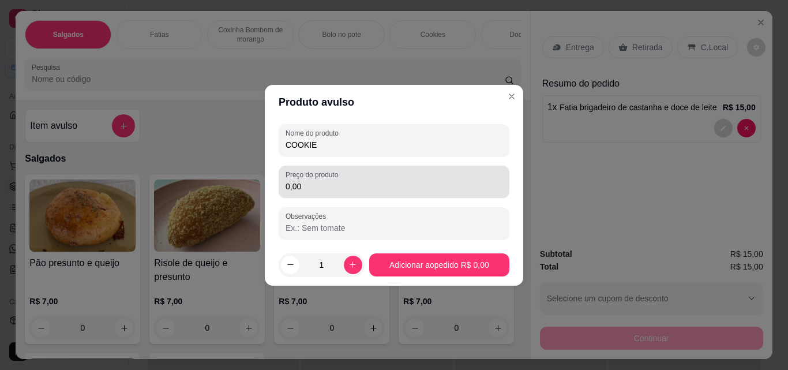
type input "COOKIE"
click at [346, 185] on input "0,00" at bounding box center [394, 187] width 217 height 12
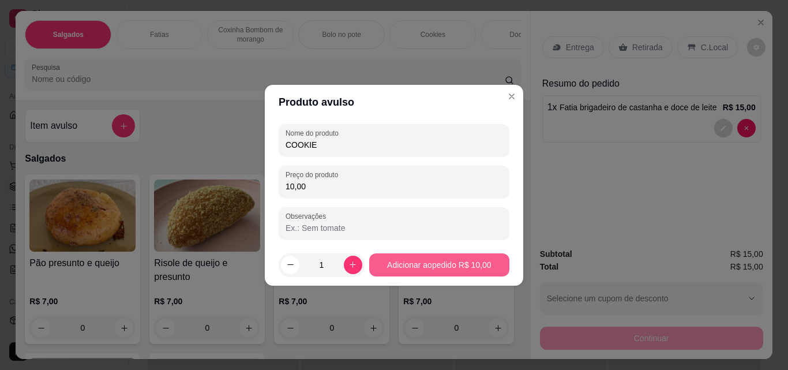
type input "10,00"
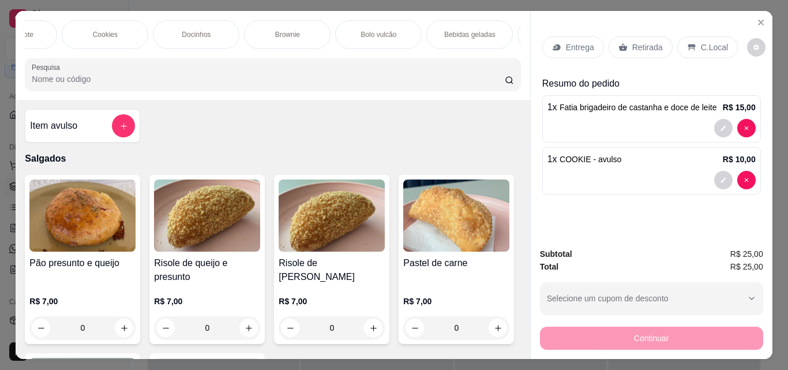
scroll to position [0, 354]
click at [439, 23] on div "Bebidas geladas" at bounding box center [443, 34] width 87 height 29
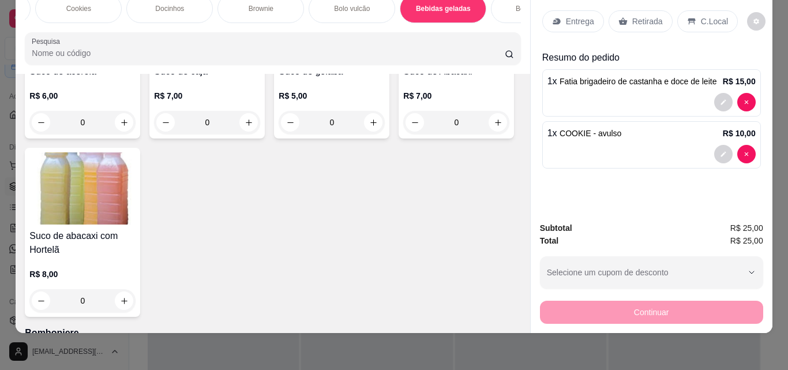
scroll to position [2778, 0]
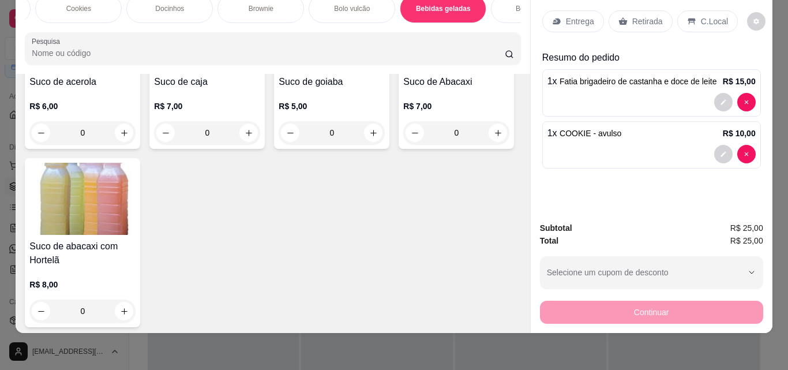
type input "1"
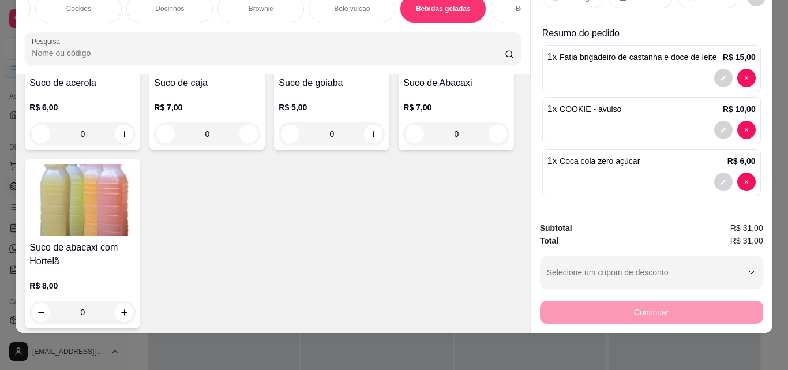
scroll to position [0, 0]
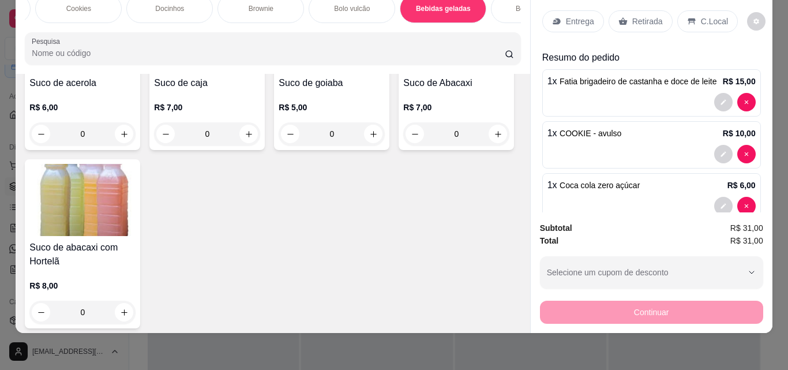
type input "1"
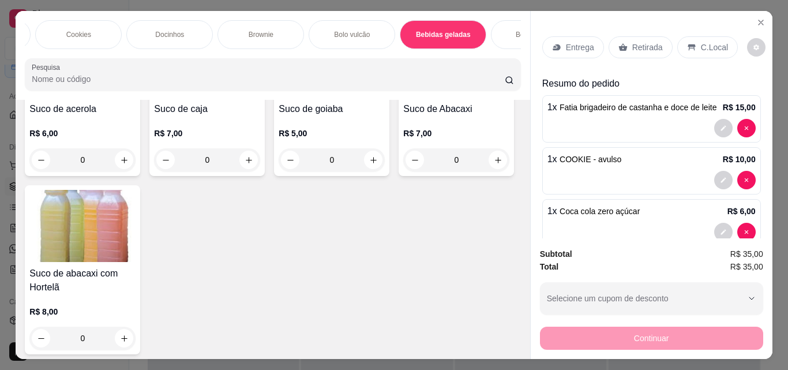
click at [639, 55] on div "Entrega Retirada C.Local" at bounding box center [652, 47] width 219 height 40
click at [644, 45] on p "Retirada" at bounding box center [648, 48] width 31 height 12
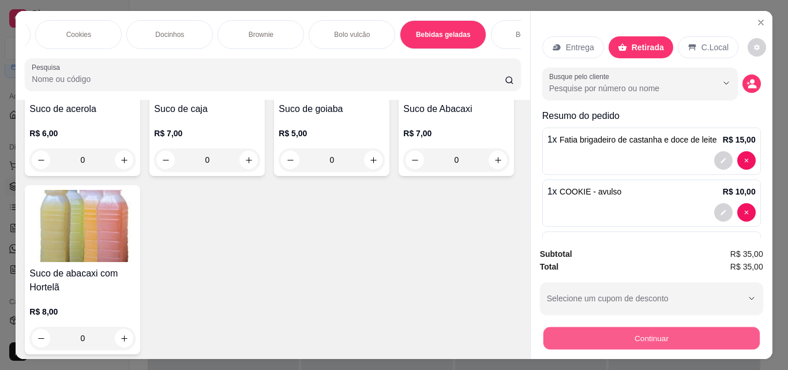
click at [732, 329] on button "Continuar" at bounding box center [651, 338] width 216 height 23
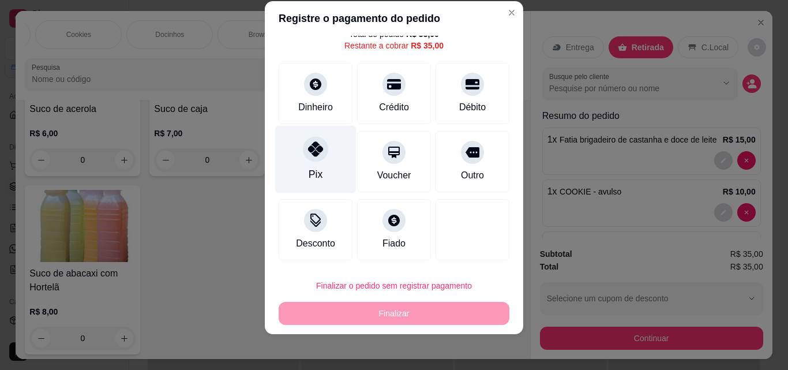
scroll to position [18, 0]
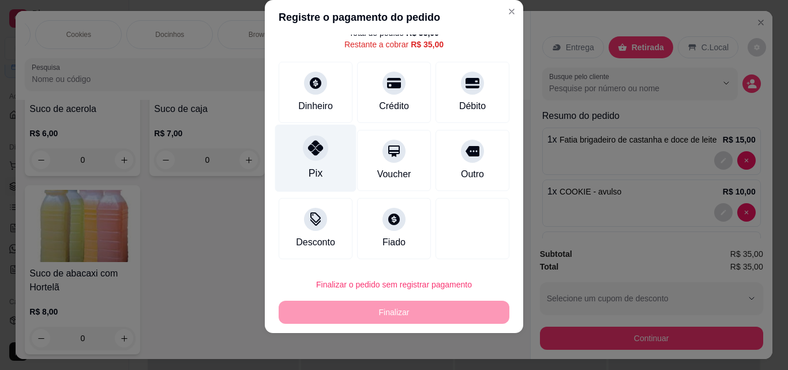
click at [313, 166] on div "Pix" at bounding box center [315, 159] width 81 height 68
type input "R$ 0,00"
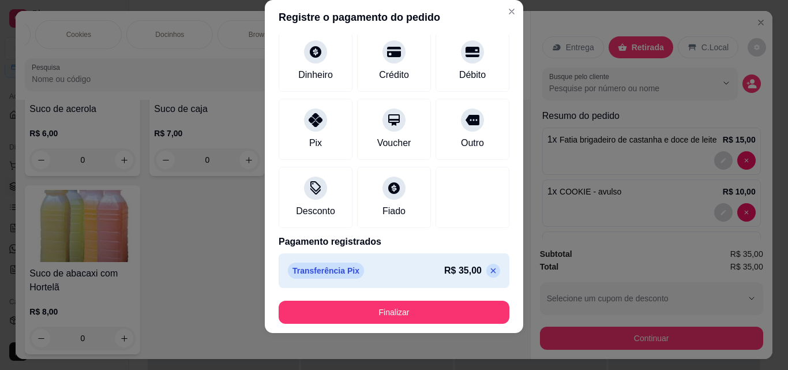
scroll to position [63, 0]
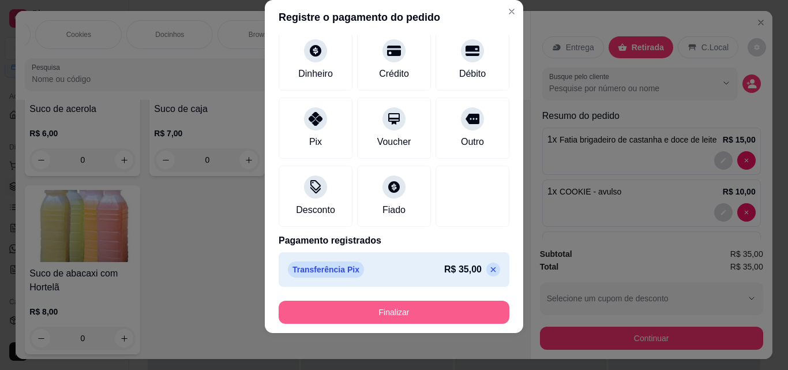
click at [412, 315] on button "Finalizar" at bounding box center [394, 312] width 231 height 23
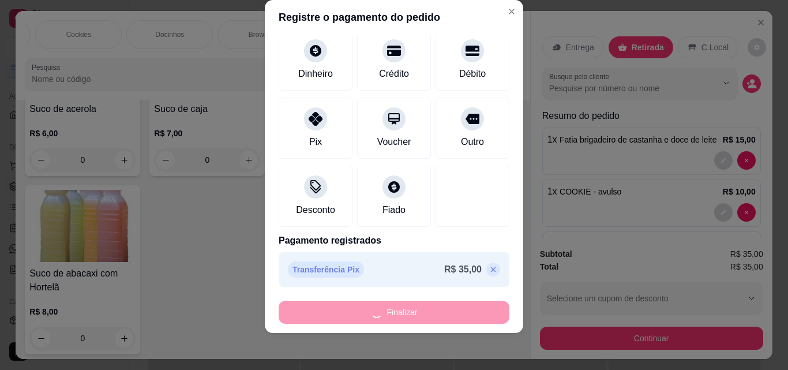
type input "0"
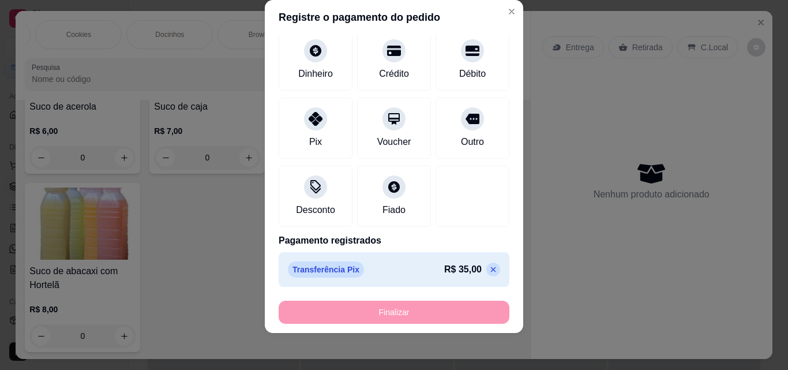
type input "-R$ 35,00"
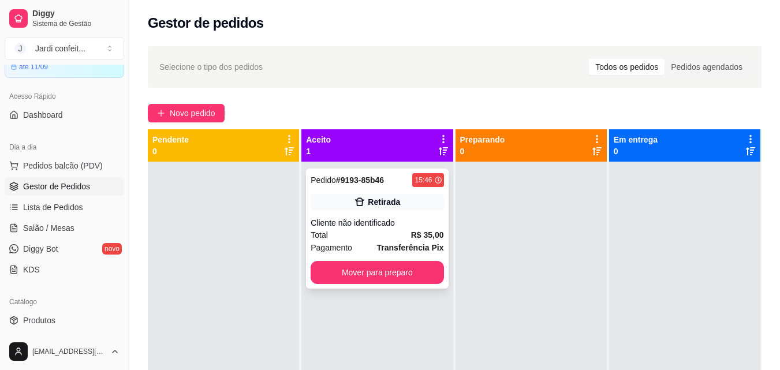
click at [382, 262] on button "Mover para preparo" at bounding box center [377, 272] width 133 height 23
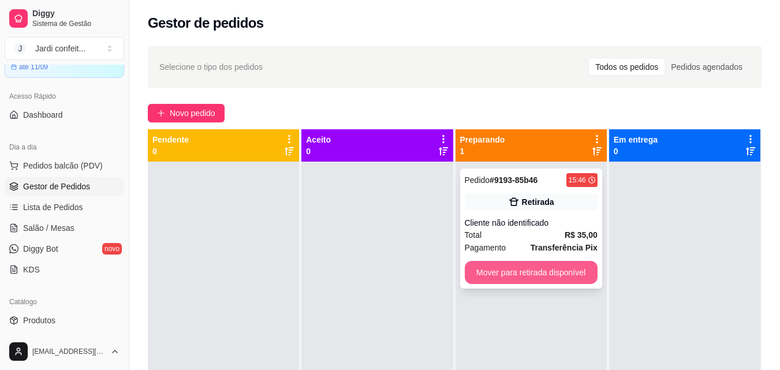
click at [491, 278] on button "Mover para retirada disponível" at bounding box center [531, 272] width 133 height 23
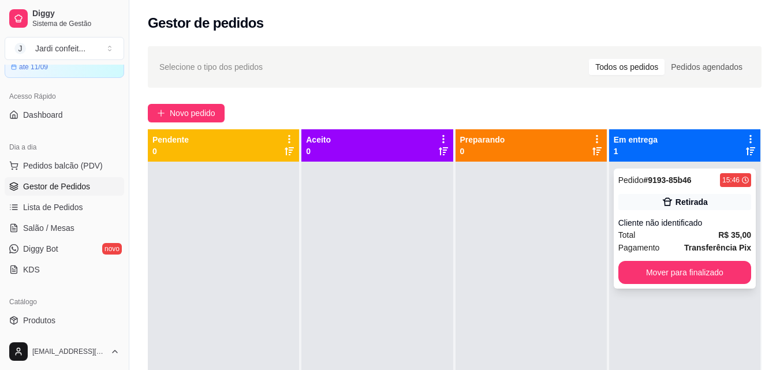
click at [698, 275] on button "Mover para finalizado" at bounding box center [684, 272] width 133 height 23
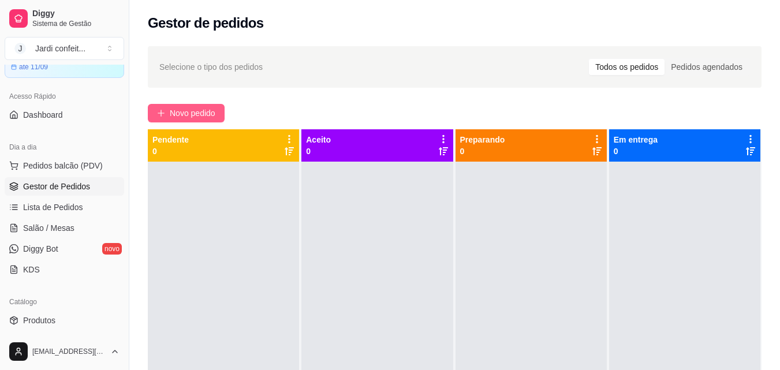
click at [192, 107] on span "Novo pedido" at bounding box center [193, 113] width 46 height 13
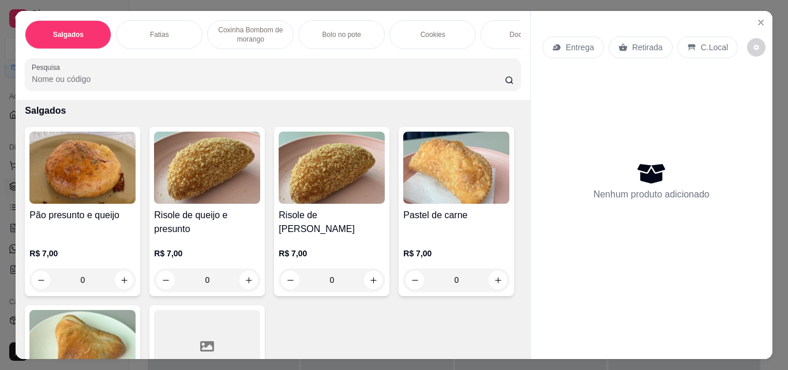
scroll to position [58, 0]
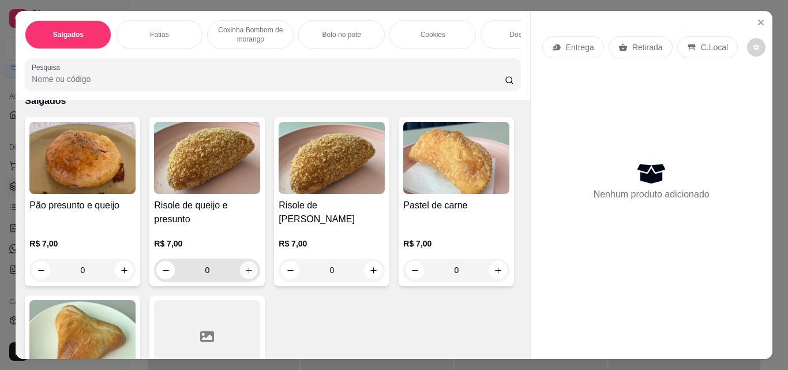
click at [246, 275] on icon "increase-product-quantity" at bounding box center [249, 270] width 9 height 9
type input "1"
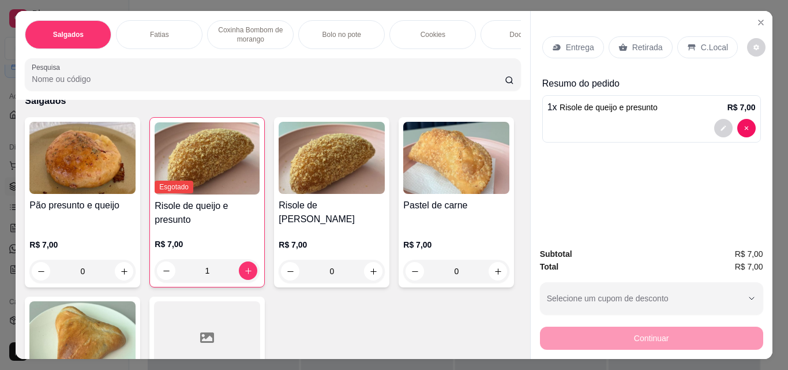
click at [637, 36] on div "Retirada" at bounding box center [641, 47] width 64 height 22
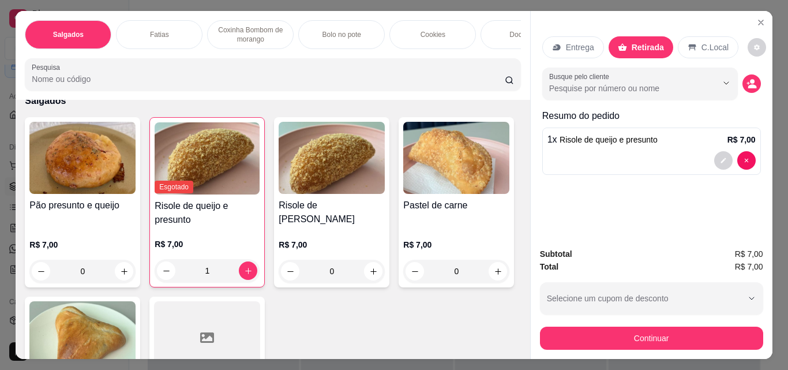
click at [675, 333] on button "Continuar" at bounding box center [651, 338] width 223 height 23
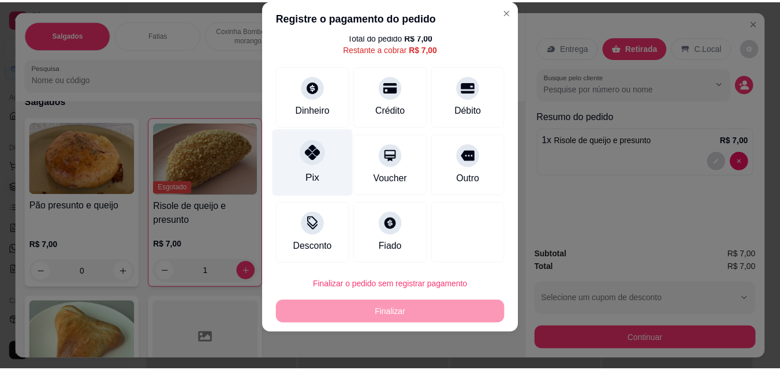
scroll to position [42, 0]
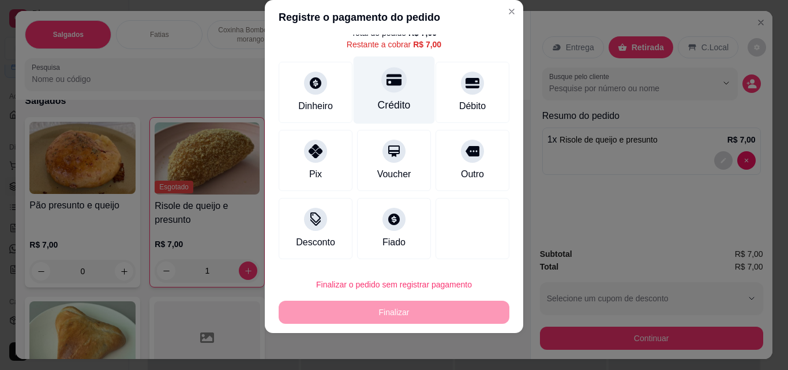
click at [387, 86] on icon at bounding box center [394, 80] width 15 height 12
type input "R$ 0,00"
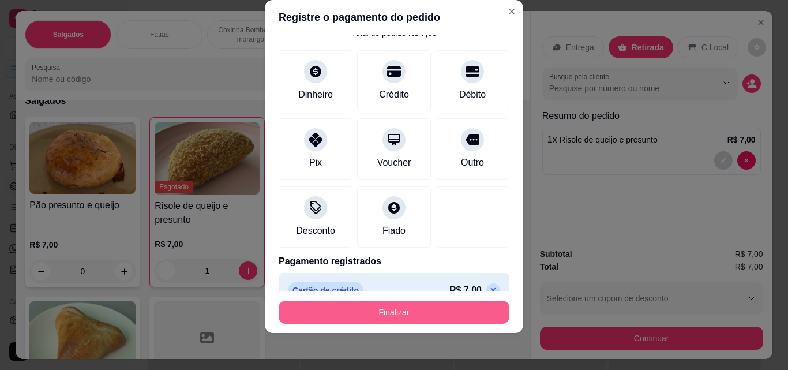
click at [447, 320] on button "Finalizar" at bounding box center [394, 312] width 231 height 23
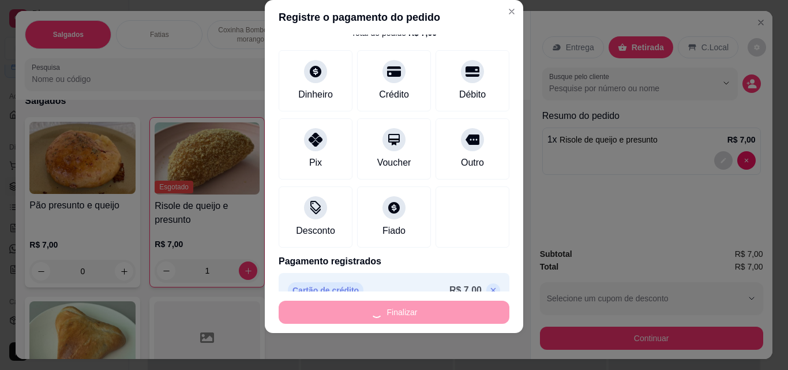
type input "0"
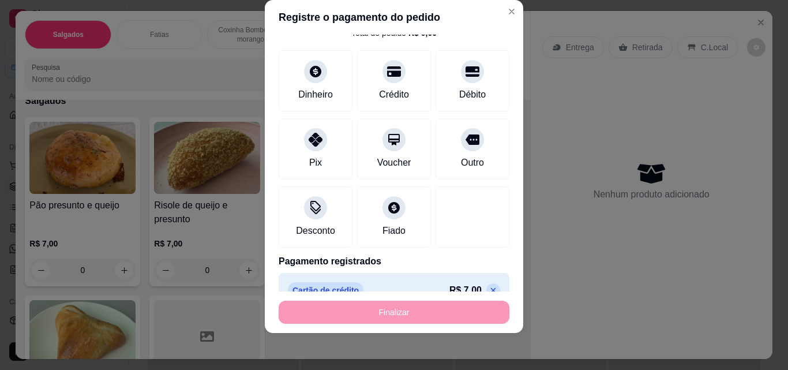
type input "-R$ 7,00"
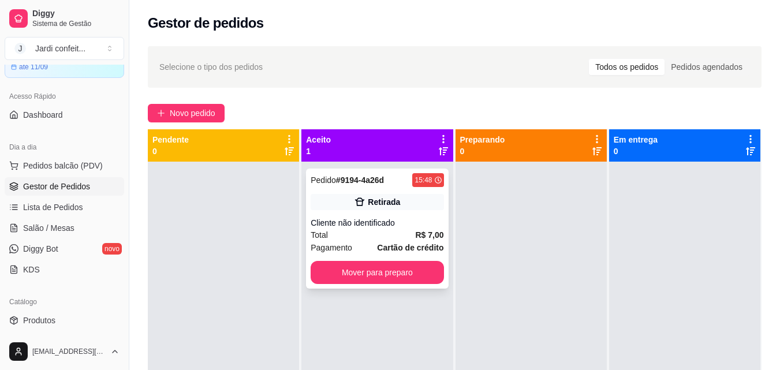
click at [401, 260] on div "Pedido # 9194-4a26d 15:48 Retirada Cliente não identificado Total R$ 7,00 Pagam…" at bounding box center [377, 229] width 142 height 120
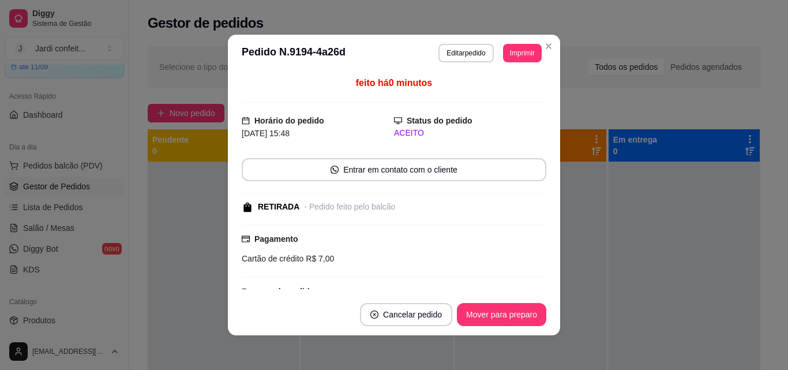
click at [510, 304] on button "Mover para preparo" at bounding box center [501, 314] width 89 height 23
click at [515, 317] on button "Mover para preparo" at bounding box center [501, 314] width 89 height 23
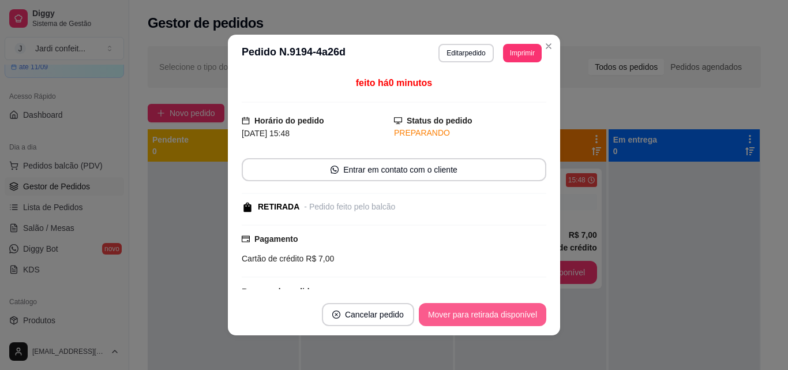
click at [515, 317] on button "Mover para retirada disponível" at bounding box center [483, 314] width 128 height 23
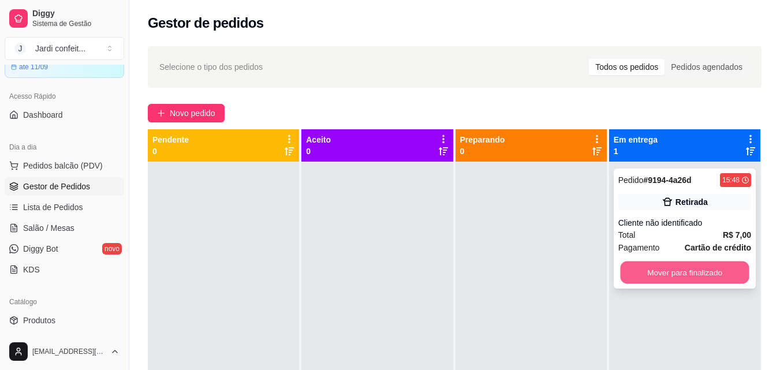
click at [701, 274] on button "Mover para finalizado" at bounding box center [684, 272] width 129 height 23
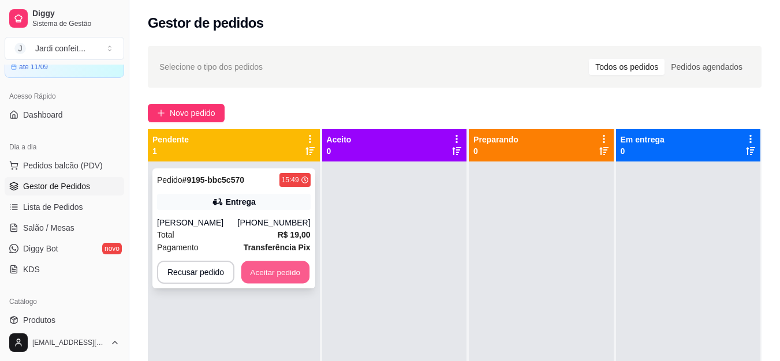
click at [302, 276] on button "Aceitar pedido" at bounding box center [275, 272] width 68 height 23
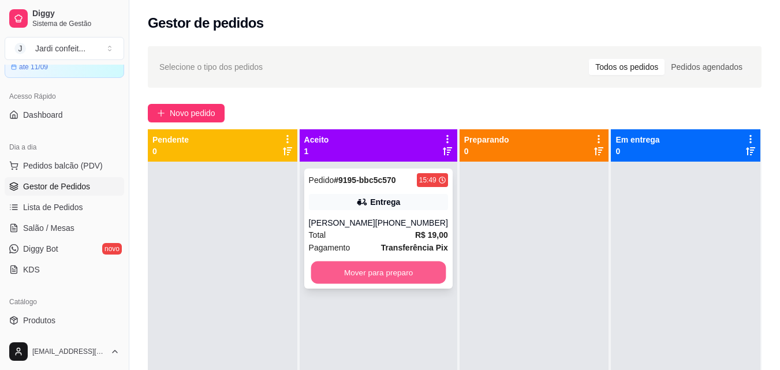
click at [367, 278] on button "Mover para preparo" at bounding box center [378, 272] width 135 height 23
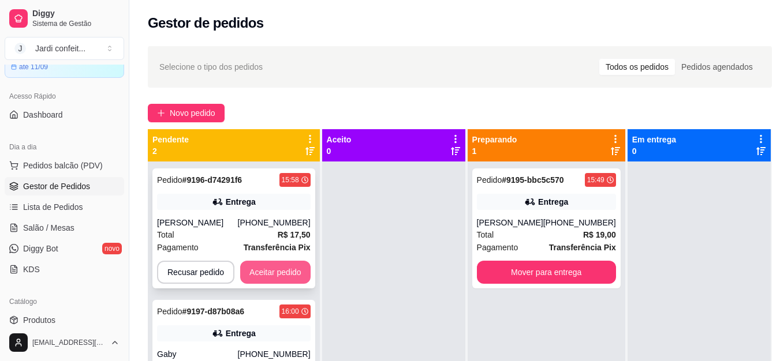
click at [281, 274] on button "Aceitar pedido" at bounding box center [275, 272] width 70 height 23
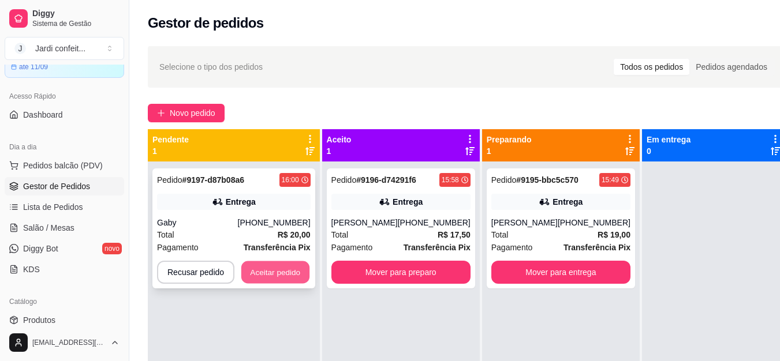
click at [282, 274] on button "Aceitar pedido" at bounding box center [275, 272] width 68 height 23
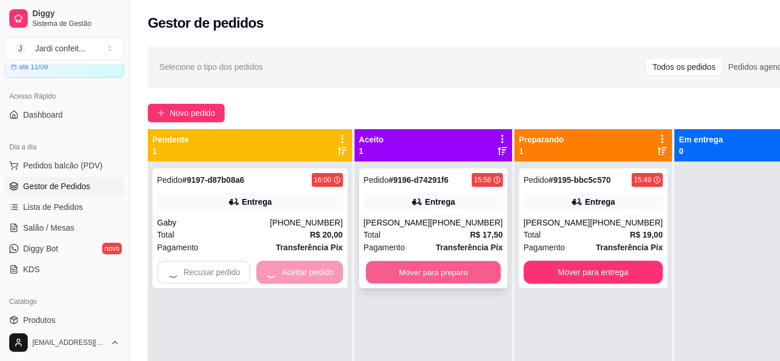
click at [390, 272] on button "Mover para preparo" at bounding box center [432, 272] width 135 height 23
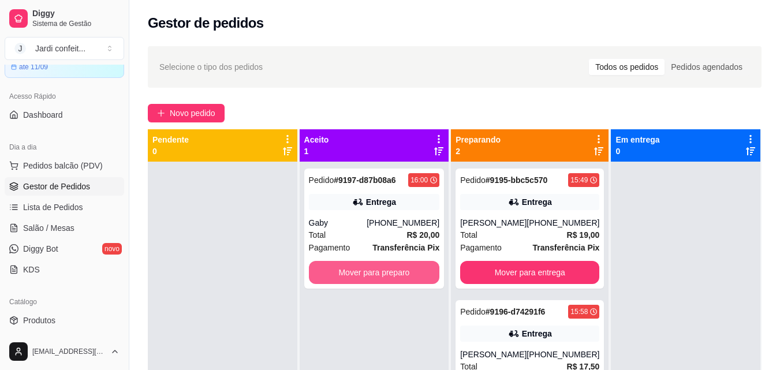
click at [390, 272] on button "Mover para preparo" at bounding box center [374, 272] width 131 height 23
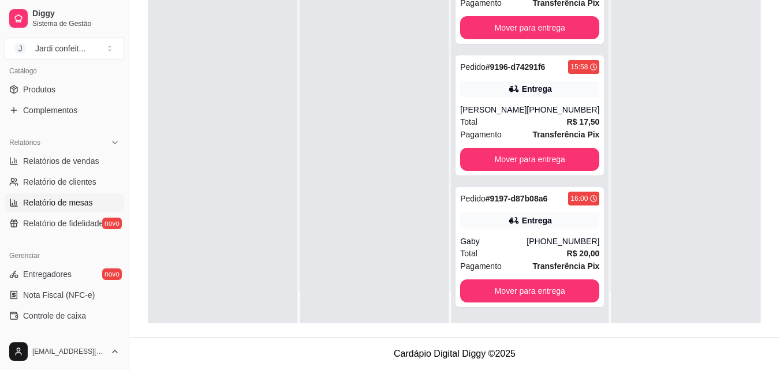
scroll to position [404, 0]
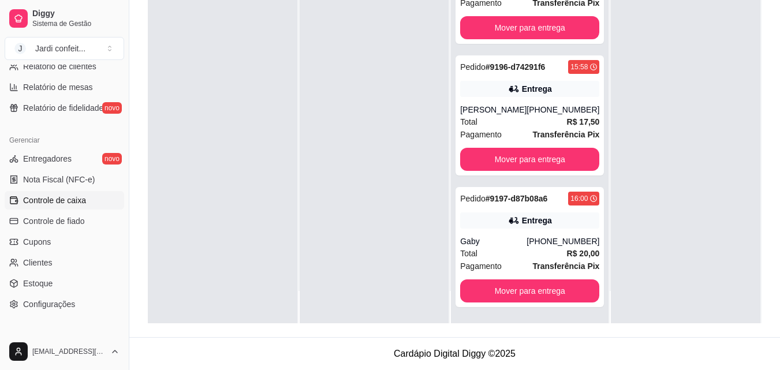
click at [74, 201] on span "Controle de caixa" at bounding box center [54, 201] width 63 height 12
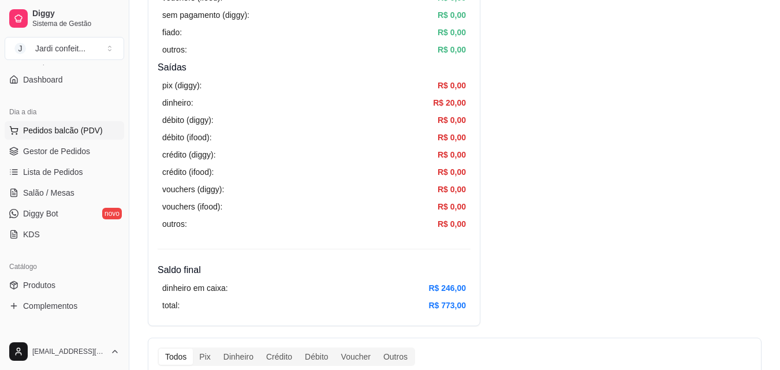
scroll to position [58, 0]
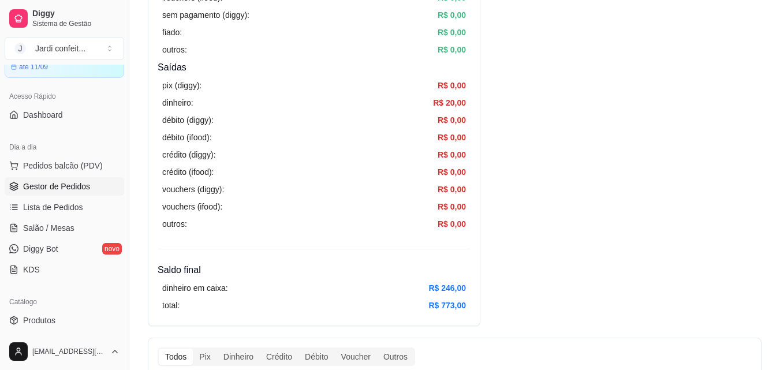
click at [94, 188] on link "Gestor de Pedidos" at bounding box center [64, 186] width 119 height 18
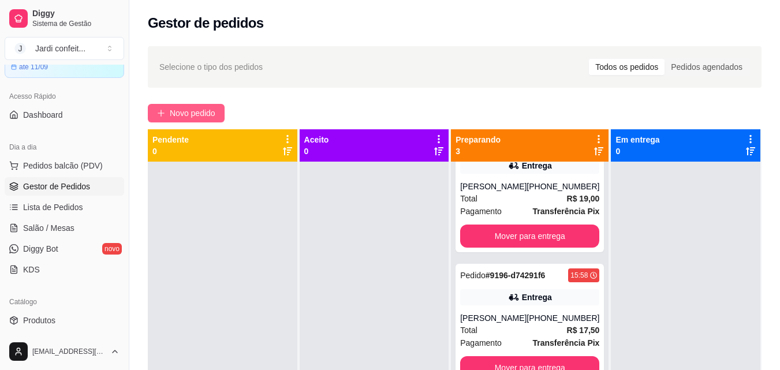
click at [194, 110] on span "Novo pedido" at bounding box center [193, 113] width 46 height 13
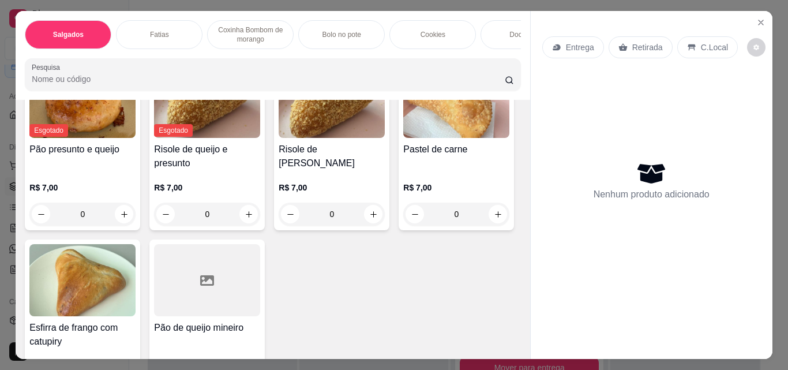
scroll to position [115, 0]
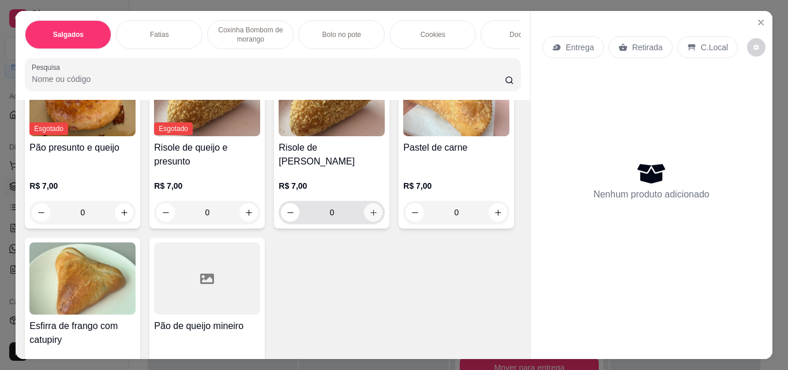
click at [369, 216] on icon "increase-product-quantity" at bounding box center [373, 212] width 9 height 9
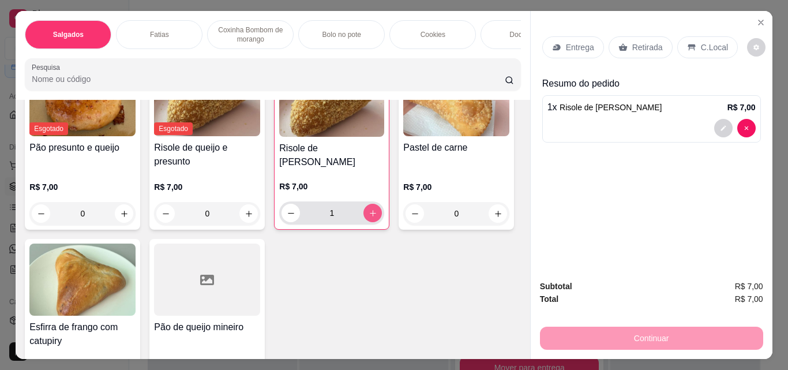
type input "1"
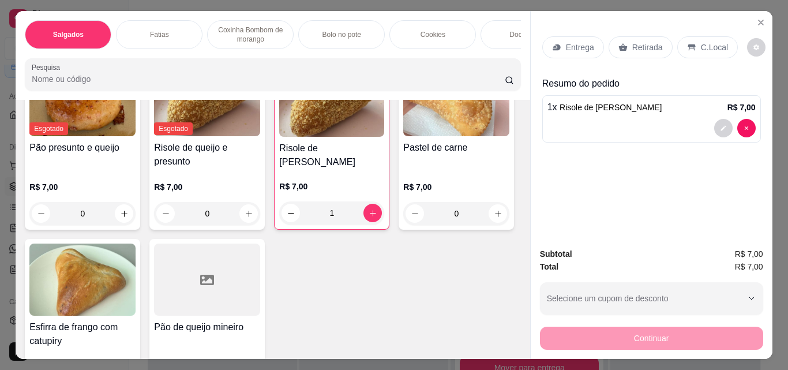
click at [638, 42] on p "Retirada" at bounding box center [648, 48] width 31 height 12
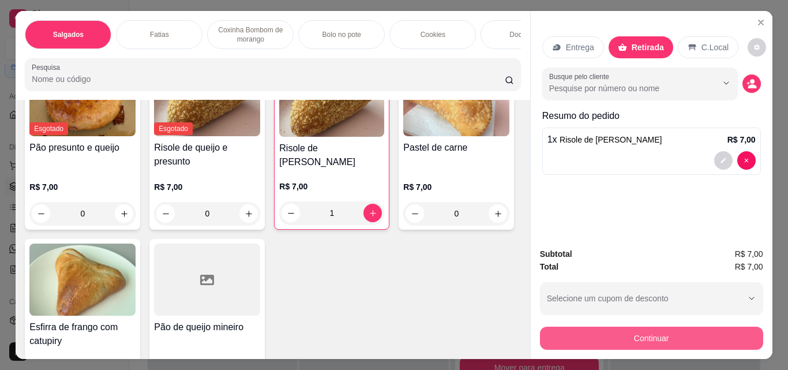
click at [661, 327] on button "Continuar" at bounding box center [651, 338] width 223 height 23
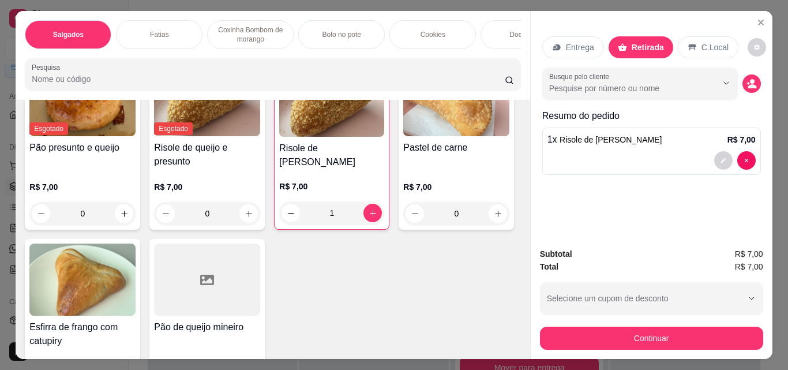
click at [338, 221] on div "Pix" at bounding box center [315, 219] width 81 height 68
type input "R$ 0,00"
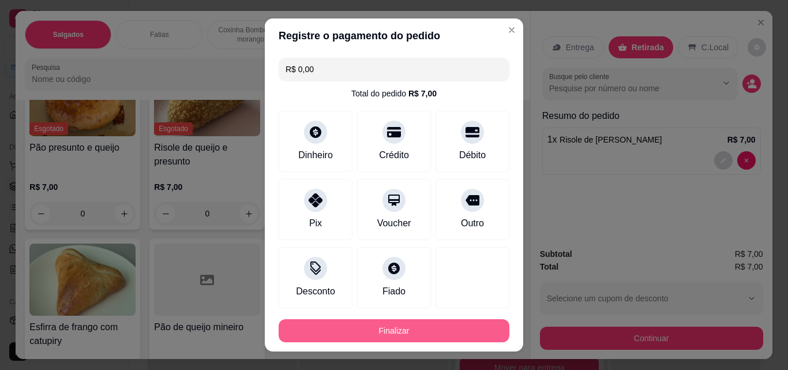
click at [416, 330] on button "Finalizar" at bounding box center [394, 330] width 231 height 23
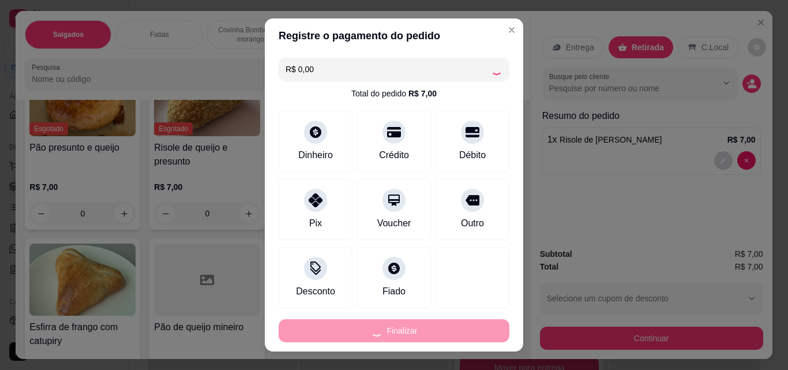
type input "0"
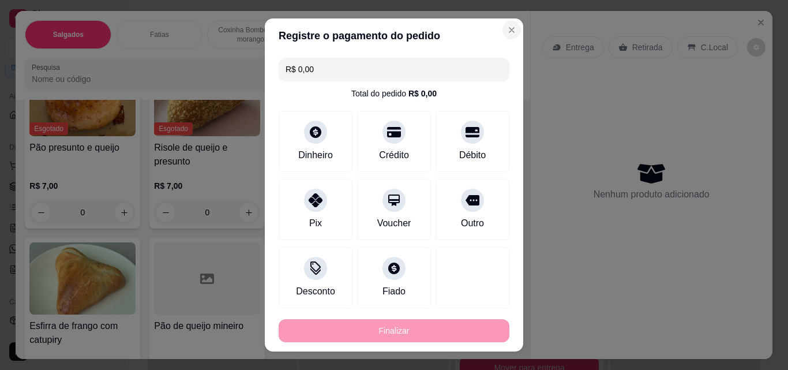
type input "-R$ 7,00"
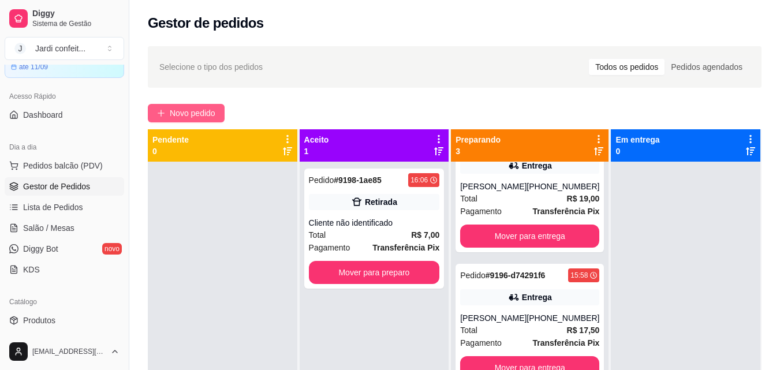
click at [207, 110] on span "Novo pedido" at bounding box center [193, 113] width 46 height 13
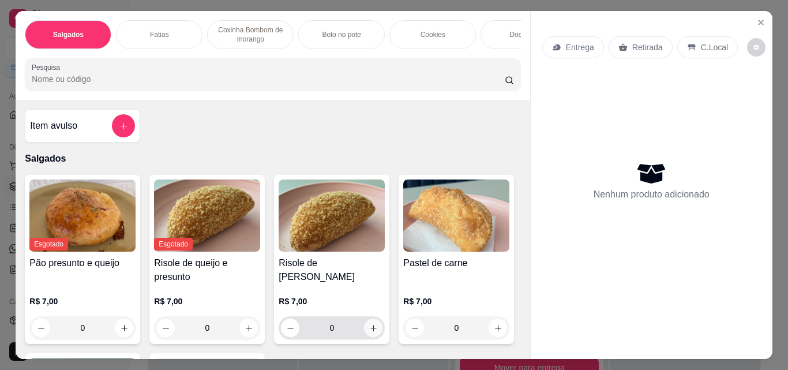
click at [373, 332] on icon "increase-product-quantity" at bounding box center [373, 328] width 9 height 9
type input "1"
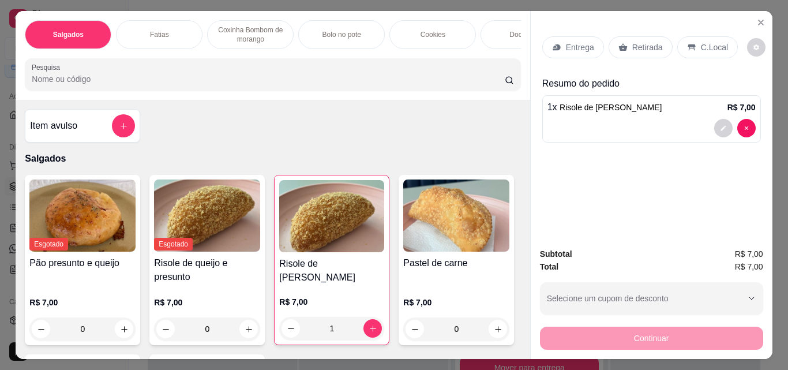
click at [634, 42] on p "Retirada" at bounding box center [648, 48] width 31 height 12
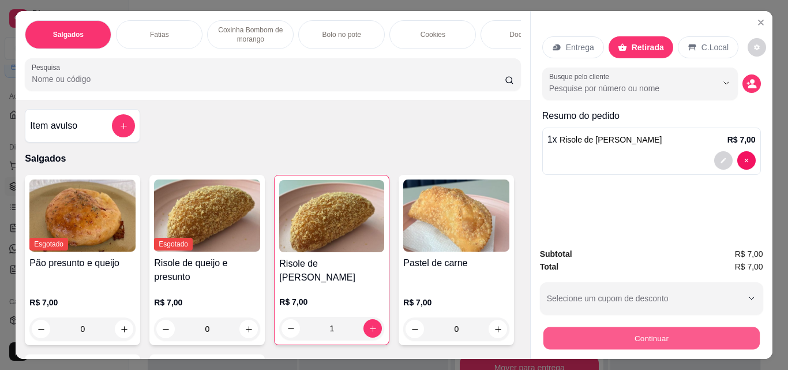
click at [702, 331] on button "Continuar" at bounding box center [651, 338] width 216 height 23
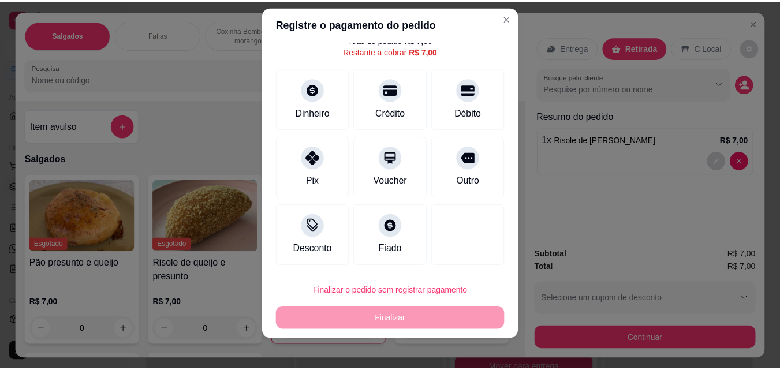
scroll to position [18, 0]
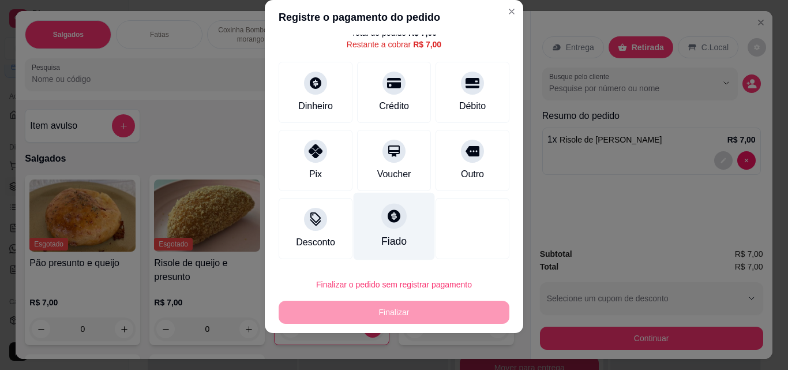
click at [391, 222] on div at bounding box center [394, 215] width 25 height 25
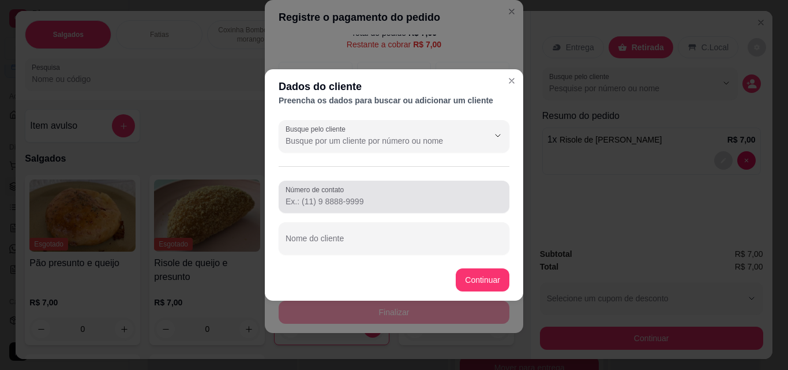
click at [465, 206] on input "Número de contato" at bounding box center [394, 202] width 217 height 12
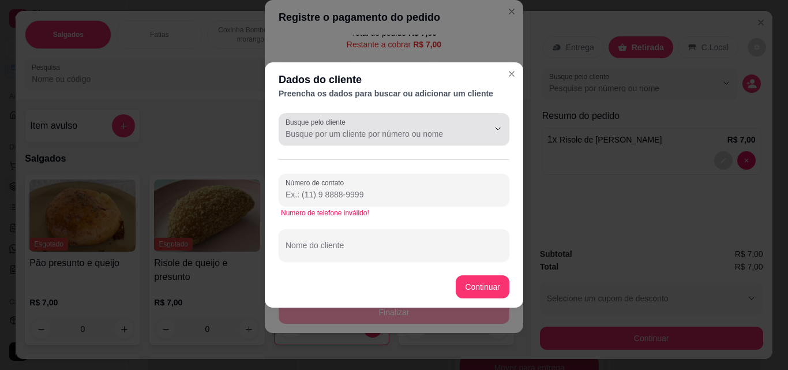
click at [472, 144] on div "Busque pelo cliente" at bounding box center [394, 129] width 231 height 32
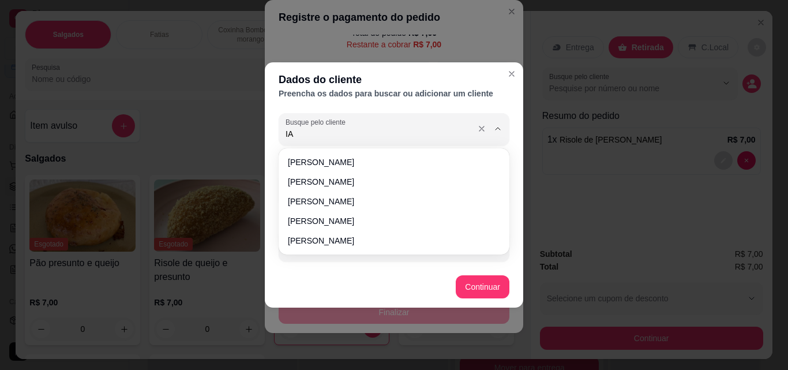
type input "I"
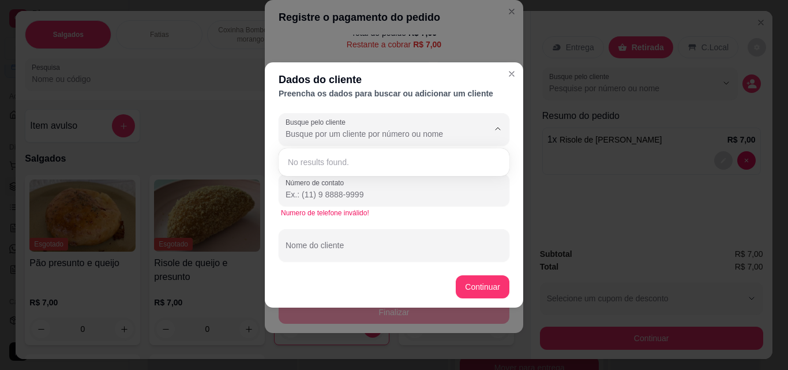
click at [572, 152] on div "Dados do cliente Preencha os dados para buscar ou adicionar um cliente Busque p…" at bounding box center [394, 185] width 788 height 370
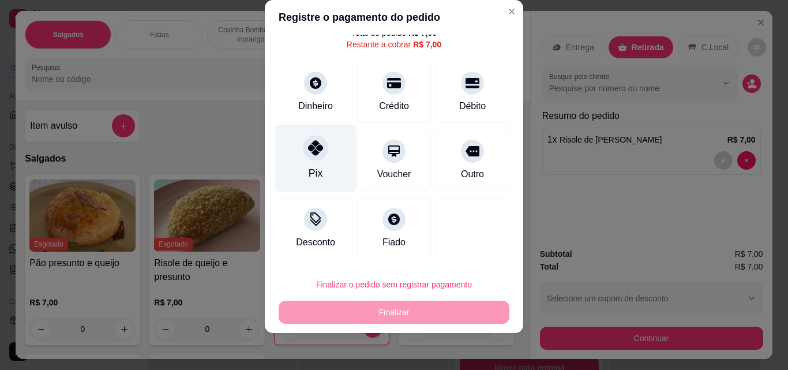
click at [328, 171] on div "Pix" at bounding box center [315, 159] width 81 height 68
type input "R$ 0,00"
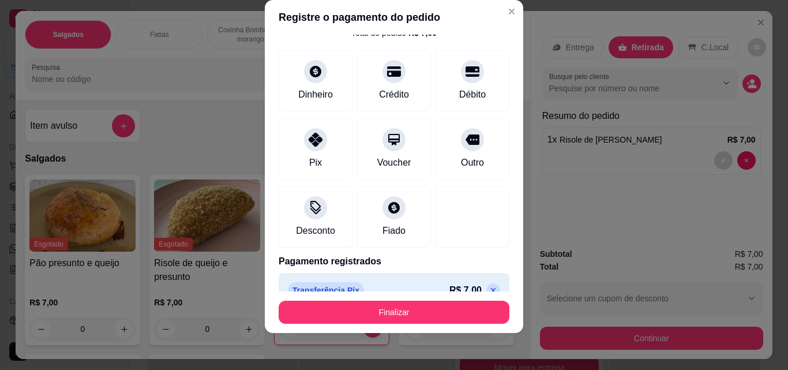
click at [474, 326] on footer "Finalizar" at bounding box center [394, 312] width 259 height 42
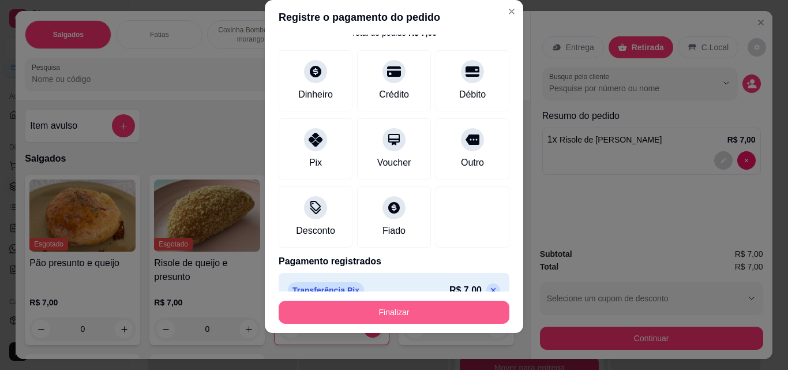
click at [473, 316] on button "Finalizar" at bounding box center [394, 312] width 231 height 23
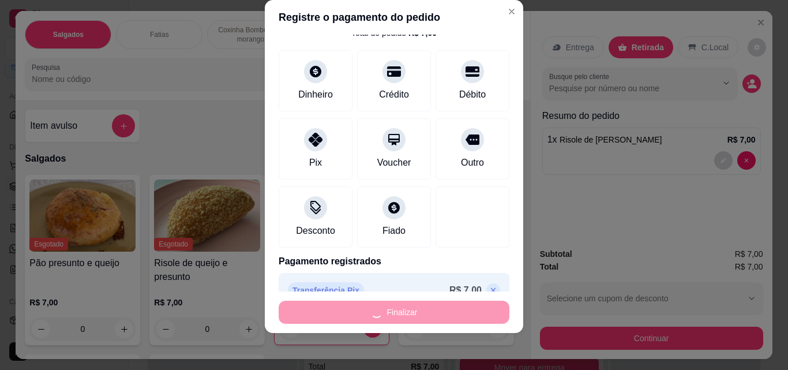
type input "0"
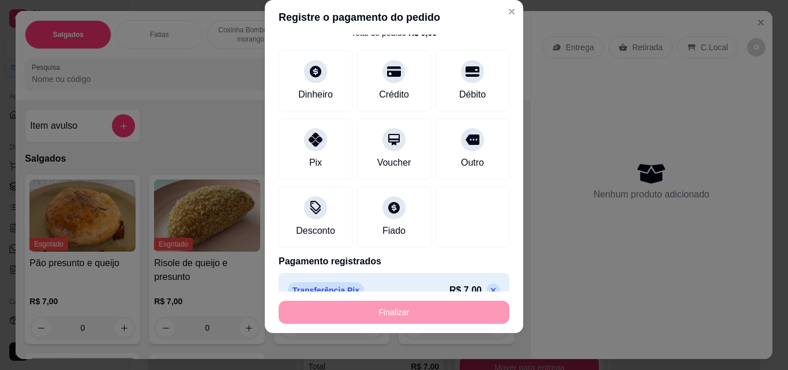
type input "-R$ 7,00"
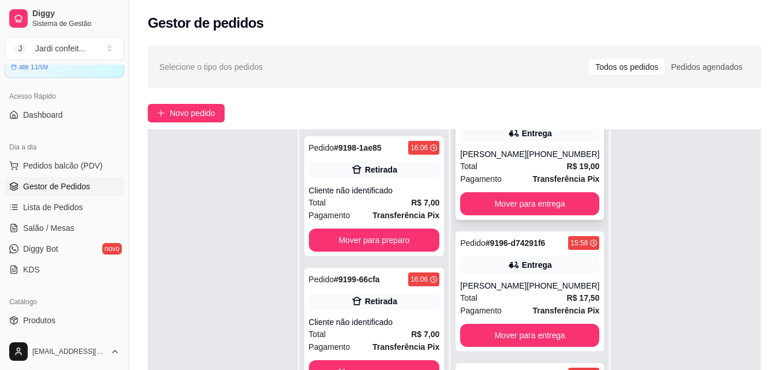
scroll to position [50, 0]
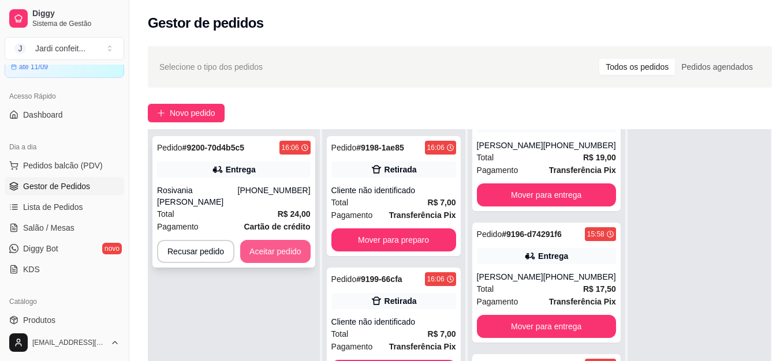
click at [289, 243] on button "Aceitar pedido" at bounding box center [275, 251] width 70 height 23
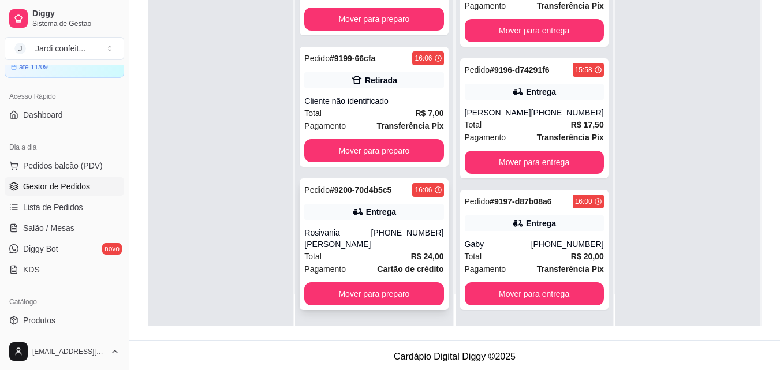
scroll to position [59, 0]
click at [408, 293] on button "Mover para preparo" at bounding box center [373, 293] width 139 height 23
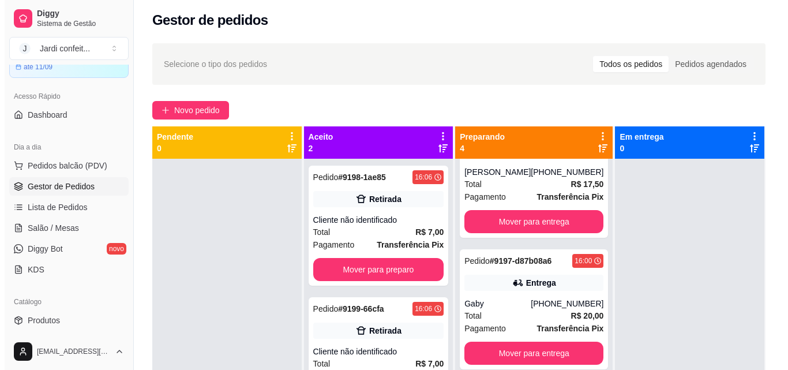
scroll to position [0, 0]
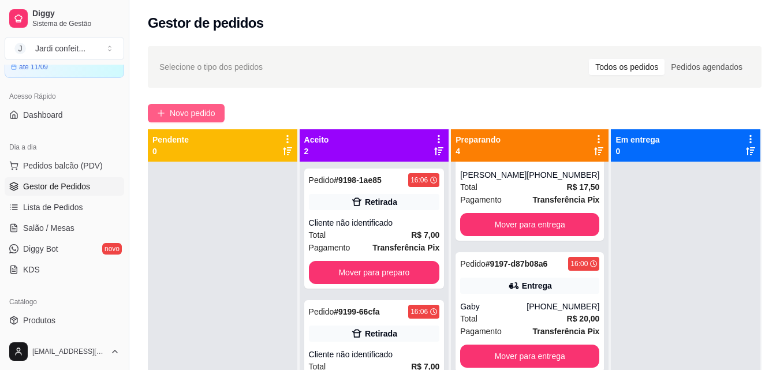
click at [225, 116] on button "Novo pedido" at bounding box center [186, 113] width 77 height 18
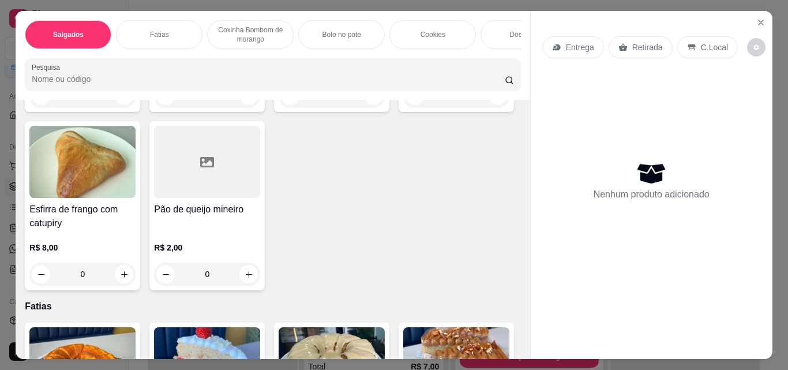
scroll to position [404, 0]
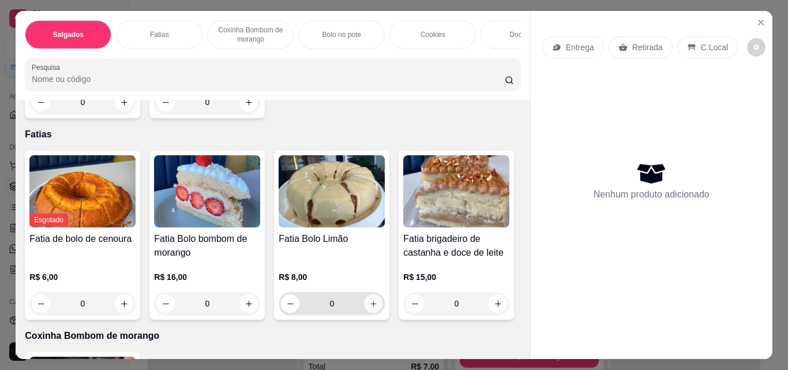
click at [376, 310] on button "increase-product-quantity" at bounding box center [373, 303] width 18 height 18
type input "1"
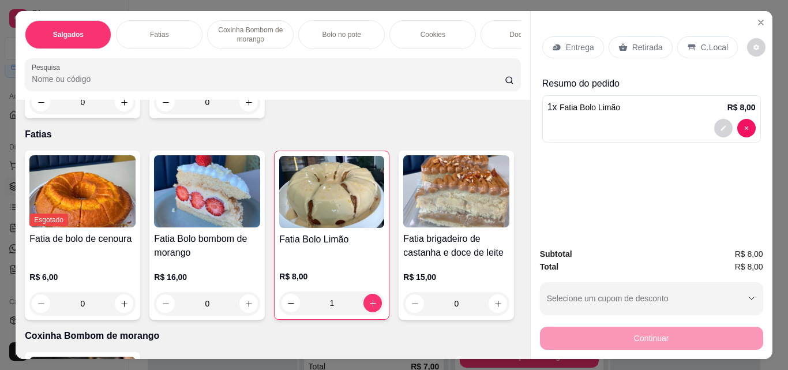
click at [643, 46] on p "Retirada" at bounding box center [648, 48] width 31 height 12
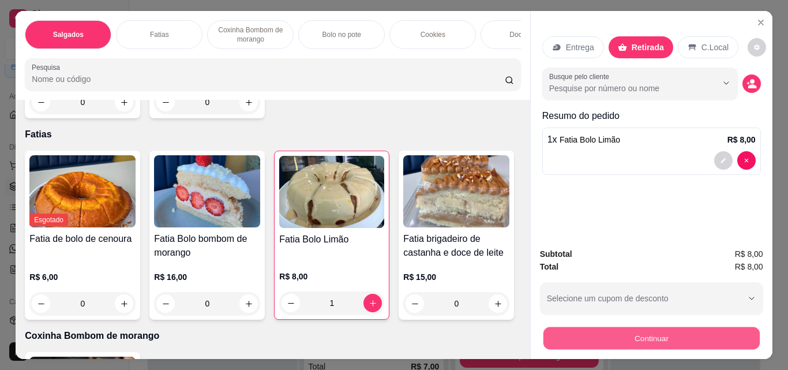
click at [623, 316] on div "Subtotal R$ 8,00 Total R$ 8,00 Selecione um cupom de desconto Selecione um cupo…" at bounding box center [651, 299] width 223 height 102
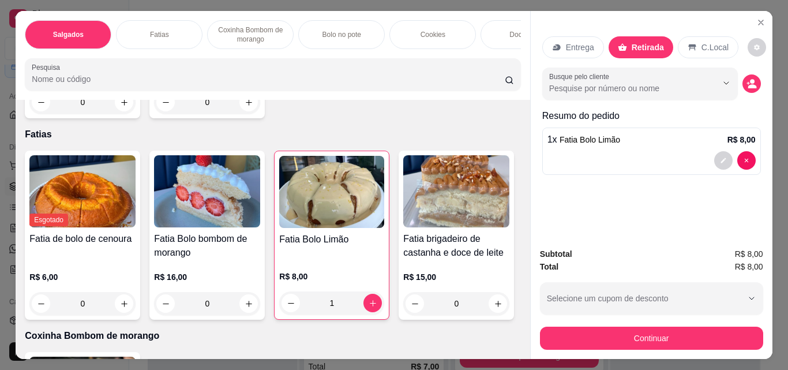
click at [629, 347] on div "Subtotal R$ 8,00 Total R$ 8,00 Selecione um cupom de desconto Selecione um cupo…" at bounding box center [652, 298] width 242 height 121
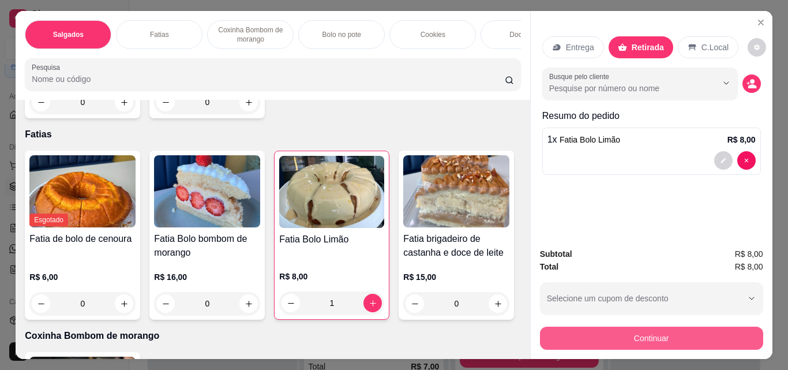
click at [634, 340] on button "Continuar" at bounding box center [651, 338] width 223 height 23
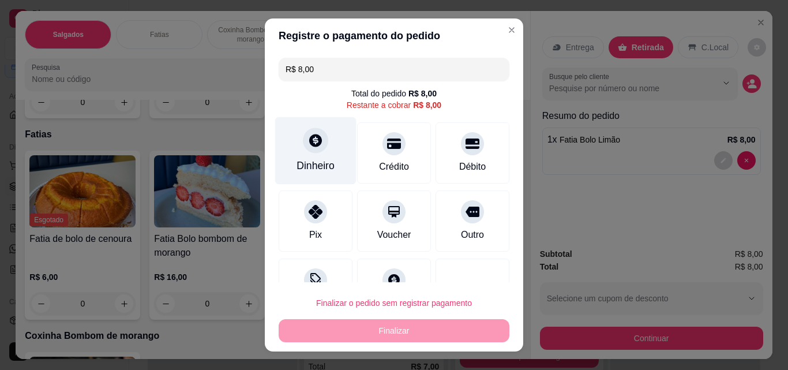
click at [339, 148] on div "Dinheiro" at bounding box center [315, 151] width 81 height 68
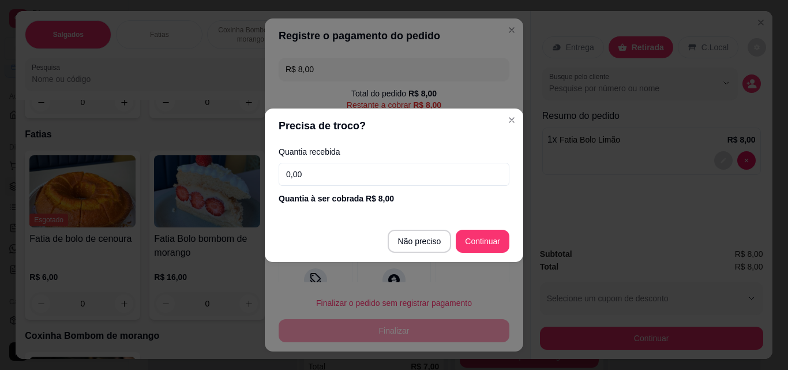
click at [406, 179] on input "0,00" at bounding box center [394, 174] width 231 height 23
type input "8,00"
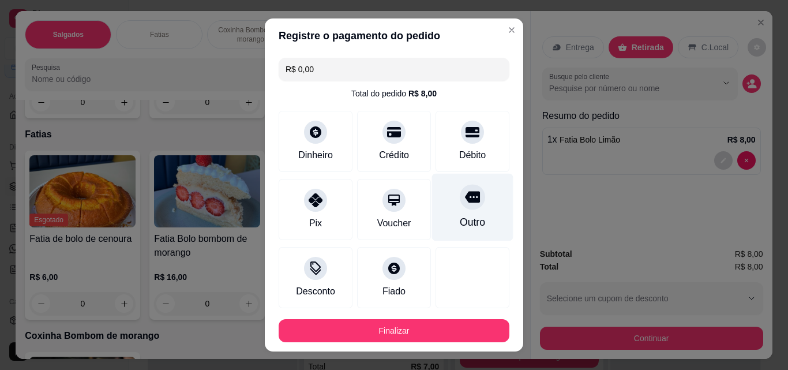
type input "R$ 0,00"
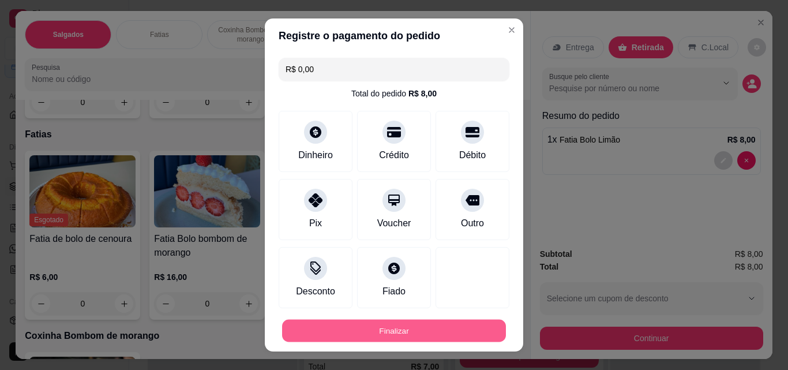
click at [458, 332] on button "Finalizar" at bounding box center [394, 331] width 224 height 23
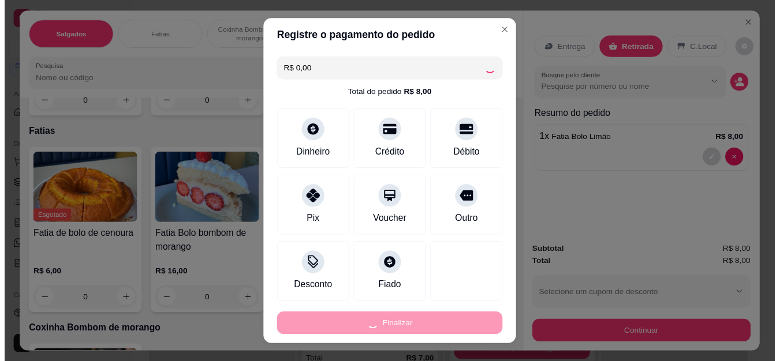
scroll to position [205, 0]
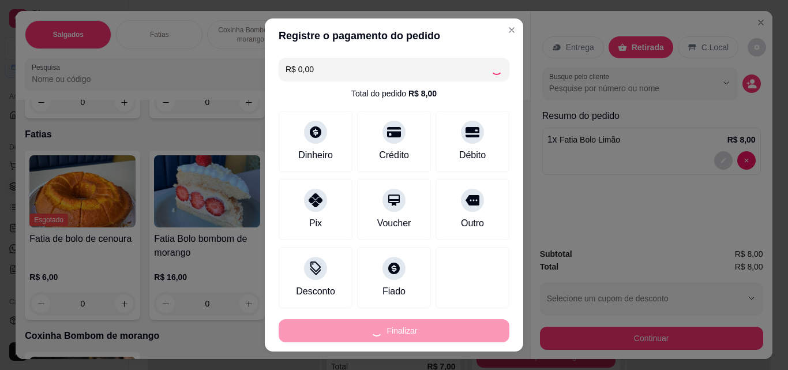
type input "0"
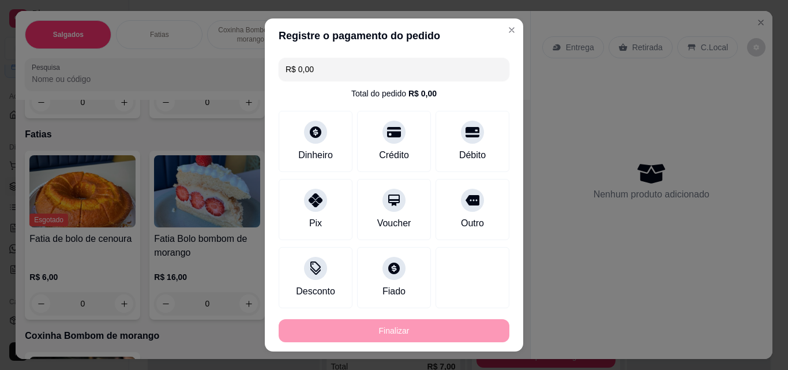
type input "-R$ 8,00"
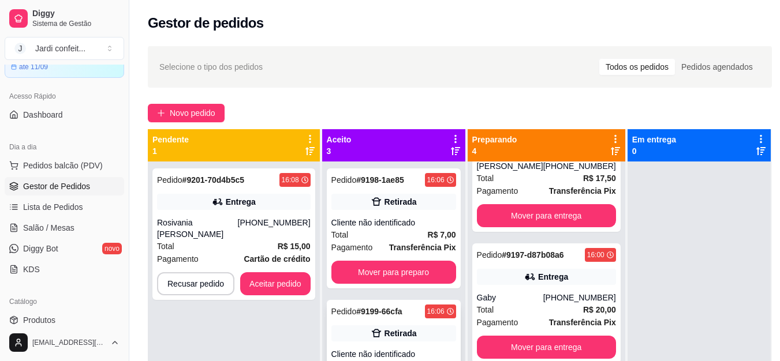
scroll to position [233, 0]
click at [276, 278] on button "Aceitar pedido" at bounding box center [275, 284] width 68 height 23
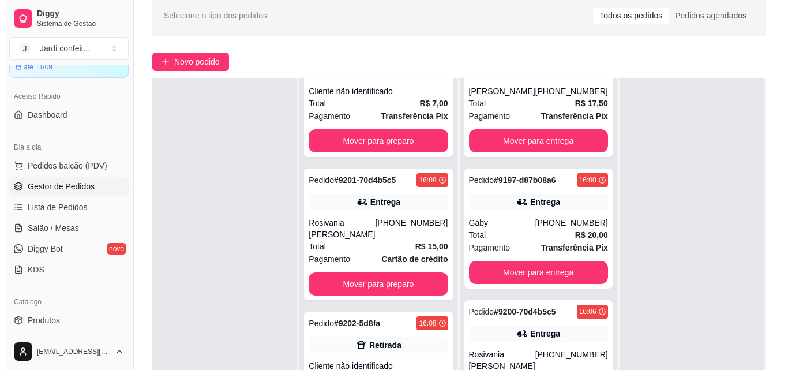
scroll to position [176, 0]
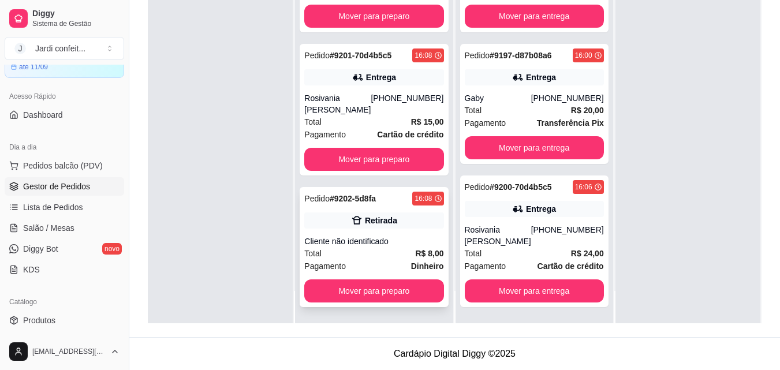
click at [388, 227] on div "Retirada" at bounding box center [373, 220] width 139 height 16
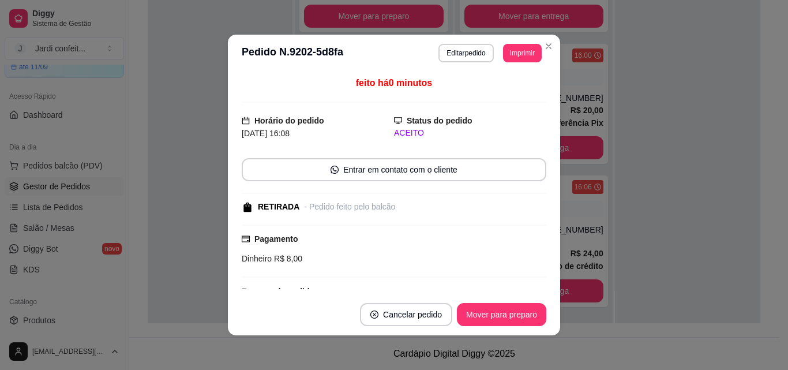
click at [511, 326] on footer "Cancelar pedido Mover para preparo" at bounding box center [394, 315] width 332 height 42
click at [510, 324] on button "Mover para preparo" at bounding box center [501, 315] width 87 height 23
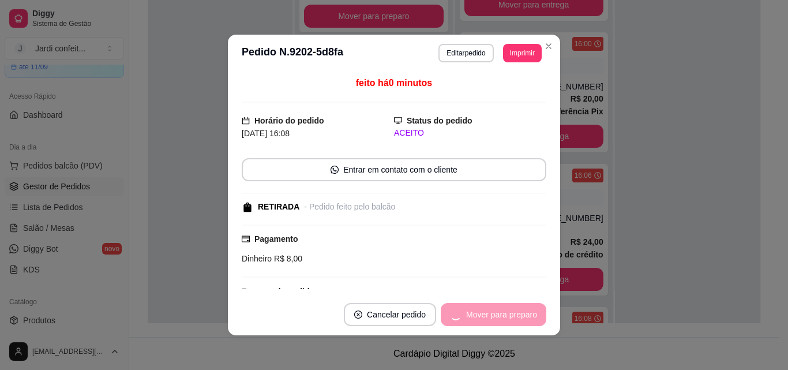
scroll to position [219, 0]
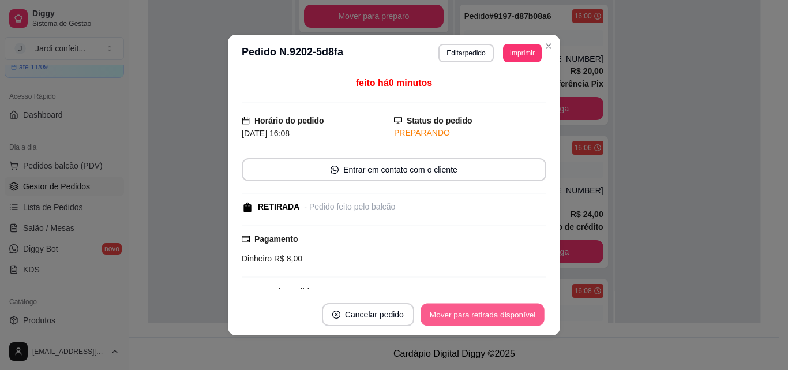
click at [523, 319] on button "Mover para retirada disponível" at bounding box center [483, 315] width 124 height 23
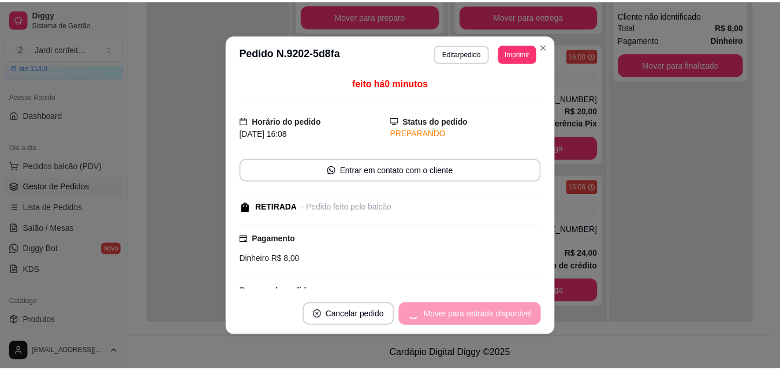
scroll to position [191, 0]
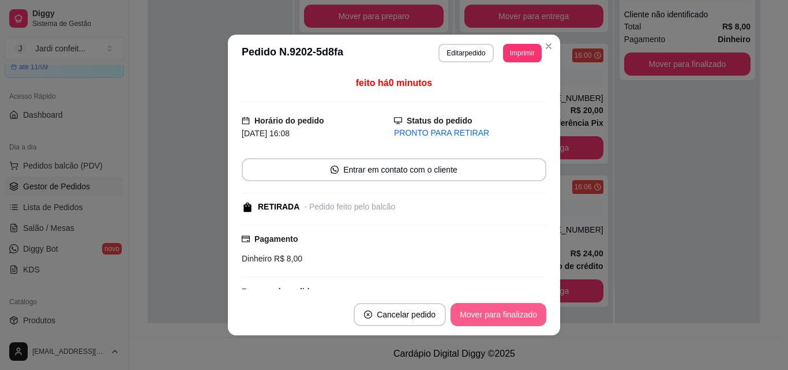
click at [523, 319] on button "Mover para finalizado" at bounding box center [499, 314] width 96 height 23
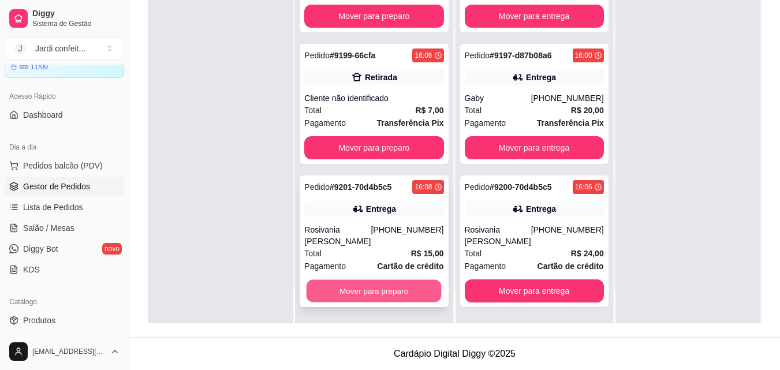
click at [418, 298] on button "Mover para preparo" at bounding box center [373, 291] width 135 height 23
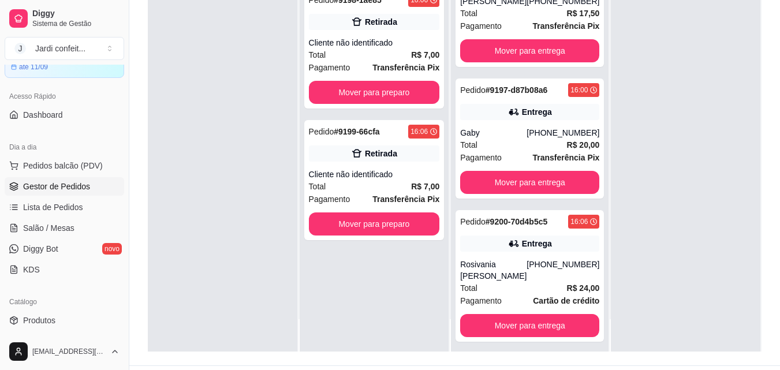
scroll to position [176, 0]
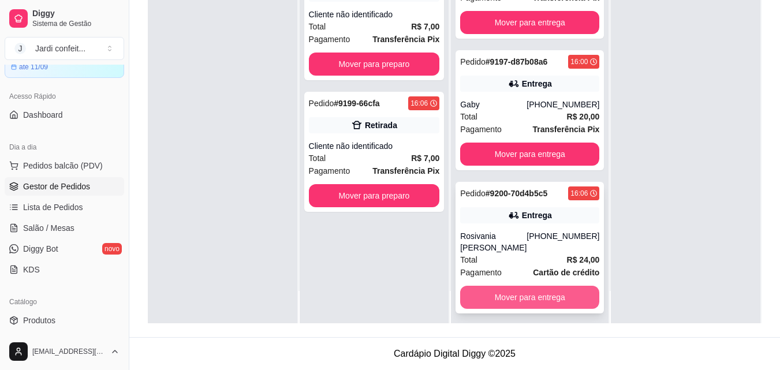
click at [537, 300] on button "Mover para entrega" at bounding box center [529, 297] width 139 height 23
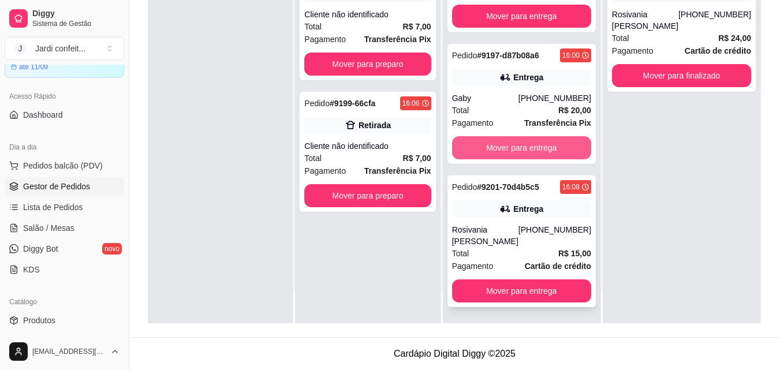
scroll to position [191, 0]
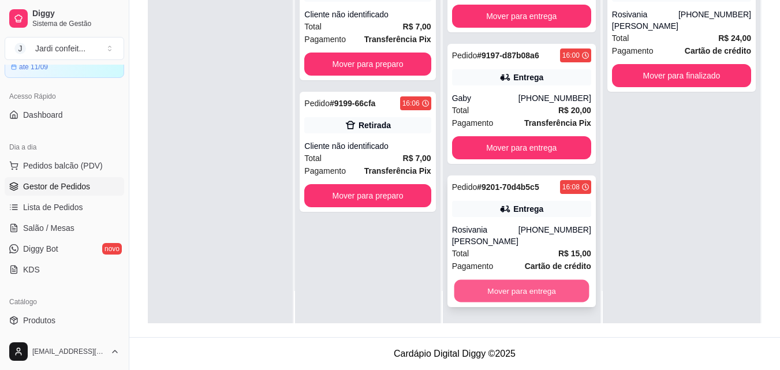
click at [522, 289] on button "Mover para entrega" at bounding box center [521, 291] width 135 height 23
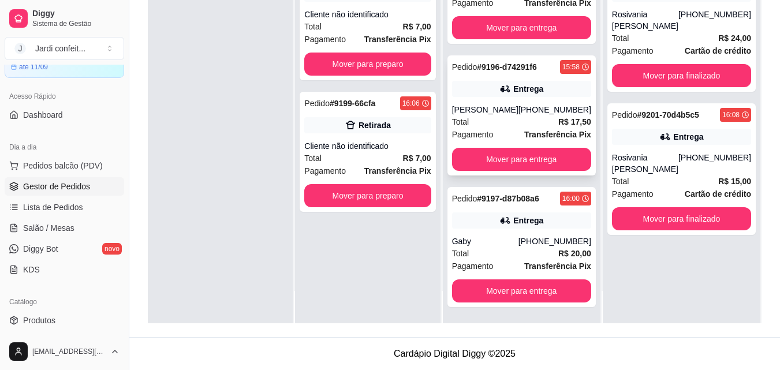
scroll to position [36, 0]
click at [556, 132] on strong "Transferência Pix" at bounding box center [557, 134] width 67 height 9
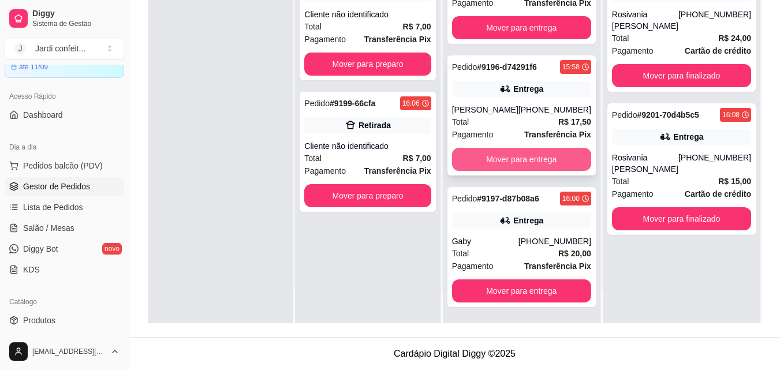
click at [540, 151] on button "Mover para entrega" at bounding box center [521, 159] width 139 height 23
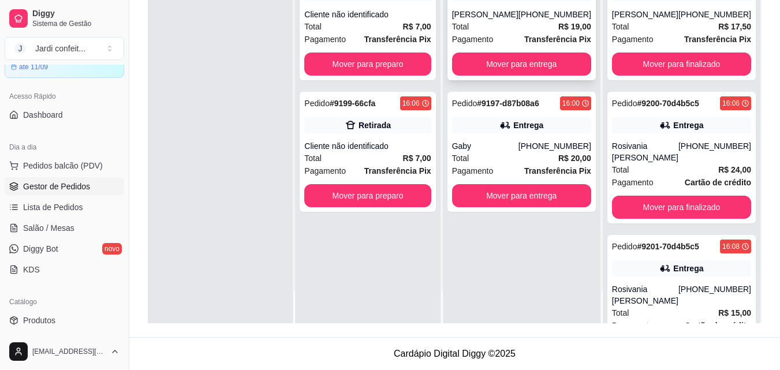
scroll to position [0, 0]
click at [525, 28] on div "Total R$ 19,00" at bounding box center [521, 26] width 139 height 13
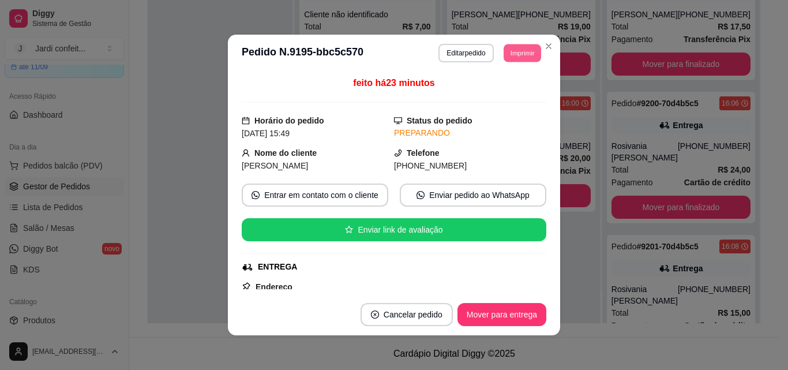
click at [537, 46] on section "**********" at bounding box center [394, 185] width 332 height 301
click at [544, 46] on icon "Close" at bounding box center [548, 46] width 9 height 9
click at [540, 57] on header "**********" at bounding box center [394, 53] width 332 height 37
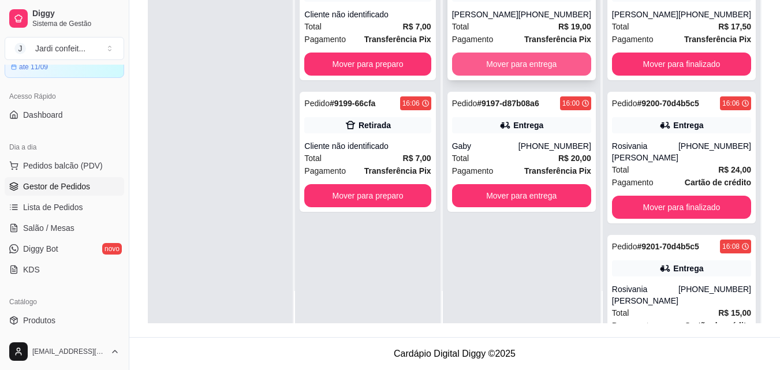
click at [549, 59] on button "Mover para entrega" at bounding box center [521, 64] width 139 height 23
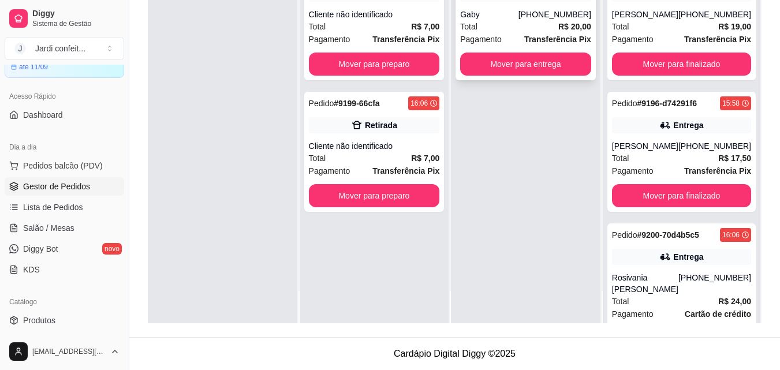
click at [564, 53] on button "Mover para entrega" at bounding box center [525, 64] width 131 height 23
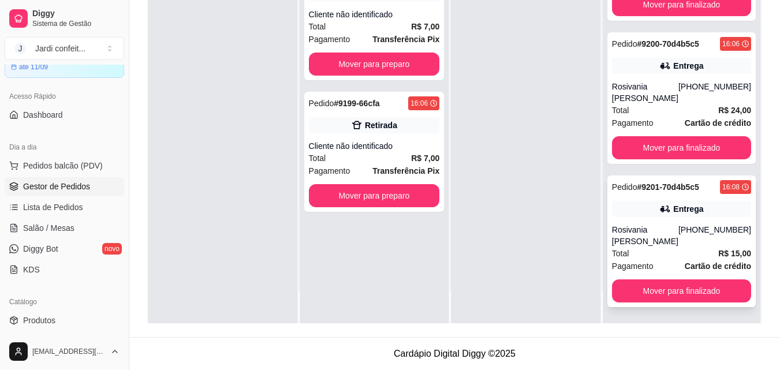
scroll to position [346, 0]
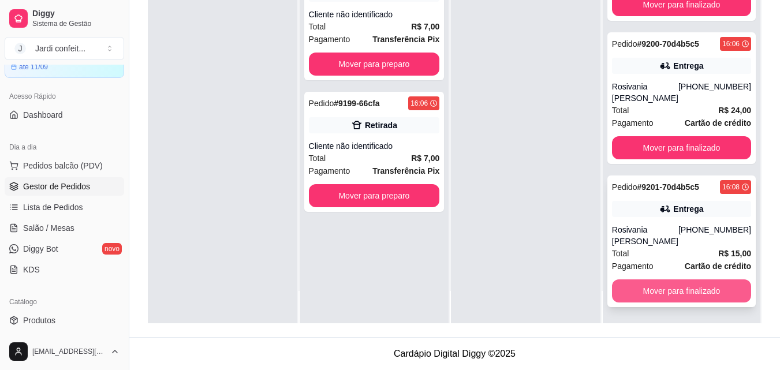
click at [694, 291] on button "Mover para finalizado" at bounding box center [681, 290] width 139 height 23
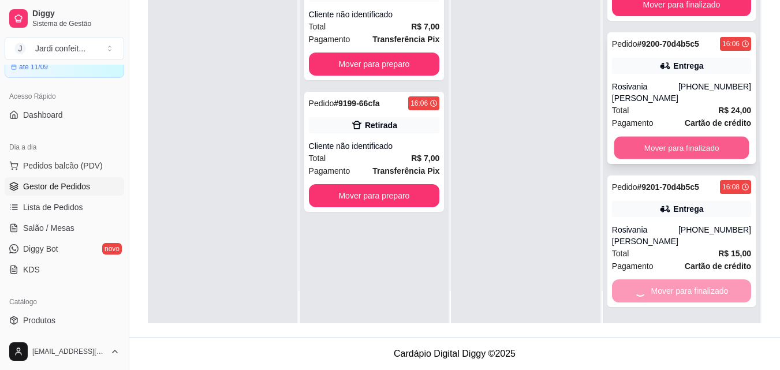
click at [661, 144] on button "Mover para finalizado" at bounding box center [681, 148] width 135 height 23
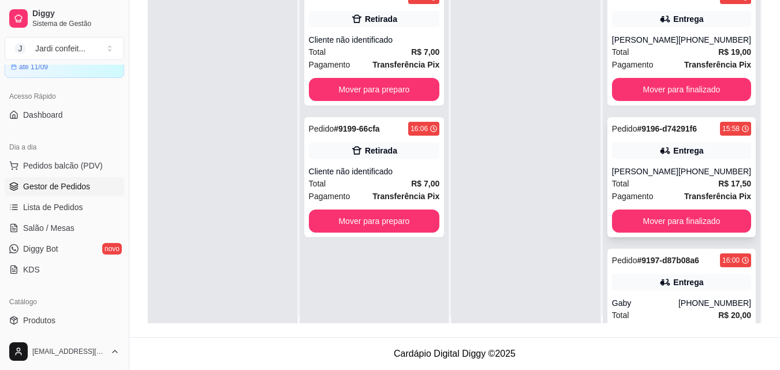
scroll to position [0, 0]
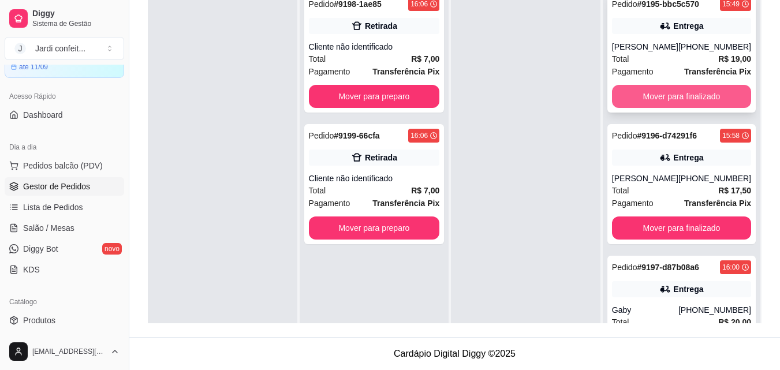
click at [679, 97] on button "Mover para finalizado" at bounding box center [681, 96] width 139 height 23
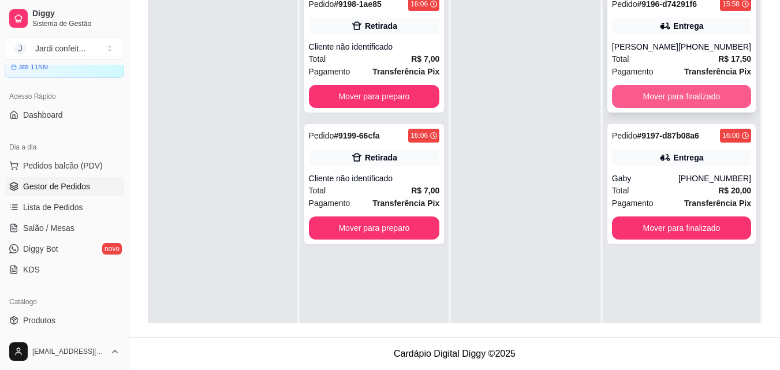
click at [709, 95] on button "Mover para finalizado" at bounding box center [681, 96] width 139 height 23
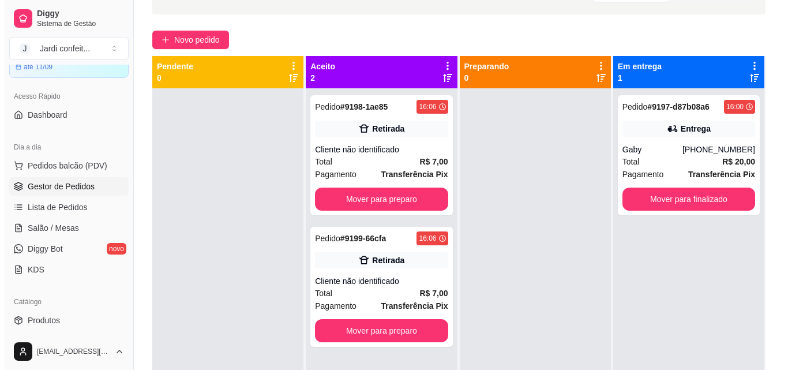
scroll to position [61, 0]
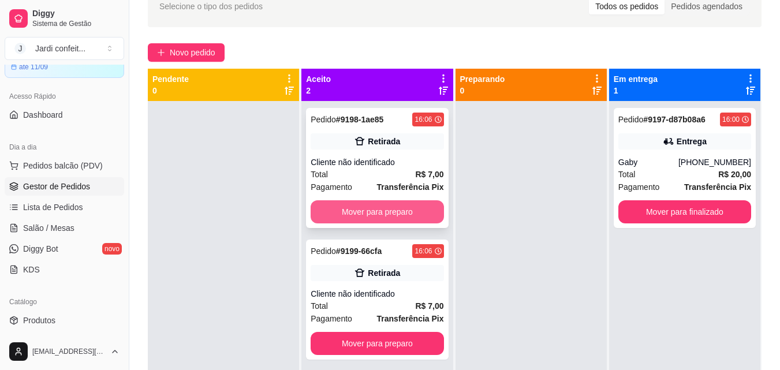
click at [411, 212] on button "Mover para preparo" at bounding box center [377, 211] width 133 height 23
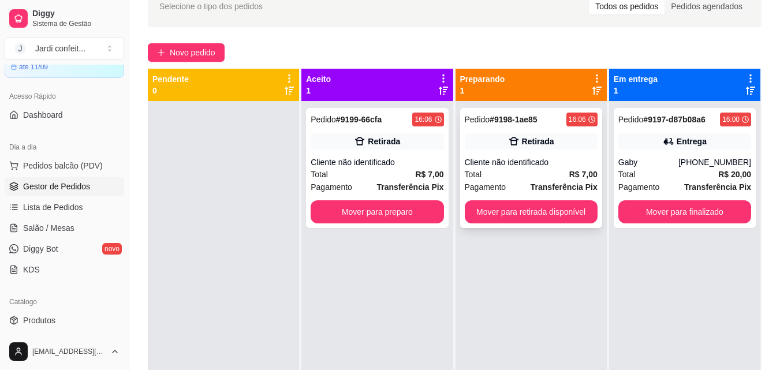
click at [522, 139] on div "Retirada" at bounding box center [538, 142] width 32 height 12
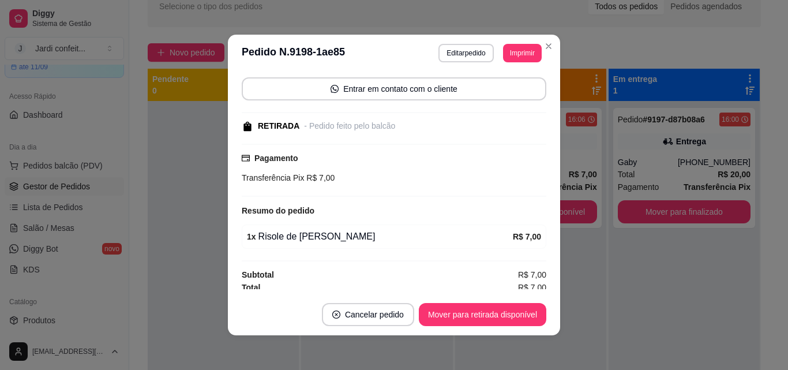
scroll to position [85, 0]
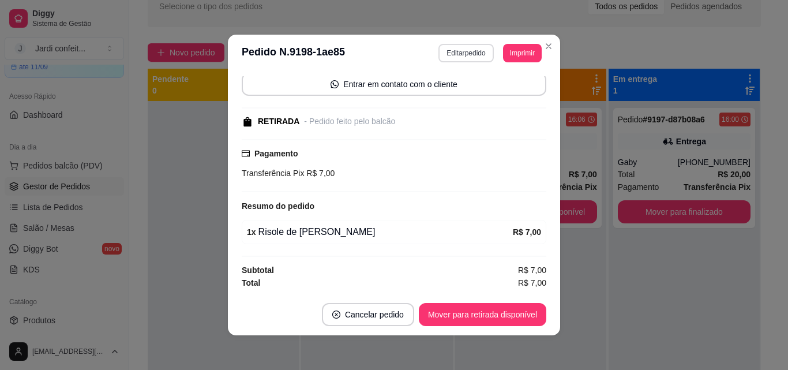
click at [451, 54] on button "Editar pedido" at bounding box center [466, 53] width 55 height 18
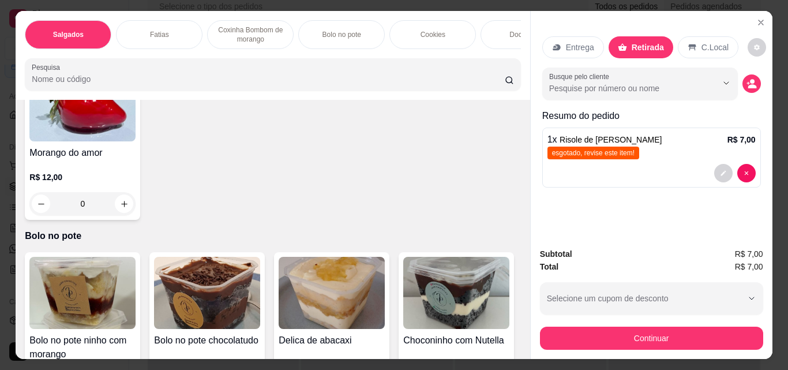
scroll to position [808, 0]
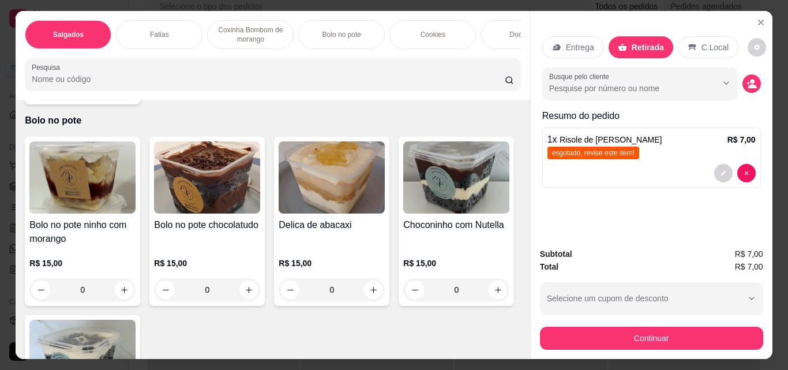
click at [120, 93] on icon "increase-product-quantity" at bounding box center [124, 88] width 9 height 9
type input "1"
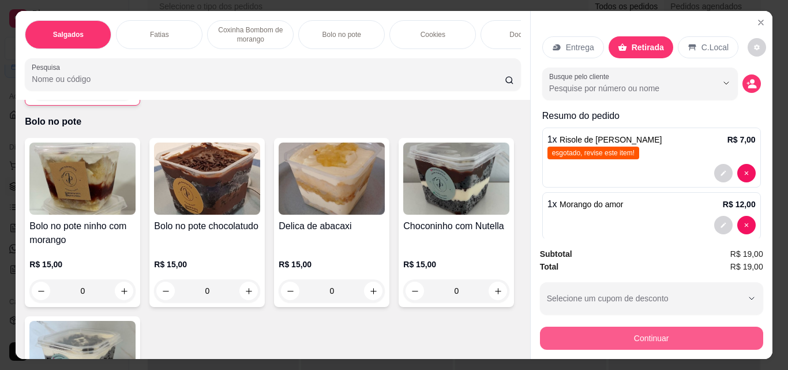
click at [658, 336] on button "Continuar" at bounding box center [651, 338] width 223 height 23
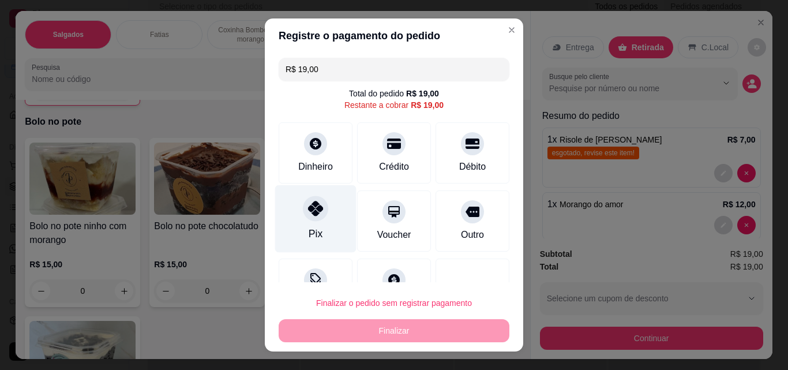
click at [325, 223] on div "Pix" at bounding box center [315, 219] width 81 height 68
type input "R$ 0,00"
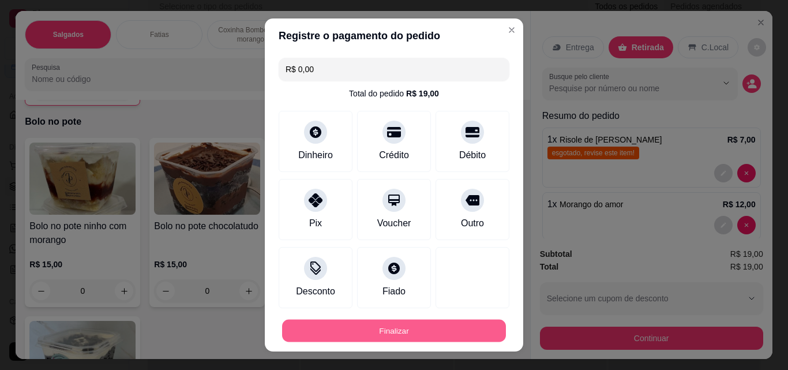
click at [407, 333] on button "Finalizar" at bounding box center [394, 331] width 224 height 23
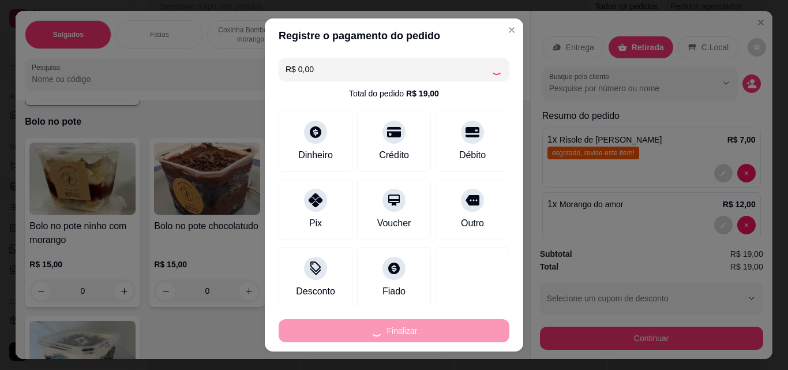
type input "0"
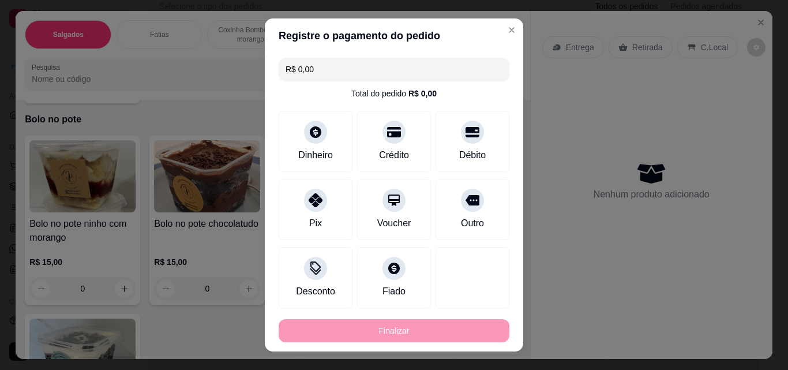
type input "-R$ 19,00"
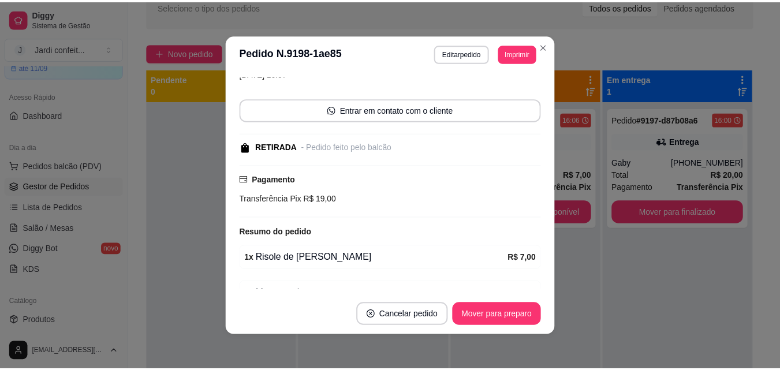
scroll to position [111, 0]
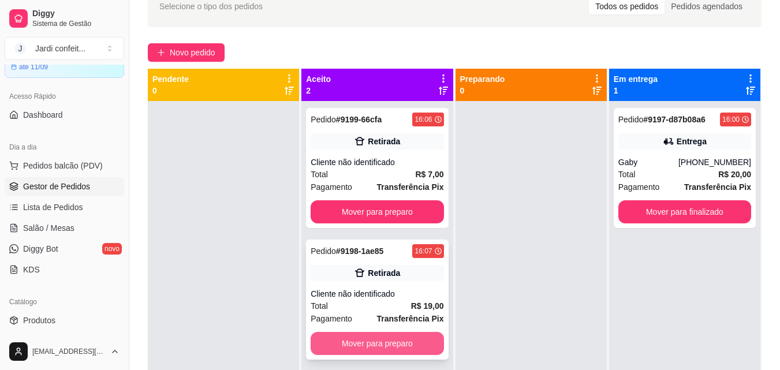
click at [409, 335] on button "Mover para preparo" at bounding box center [377, 343] width 133 height 23
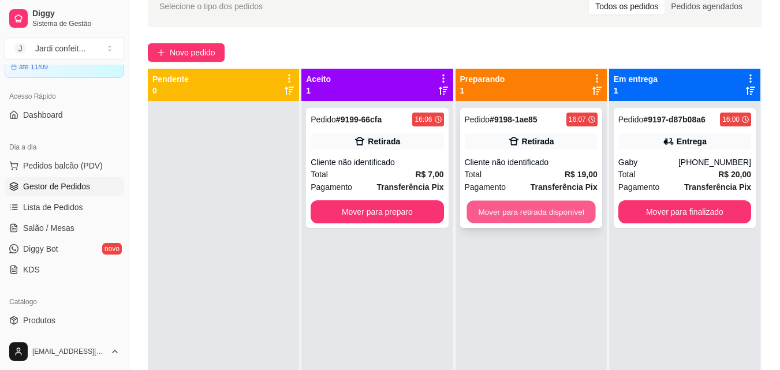
click at [551, 220] on button "Mover para retirada disponível" at bounding box center [530, 212] width 129 height 23
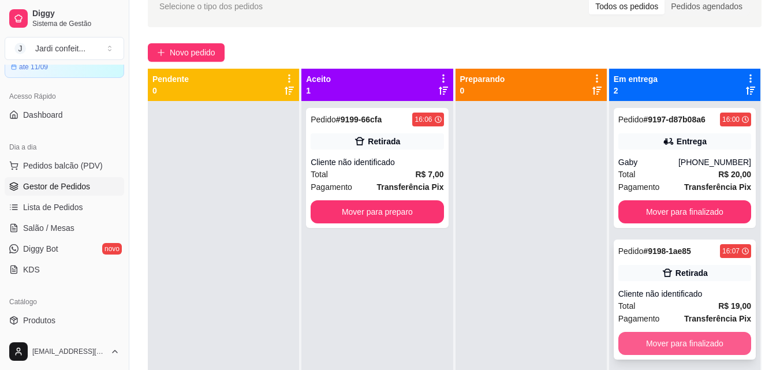
click at [694, 342] on button "Mover para finalizado" at bounding box center [684, 343] width 133 height 23
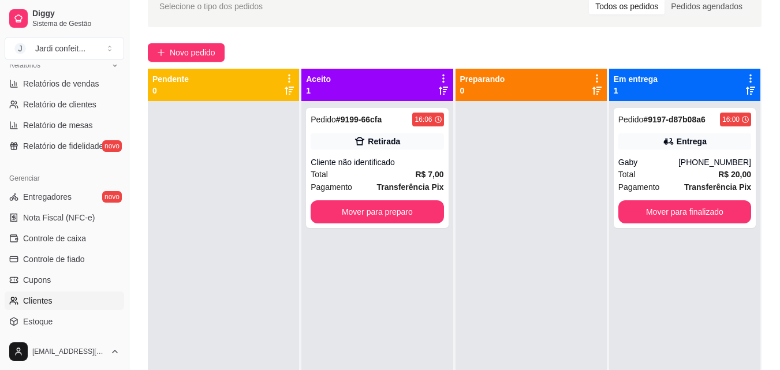
scroll to position [287, 0]
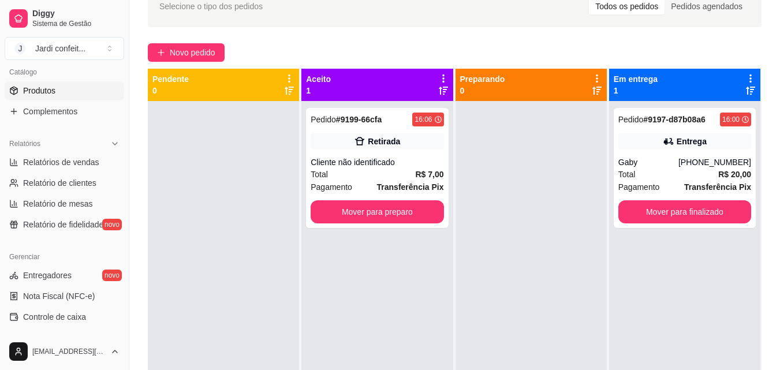
click at [90, 88] on link "Produtos" at bounding box center [64, 90] width 119 height 18
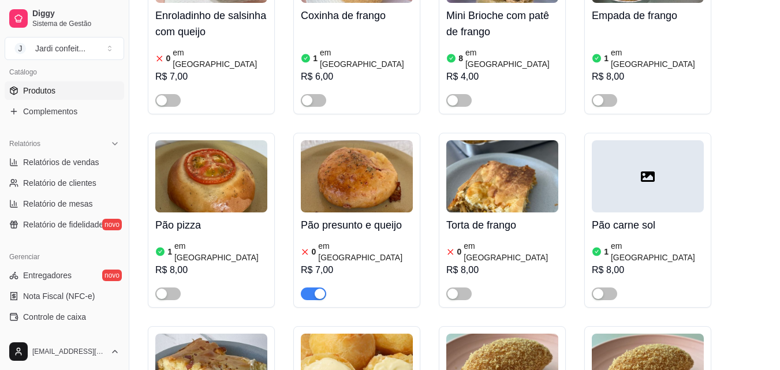
scroll to position [231, 0]
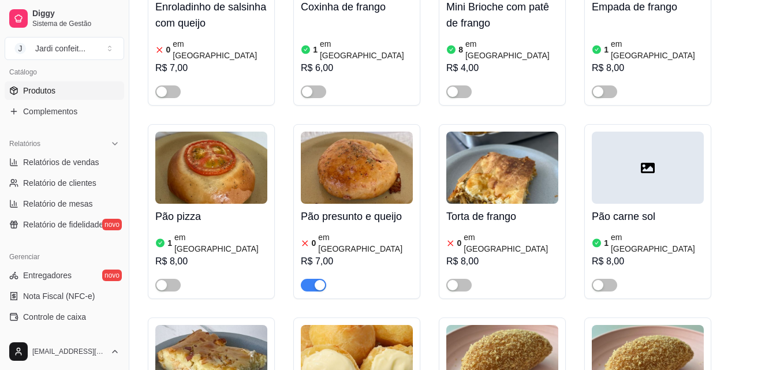
click at [316, 279] on span "button" at bounding box center [313, 285] width 25 height 13
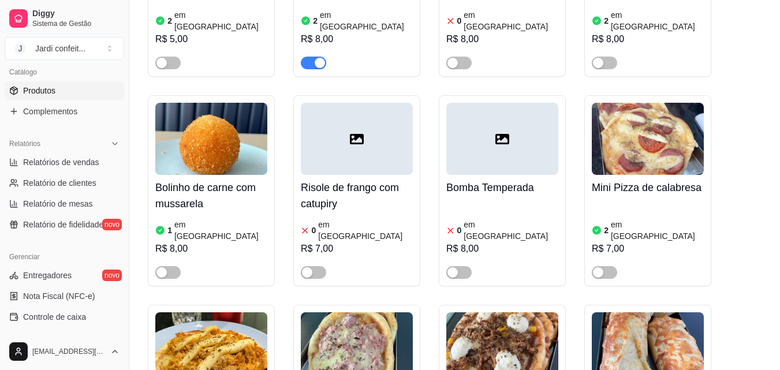
scroll to position [57, 0]
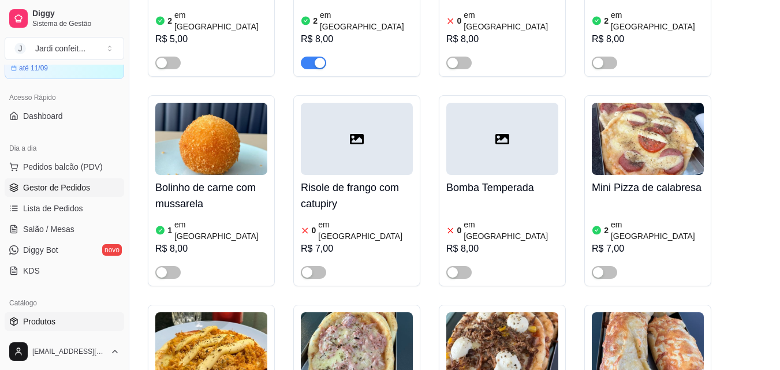
click at [78, 184] on span "Gestor de Pedidos" at bounding box center [56, 188] width 67 height 12
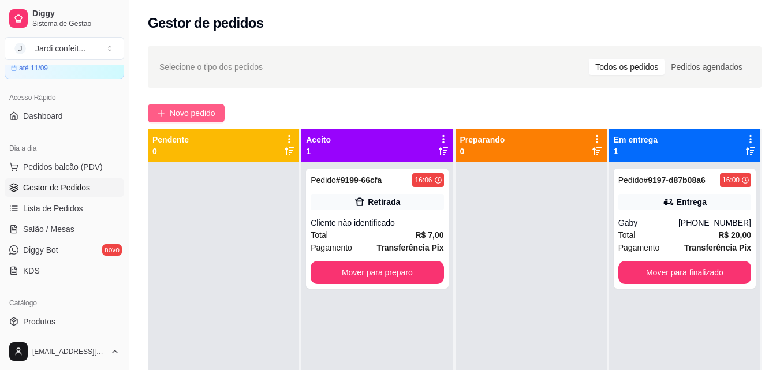
click at [205, 114] on span "Novo pedido" at bounding box center [193, 113] width 46 height 13
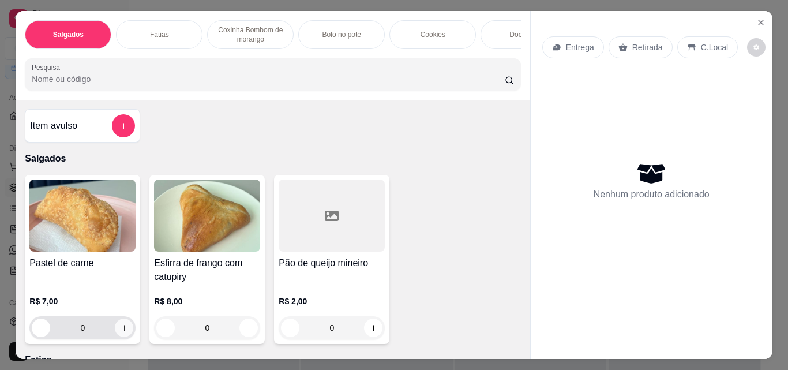
click at [123, 337] on button "increase-product-quantity" at bounding box center [124, 328] width 18 height 18
type input "2"
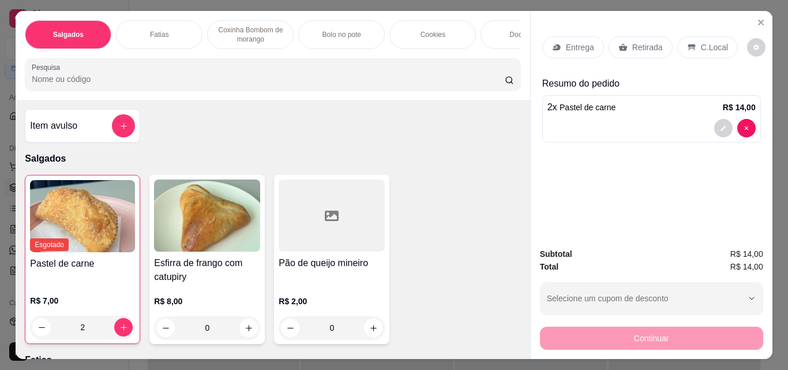
click at [640, 42] on p "Retirada" at bounding box center [648, 48] width 31 height 12
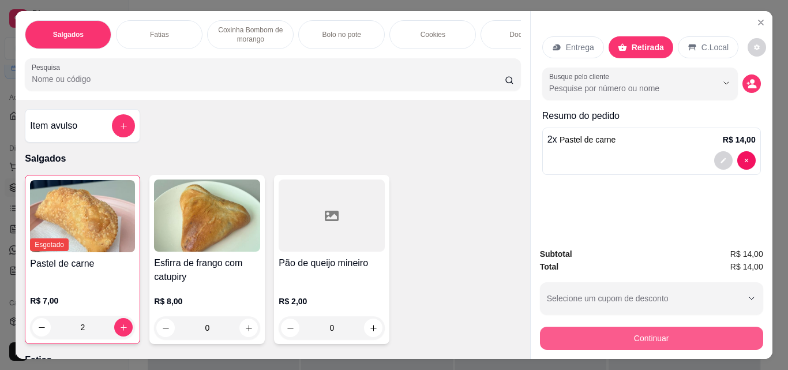
click at [713, 330] on button "Continuar" at bounding box center [651, 338] width 223 height 23
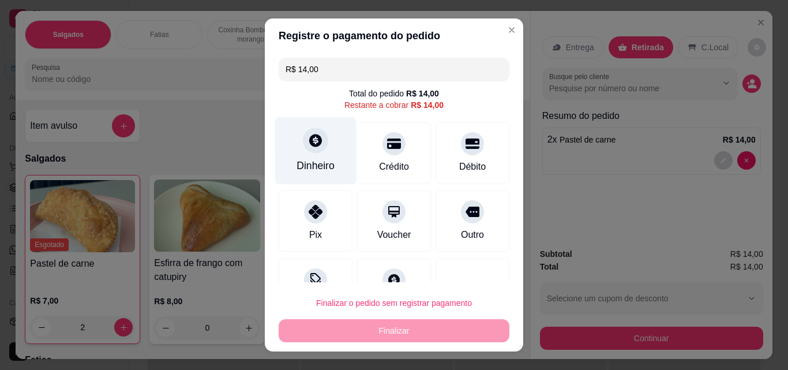
click at [315, 152] on div "Dinheiro" at bounding box center [315, 151] width 81 height 68
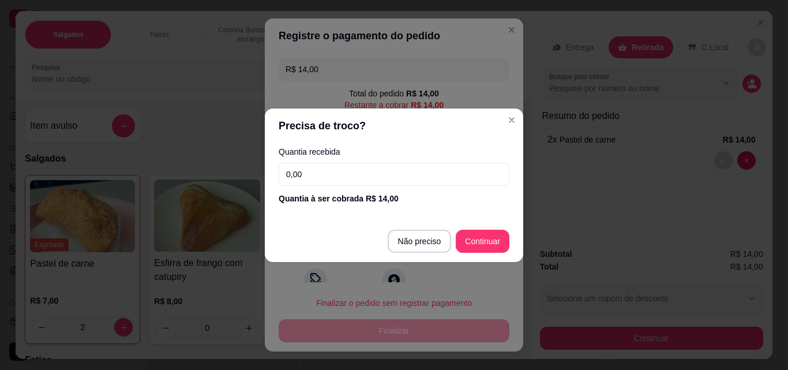
click at [384, 181] on input "0,00" at bounding box center [394, 174] width 231 height 23
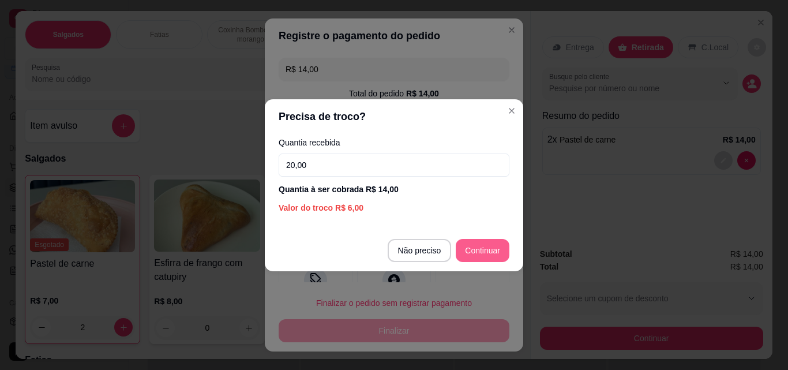
type input "20,00"
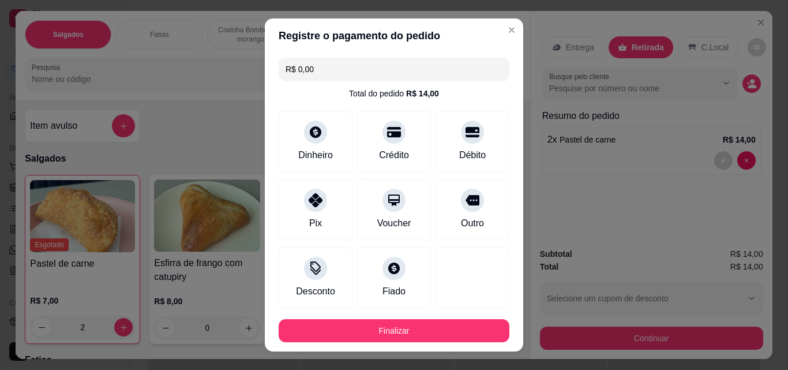
type input "R$ 0,00"
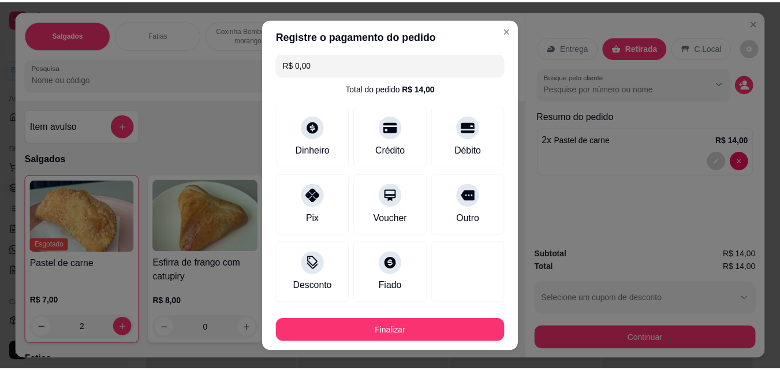
scroll to position [63, 0]
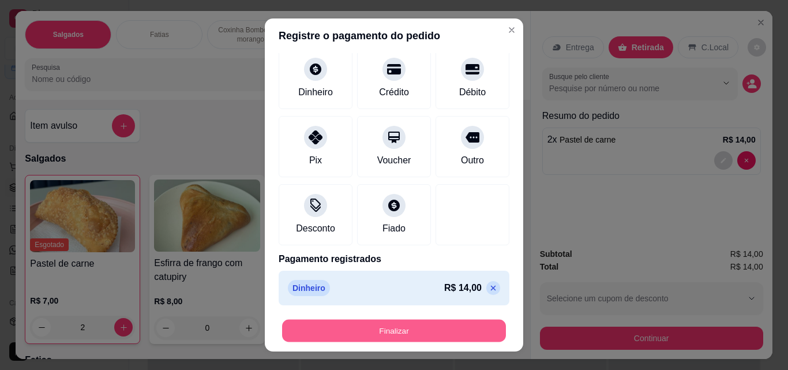
click at [448, 342] on button "Finalizar" at bounding box center [394, 331] width 224 height 23
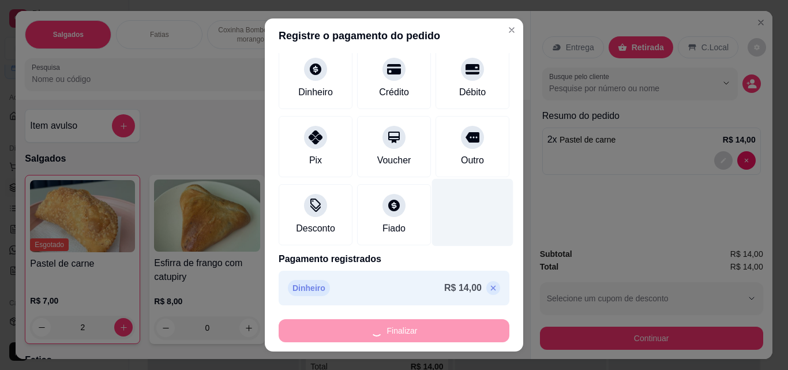
type input "0"
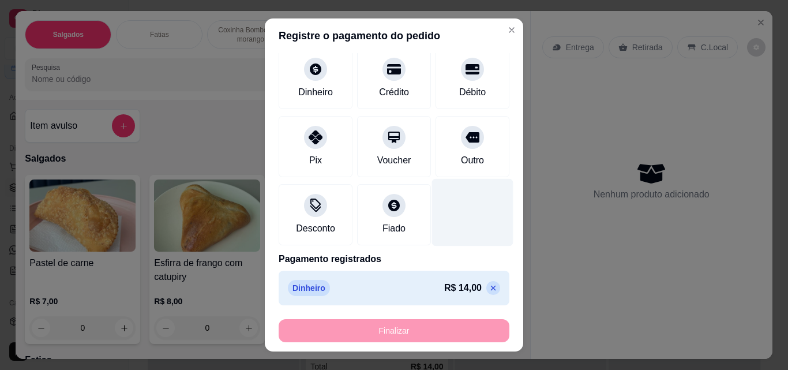
type input "-R$ 14,00"
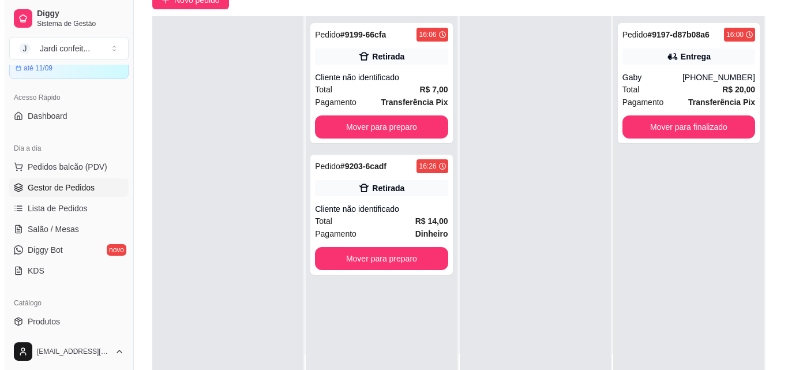
scroll to position [115, 0]
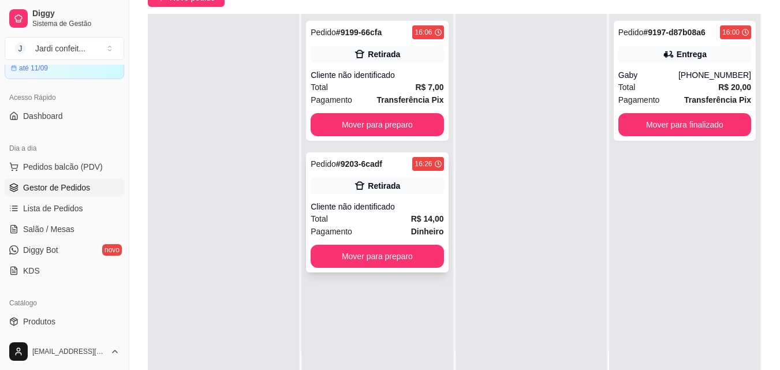
click at [399, 193] on div "Retirada" at bounding box center [377, 186] width 133 height 16
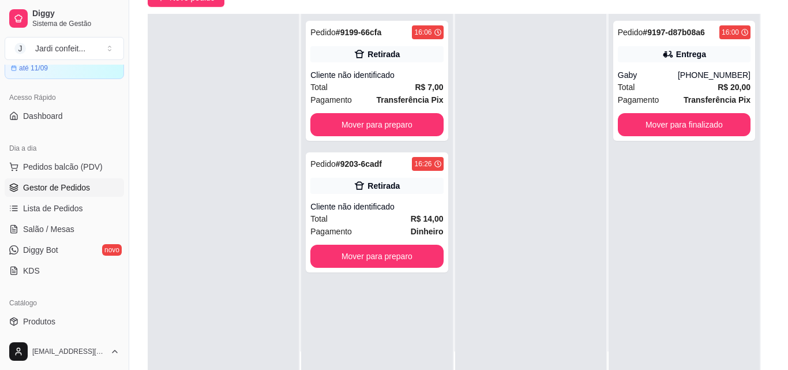
scroll to position [111, 0]
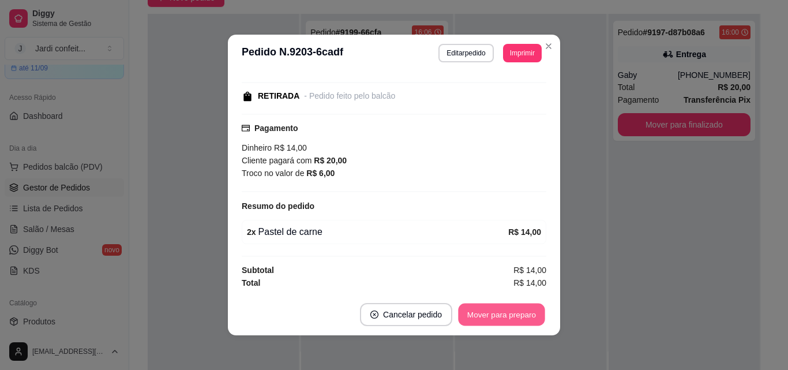
click at [500, 310] on button "Mover para preparo" at bounding box center [501, 315] width 87 height 23
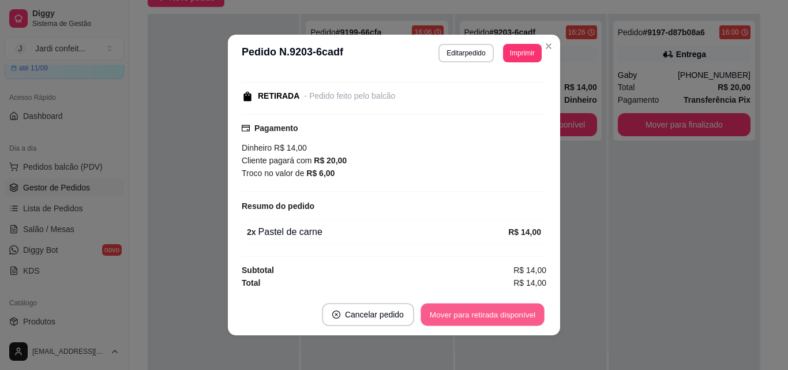
click at [503, 313] on button "Mover para retirada disponível" at bounding box center [483, 315] width 124 height 23
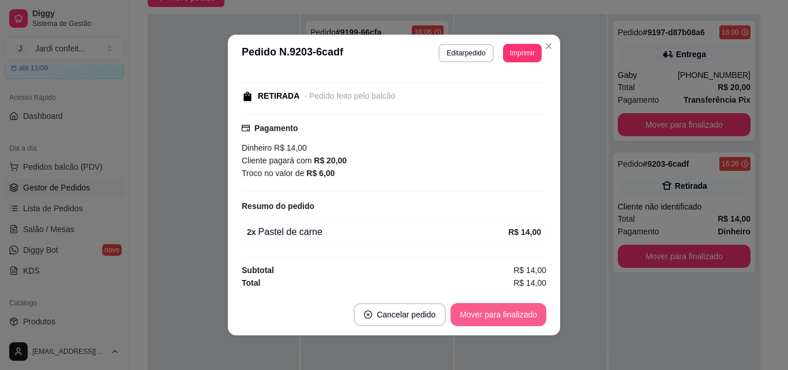
click at [503, 313] on button "Mover para finalizado" at bounding box center [499, 314] width 96 height 23
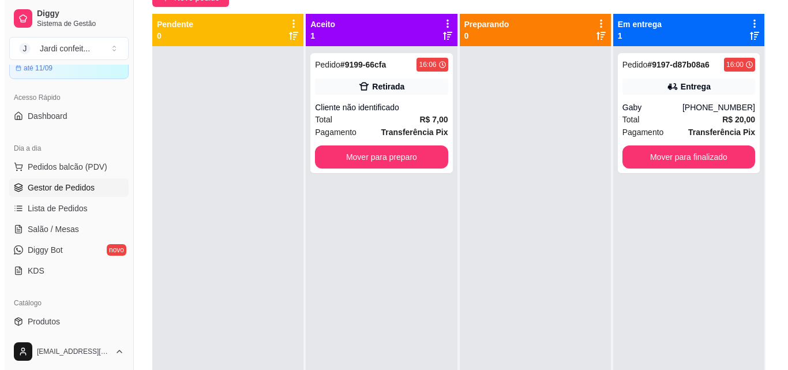
scroll to position [0, 0]
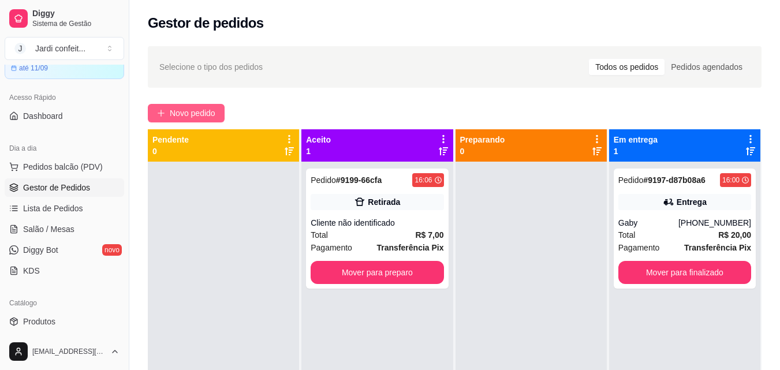
click at [201, 107] on span "Novo pedido" at bounding box center [193, 113] width 46 height 13
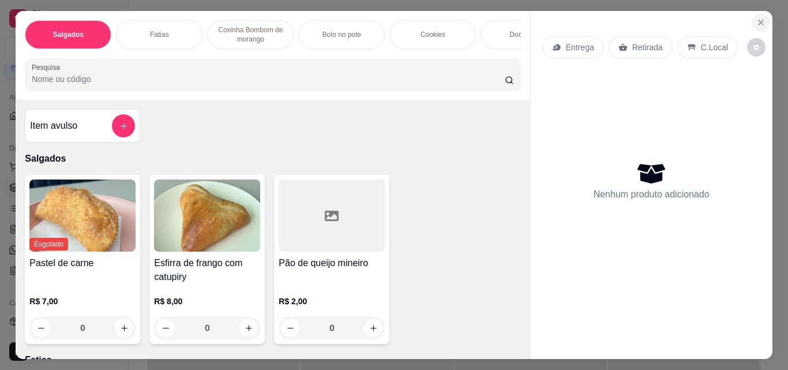
click at [758, 13] on button "Close" at bounding box center [761, 22] width 18 height 18
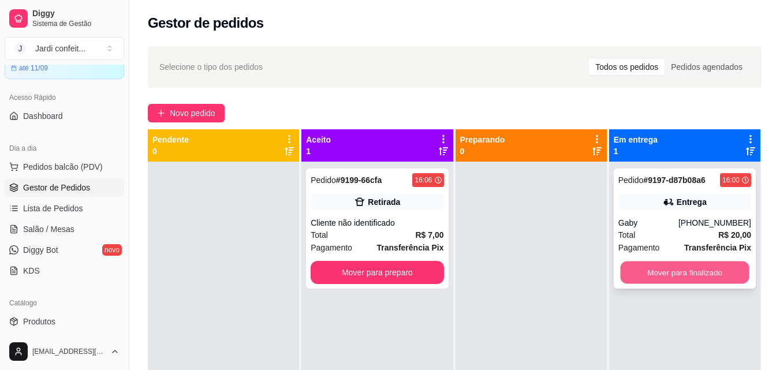
click at [713, 268] on button "Mover para finalizado" at bounding box center [684, 272] width 129 height 23
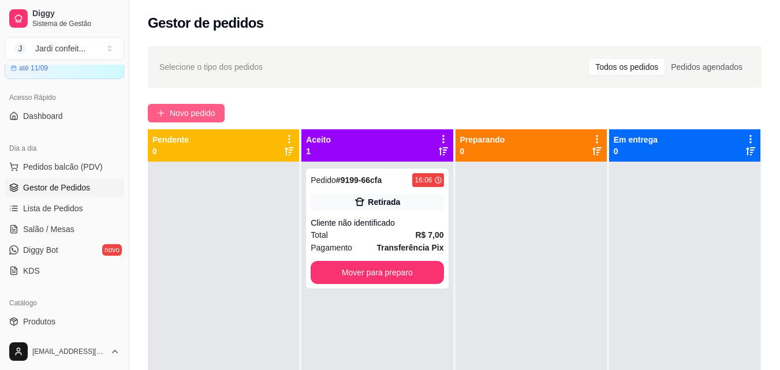
click at [196, 107] on span "Novo pedido" at bounding box center [193, 113] width 46 height 13
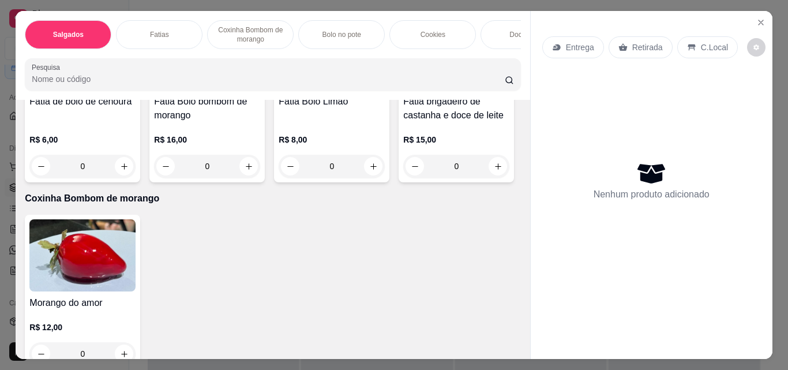
scroll to position [404, 0]
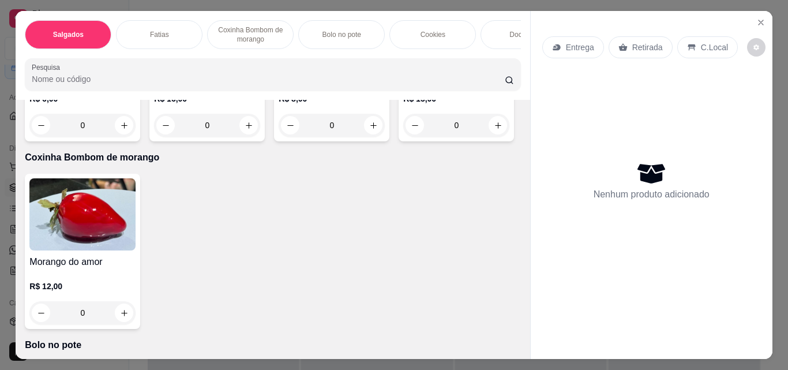
click at [494, 130] on icon "increase-product-quantity" at bounding box center [498, 125] width 9 height 9
type input "1"
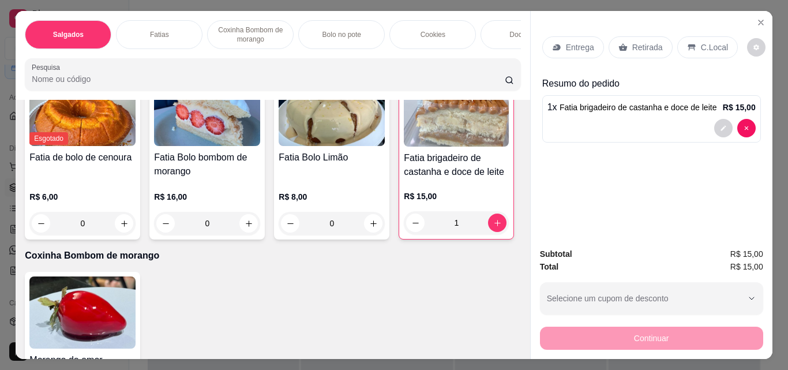
scroll to position [289, 0]
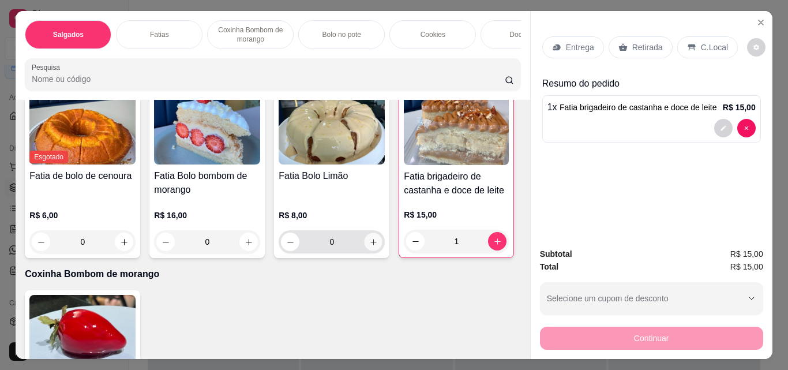
click at [372, 246] on icon "increase-product-quantity" at bounding box center [373, 242] width 9 height 9
type input "1"
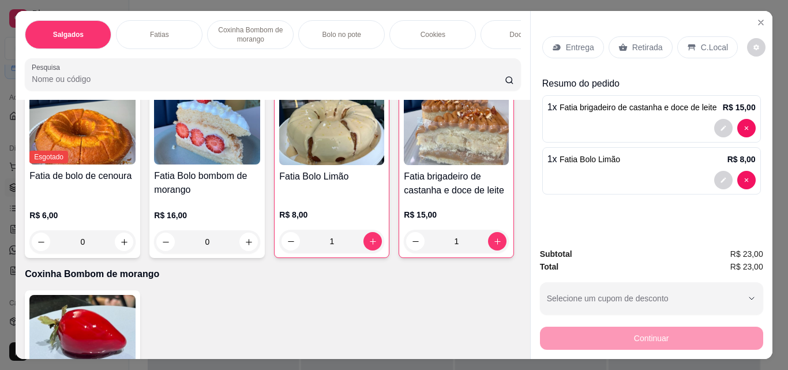
click at [657, 48] on div "Retirada" at bounding box center [641, 47] width 64 height 22
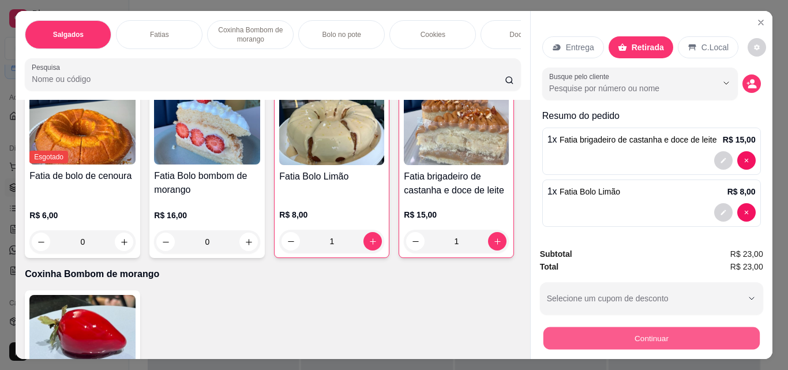
click at [659, 336] on button "Continuar" at bounding box center [651, 338] width 216 height 23
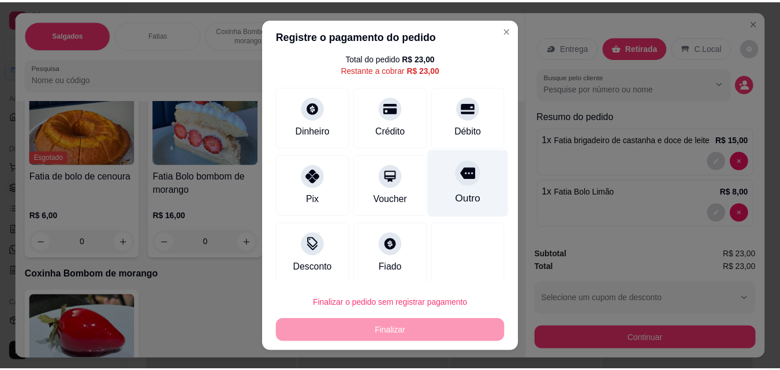
scroll to position [42, 0]
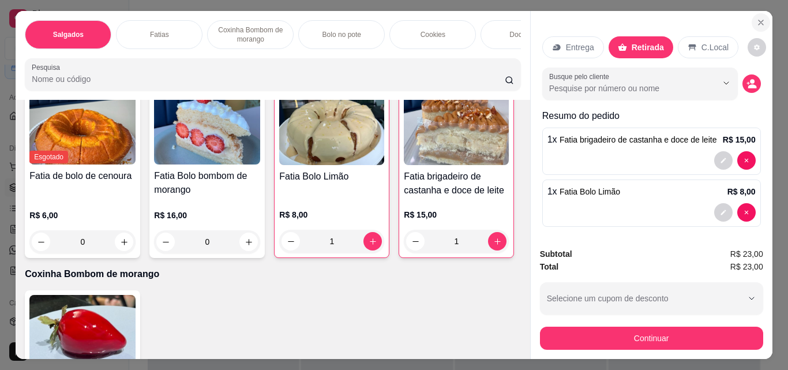
click at [757, 20] on icon "Close" at bounding box center [761, 22] width 9 height 9
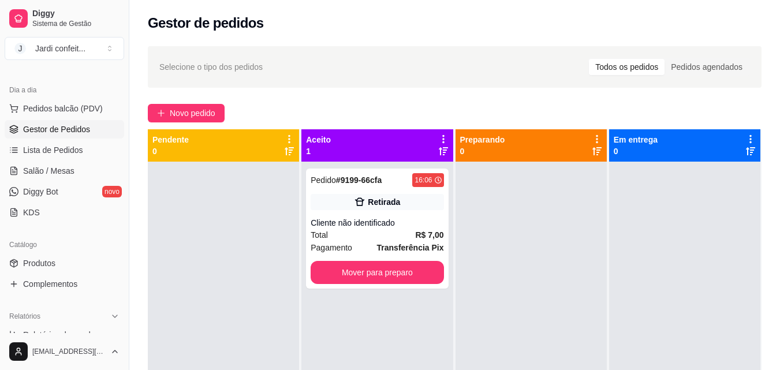
scroll to position [114, 0]
click at [64, 268] on link "Produtos" at bounding box center [64, 264] width 119 height 18
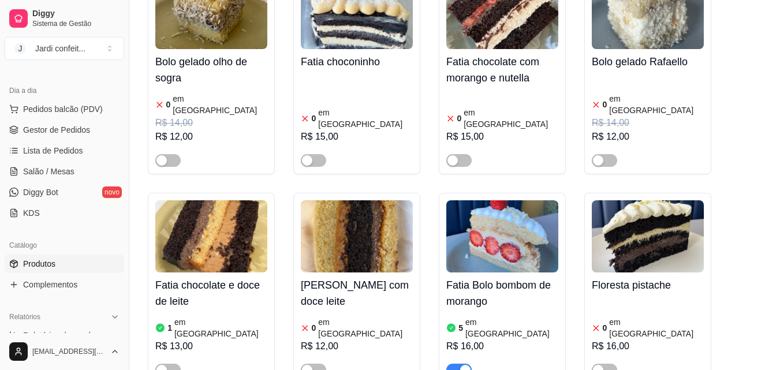
scroll to position [4560, 0]
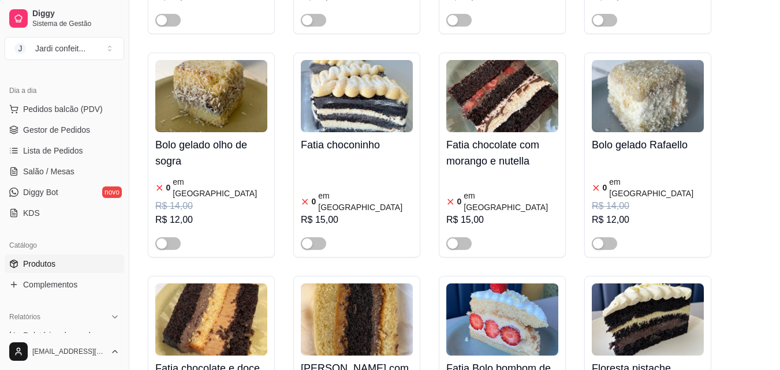
click at [505, 283] on img at bounding box center [502, 319] width 112 height 72
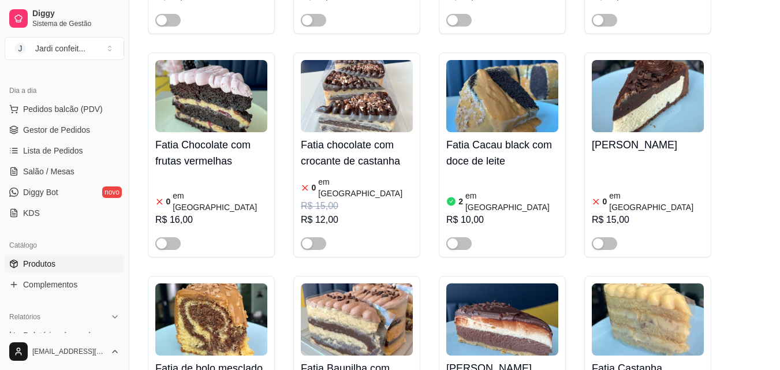
scroll to position [6522, 0]
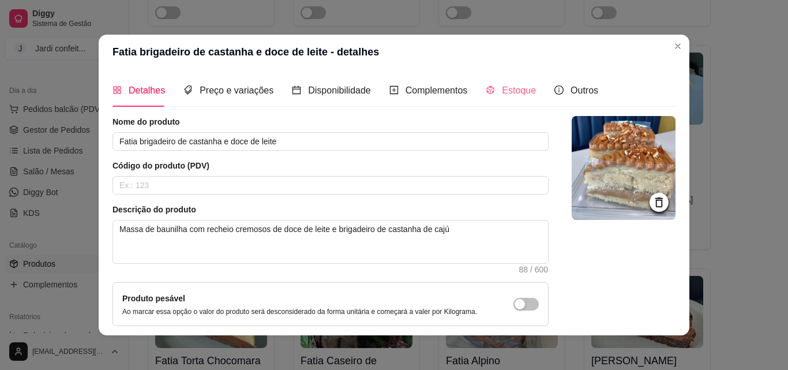
click at [520, 99] on div "Estoque" at bounding box center [511, 90] width 50 height 33
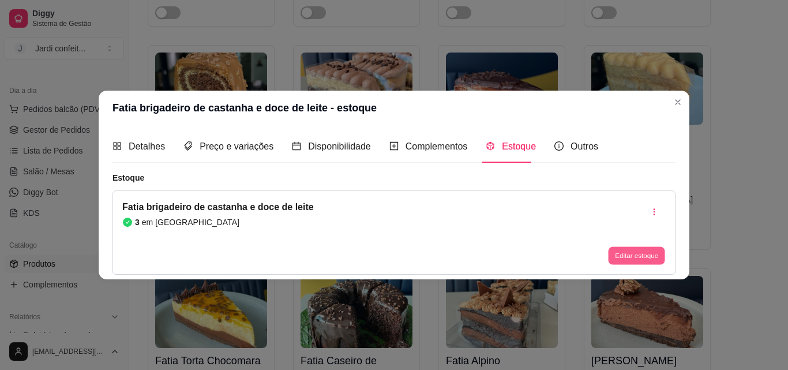
click at [635, 263] on button "Editar estoque" at bounding box center [636, 256] width 57 height 18
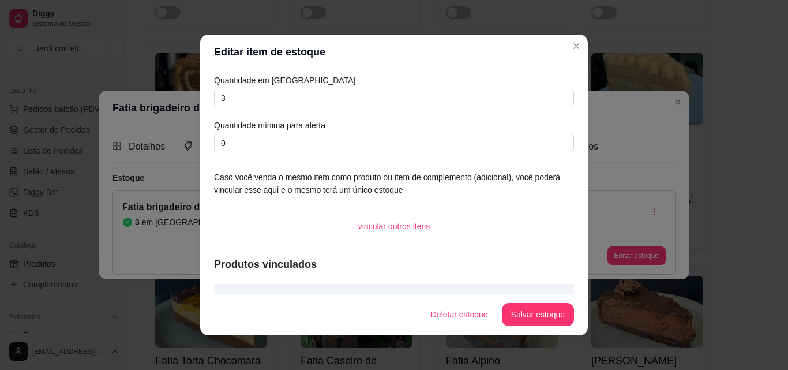
click at [193, 105] on div "Editar item de estoque Quantidade em estoque 3 Quantidade mínima para alerta 0 …" at bounding box center [394, 185] width 788 height 370
type input "1"
click at [525, 309] on button "Salvar estoque" at bounding box center [538, 315] width 70 height 23
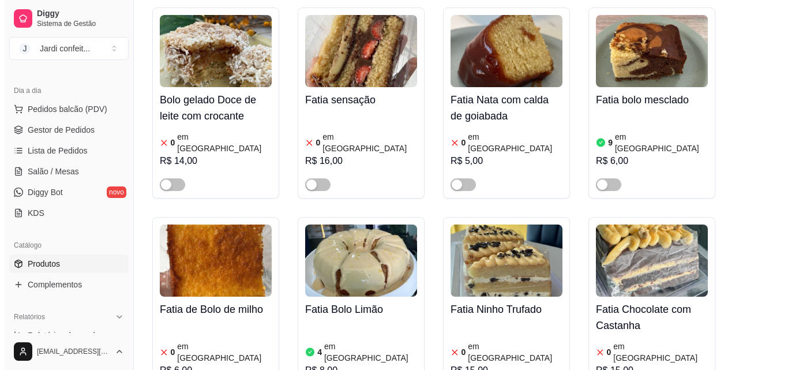
scroll to position [5022, 0]
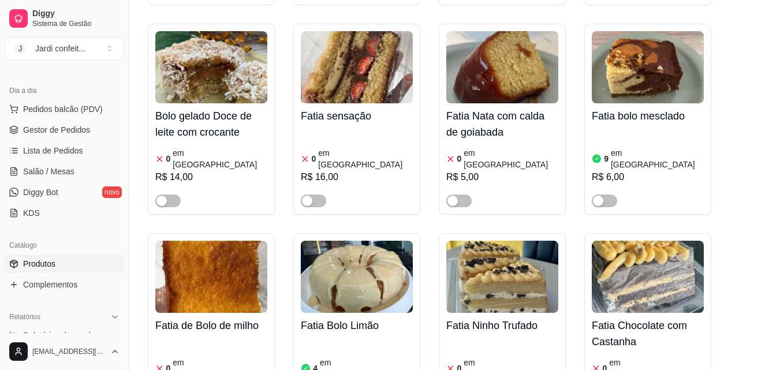
click at [339, 317] on h4 "Fatia Bolo Limão" at bounding box center [357, 325] width 112 height 16
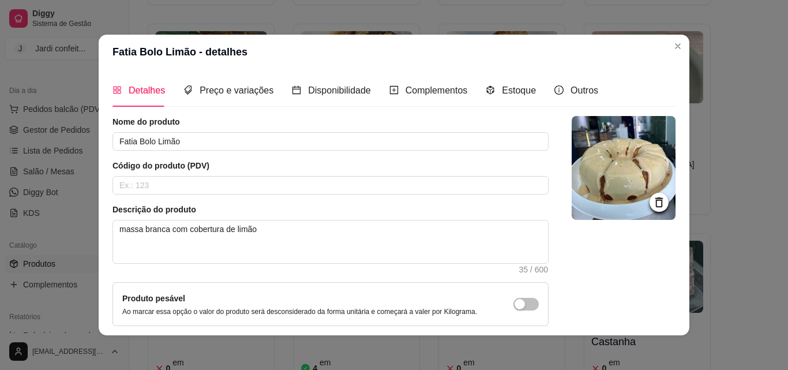
click at [519, 99] on div "Estoque" at bounding box center [511, 90] width 50 height 33
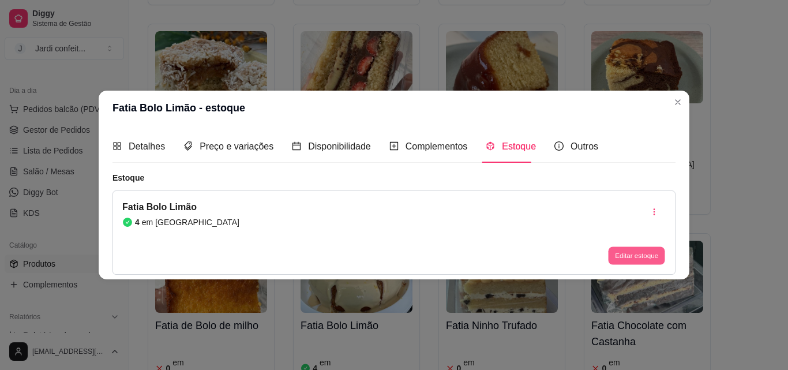
click at [626, 248] on button "Editar estoque" at bounding box center [636, 256] width 57 height 18
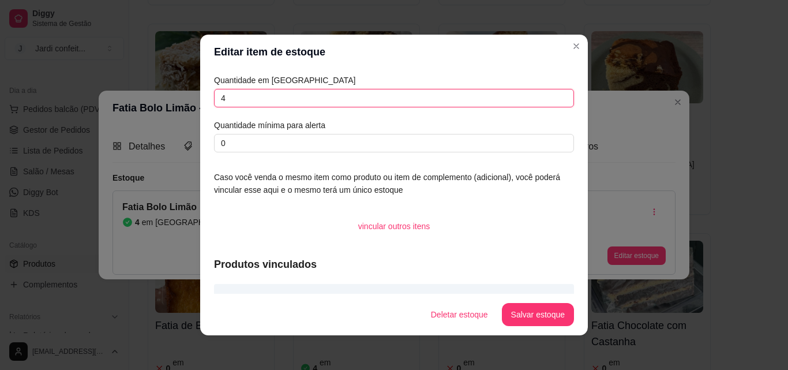
drag, startPoint x: 234, startPoint y: 98, endPoint x: 205, endPoint y: 104, distance: 29.5
click at [205, 104] on div "Quantidade em estoque 4 Quantidade mínima para alerta 0 Caso você venda o mesmo…" at bounding box center [394, 181] width 388 height 225
type input "3"
click at [524, 311] on button "Salvar estoque" at bounding box center [538, 314] width 72 height 23
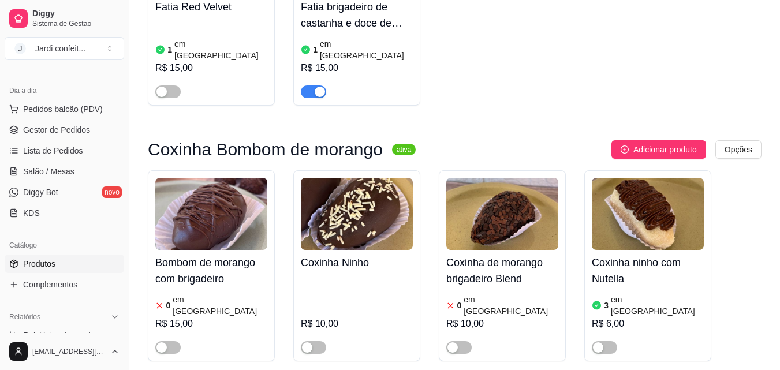
scroll to position [7215, 0]
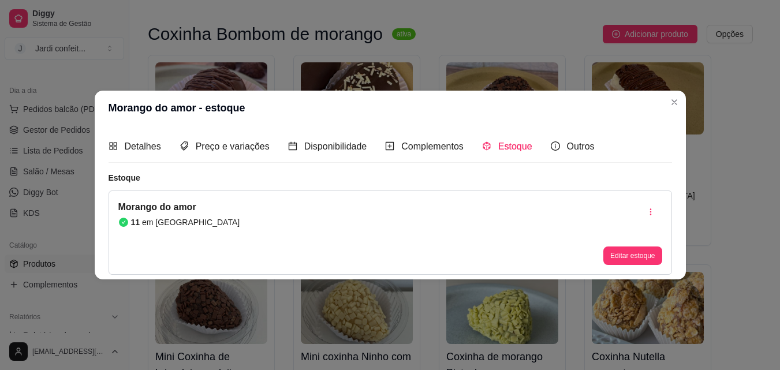
click at [658, 256] on button "Editar estoque" at bounding box center [632, 255] width 58 height 18
click at [252, 106] on input "11" at bounding box center [390, 97] width 364 height 18
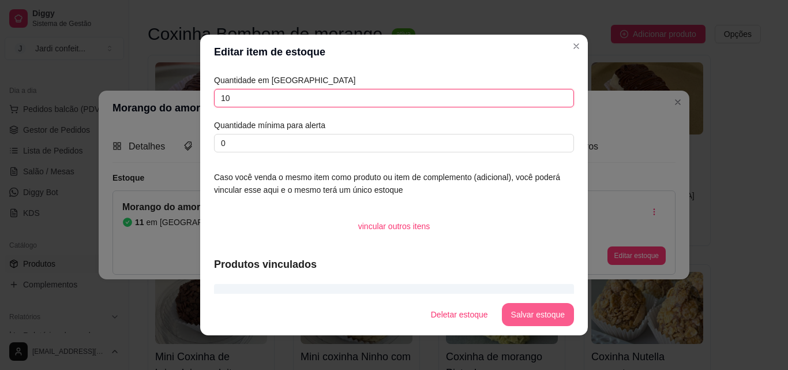
type input "10"
click at [519, 309] on button "Salvar estoque" at bounding box center [538, 314] width 72 height 23
click at [513, 311] on button "Salvar estoque" at bounding box center [538, 314] width 72 height 23
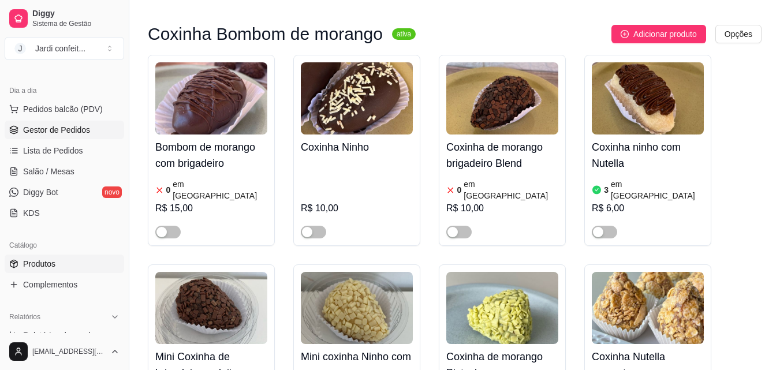
click at [54, 131] on span "Gestor de Pedidos" at bounding box center [56, 130] width 67 height 12
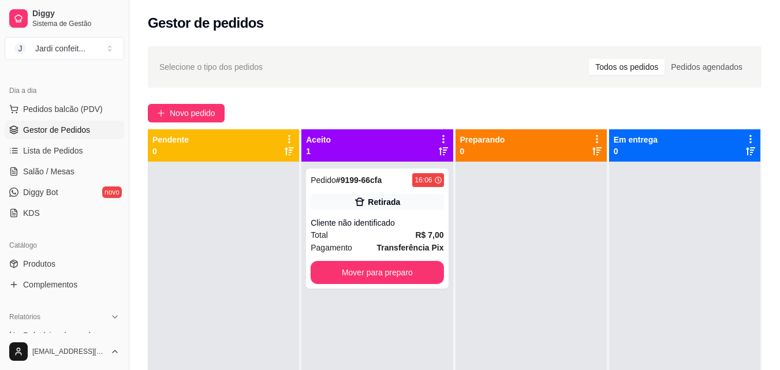
scroll to position [172, 0]
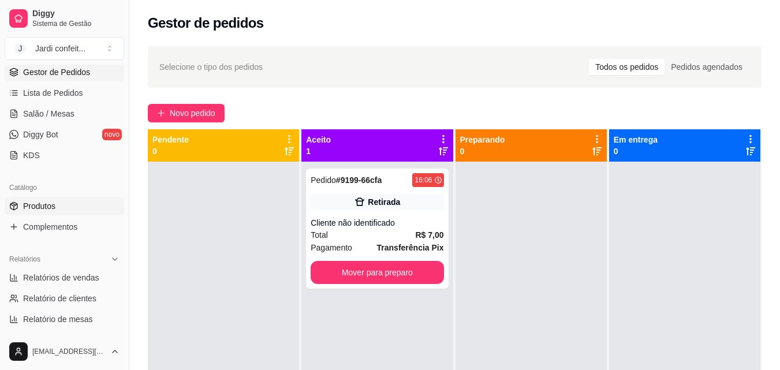
click at [59, 209] on link "Produtos" at bounding box center [64, 206] width 119 height 18
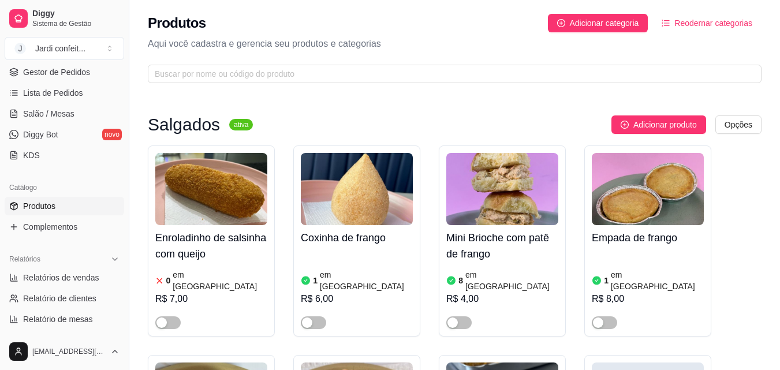
click at [214, 199] on img at bounding box center [211, 189] width 112 height 72
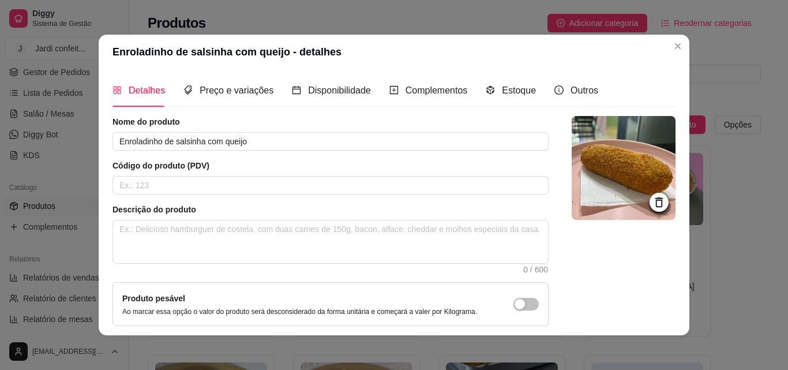
click at [516, 89] on span "Estoque" at bounding box center [519, 90] width 34 height 10
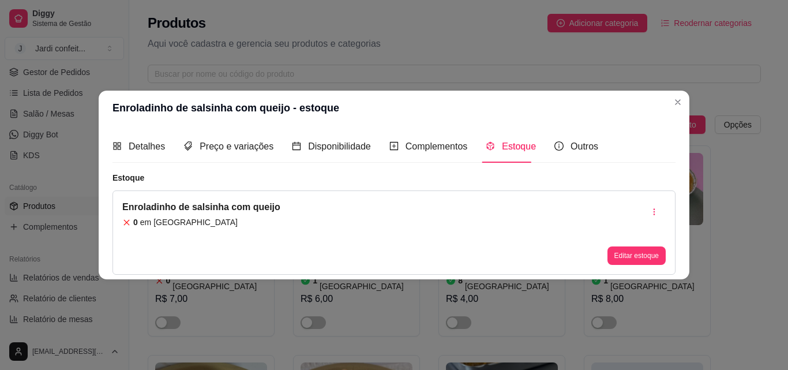
click at [655, 265] on div "Editar estoque" at bounding box center [637, 255] width 58 height 18
click at [659, 249] on button "Editar estoque" at bounding box center [637, 255] width 58 height 18
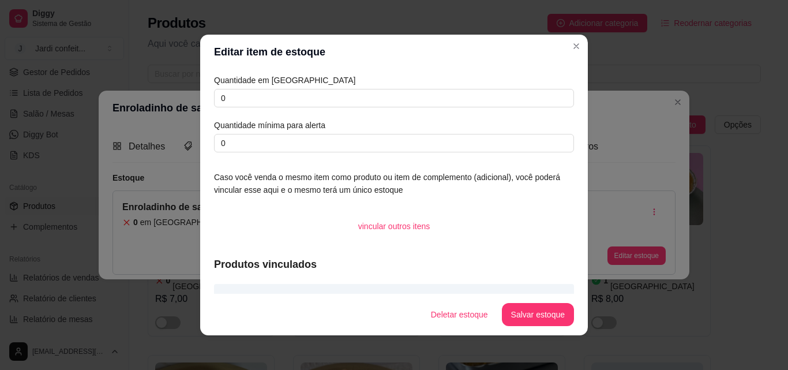
drag, startPoint x: 276, startPoint y: 88, endPoint x: 260, endPoint y: 121, distance: 36.7
click at [274, 89] on div "Quantidade em estoque 0 Quantidade mínima para alerta 0" at bounding box center [394, 113] width 360 height 78
click at [273, 91] on input "0" at bounding box center [394, 98] width 360 height 18
click at [192, 97] on div "Editar item de estoque Quantidade em estoque 0 Quantidade mínima para alerta 0 …" at bounding box center [394, 185] width 788 height 370
type input "2"
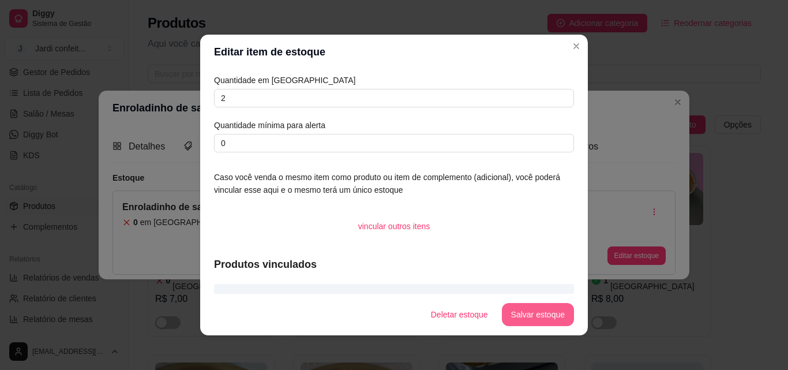
click at [532, 311] on button "Salvar estoque" at bounding box center [538, 314] width 72 height 23
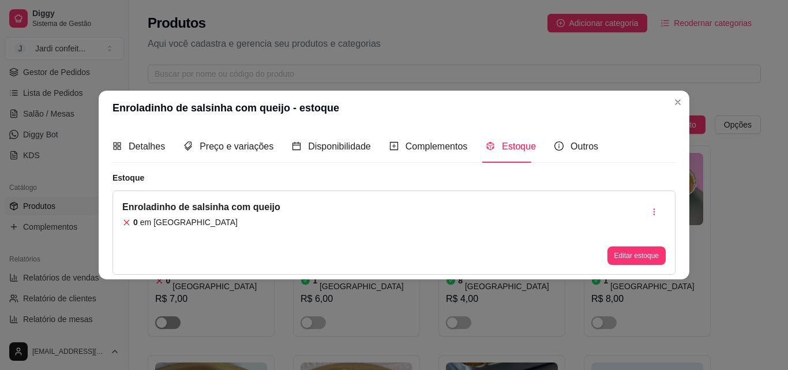
click at [168, 316] on span "button" at bounding box center [167, 322] width 25 height 13
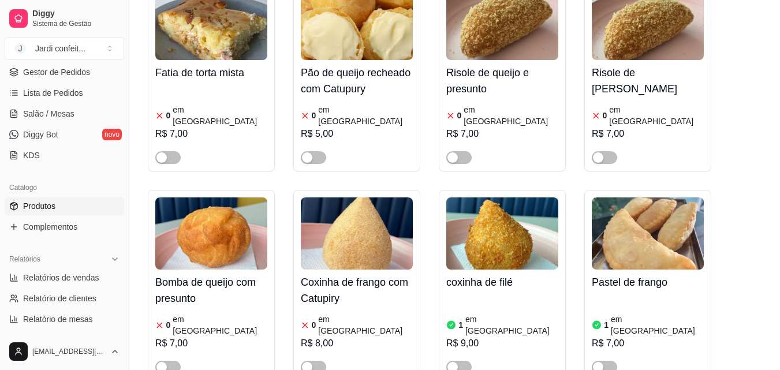
scroll to position [635, 0]
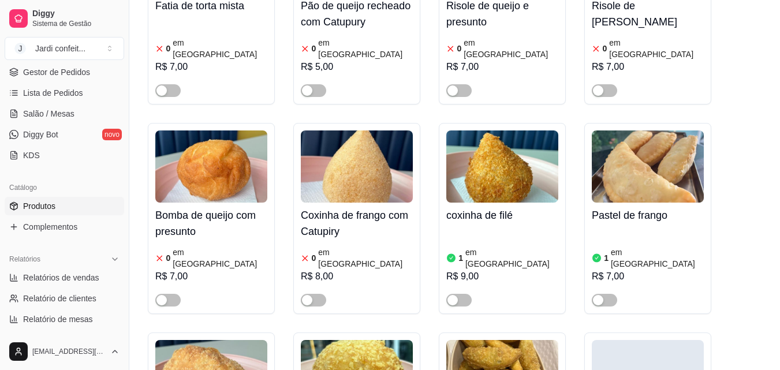
click at [341, 162] on img at bounding box center [357, 166] width 112 height 72
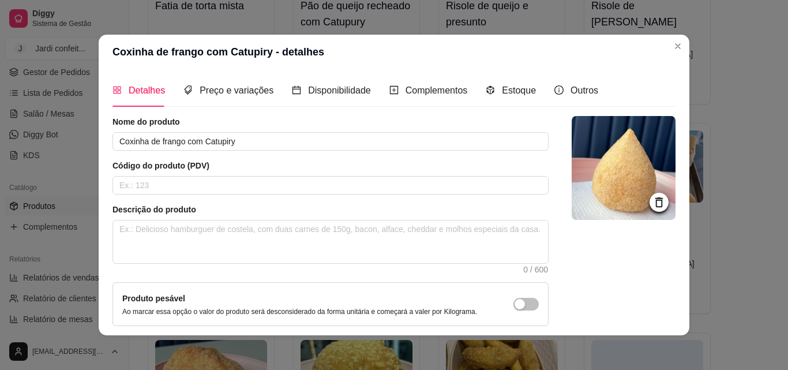
click at [505, 82] on div "Estoque" at bounding box center [511, 90] width 50 height 33
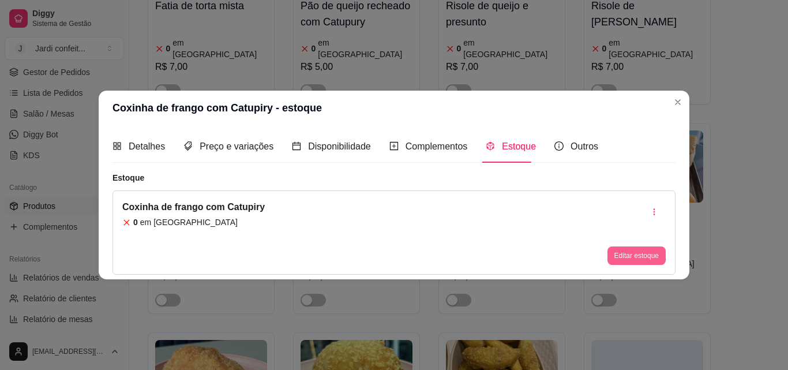
click at [652, 250] on div "Editar estoque" at bounding box center [637, 232] width 58 height 65
click at [652, 250] on button "Editar estoque" at bounding box center [636, 256] width 57 height 18
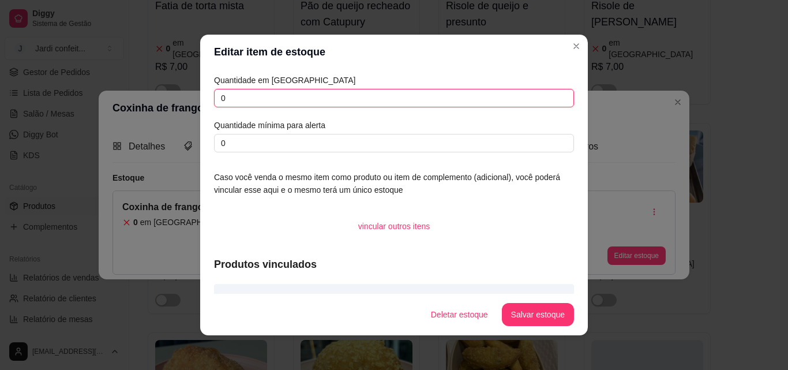
drag, startPoint x: 652, startPoint y: 250, endPoint x: 244, endPoint y: 89, distance: 439.2
click at [214, 99] on input "0" at bounding box center [394, 98] width 360 height 18
type input "2"
click at [514, 317] on button "Salvar estoque" at bounding box center [538, 314] width 72 height 23
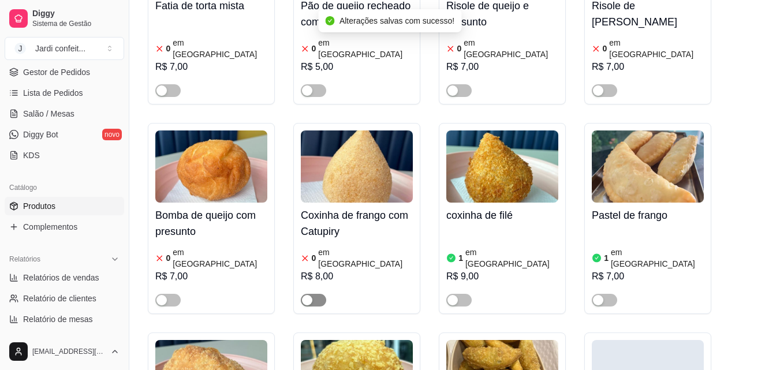
click at [321, 294] on span "button" at bounding box center [313, 300] width 25 height 13
click at [465, 294] on span "button" at bounding box center [458, 300] width 25 height 13
click at [363, 130] on img at bounding box center [357, 166] width 112 height 72
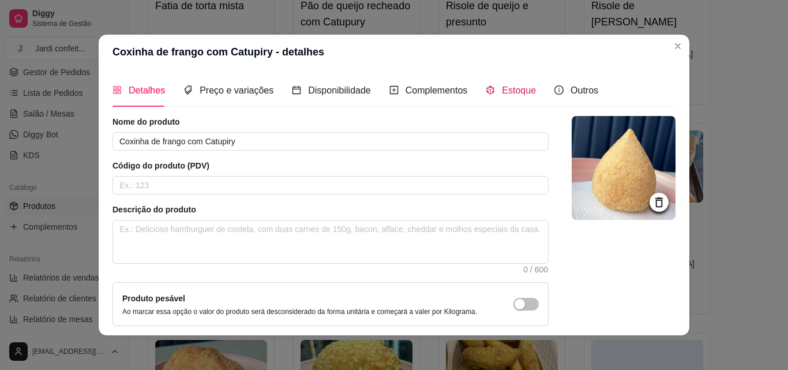
click at [502, 89] on span "Estoque" at bounding box center [519, 90] width 34 height 10
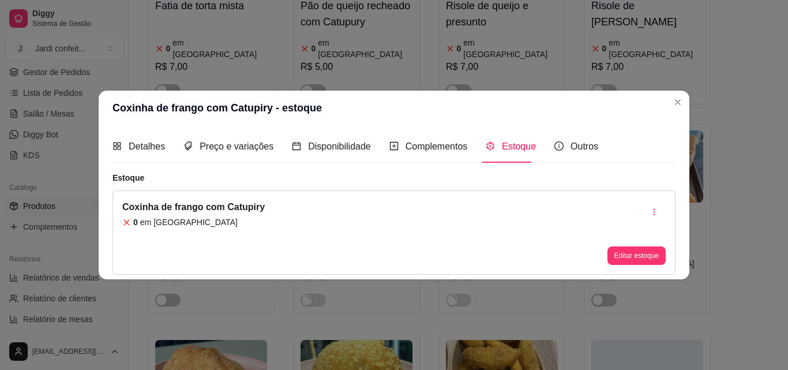
click at [641, 243] on div "Editar estoque" at bounding box center [637, 232] width 58 height 65
click at [646, 259] on button "Editar estoque" at bounding box center [636, 256] width 57 height 18
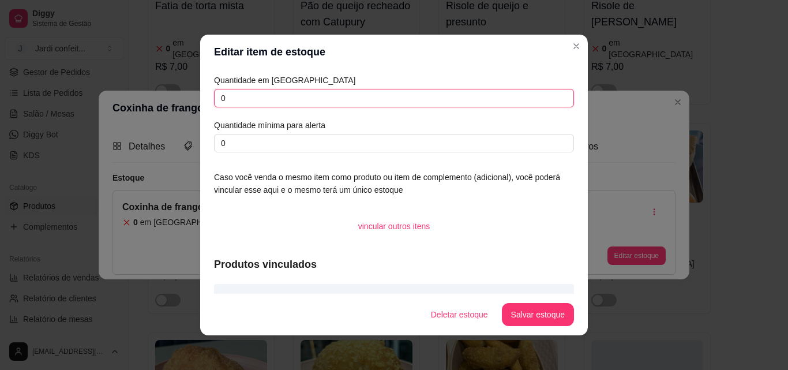
click at [214, 98] on input "0" at bounding box center [394, 98] width 360 height 18
type input "2"
click at [562, 314] on button "Salvar estoque" at bounding box center [538, 314] width 72 height 23
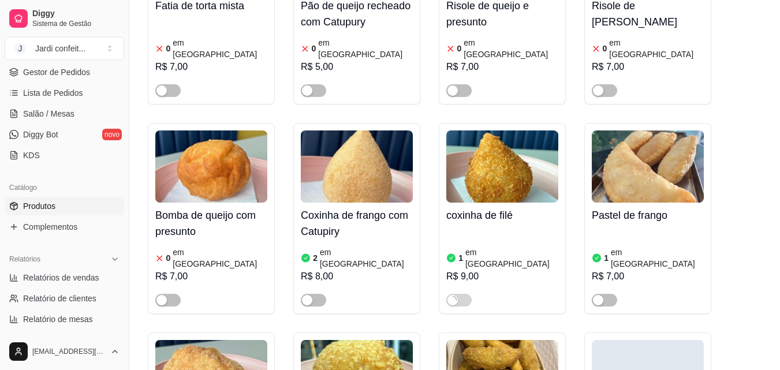
click at [463, 159] on img at bounding box center [502, 166] width 112 height 72
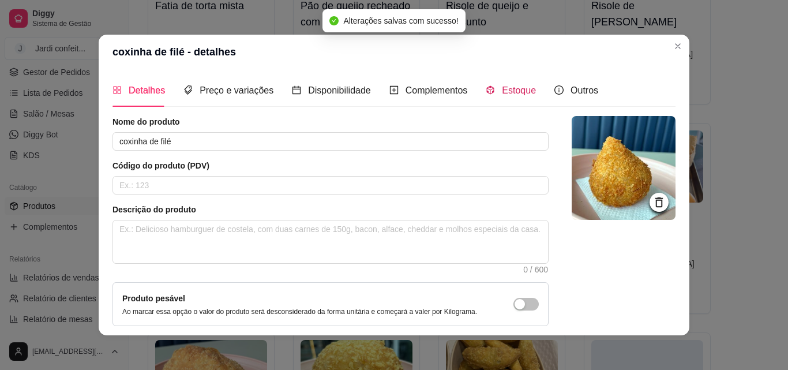
click at [493, 94] on div "Estoque" at bounding box center [511, 90] width 50 height 14
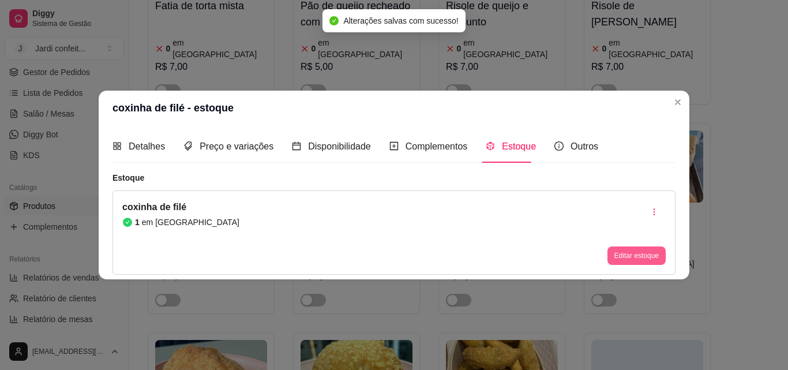
click at [646, 253] on button "Editar estoque" at bounding box center [637, 255] width 58 height 18
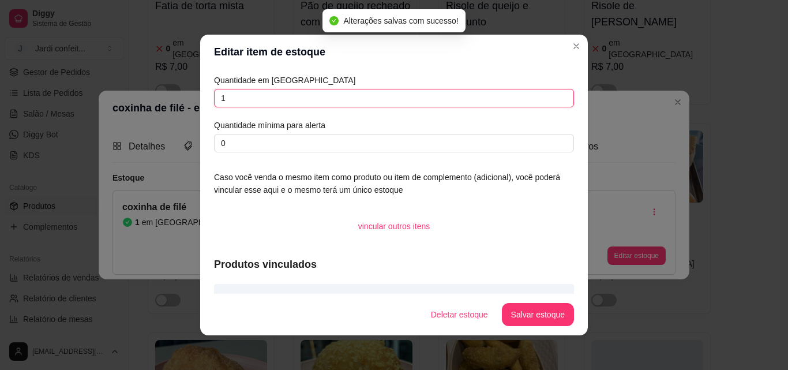
click at [256, 100] on input "1" at bounding box center [394, 98] width 360 height 18
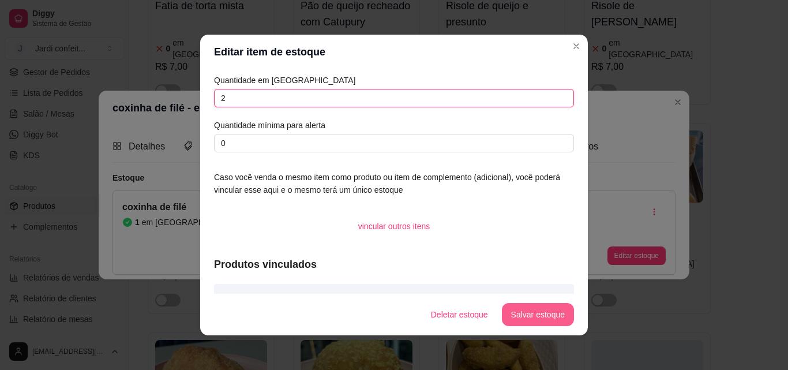
type input "2"
click at [536, 321] on button "Salvar estoque" at bounding box center [538, 314] width 72 height 23
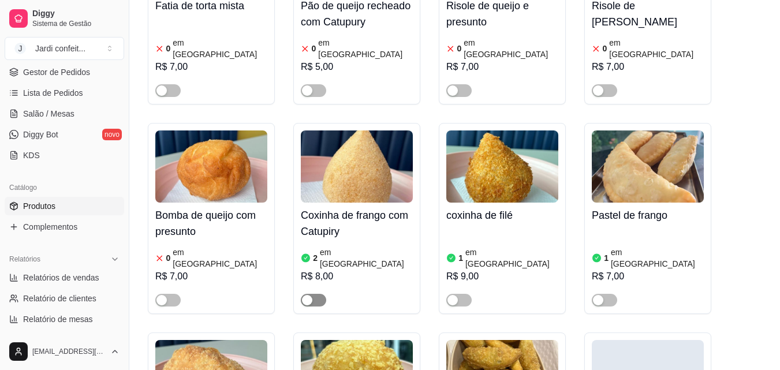
click at [311, 295] on div "button" at bounding box center [307, 300] width 10 height 10
click at [468, 294] on span "button" at bounding box center [458, 300] width 25 height 13
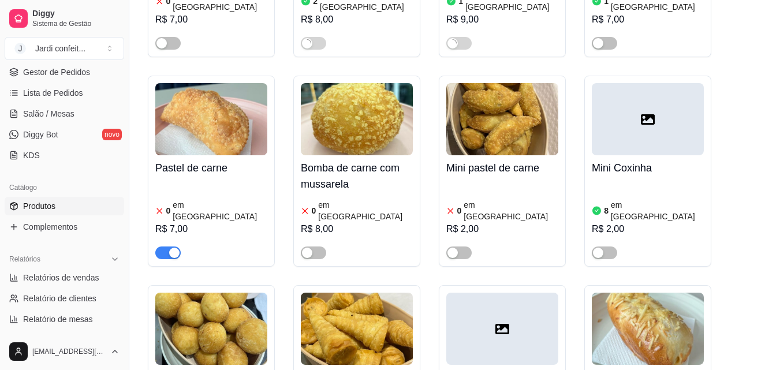
scroll to position [981, 0]
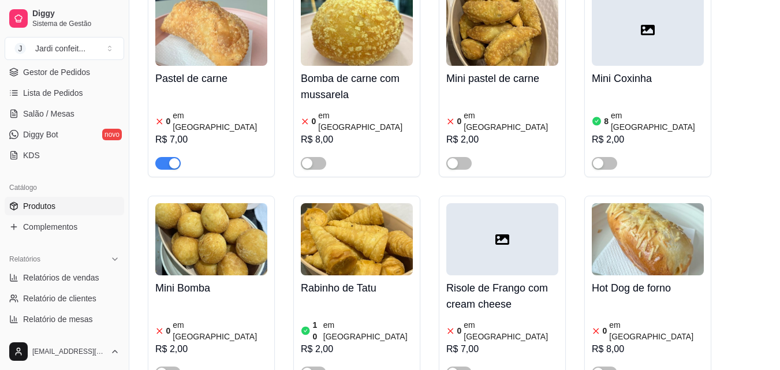
click at [162, 157] on span "button" at bounding box center [167, 163] width 25 height 13
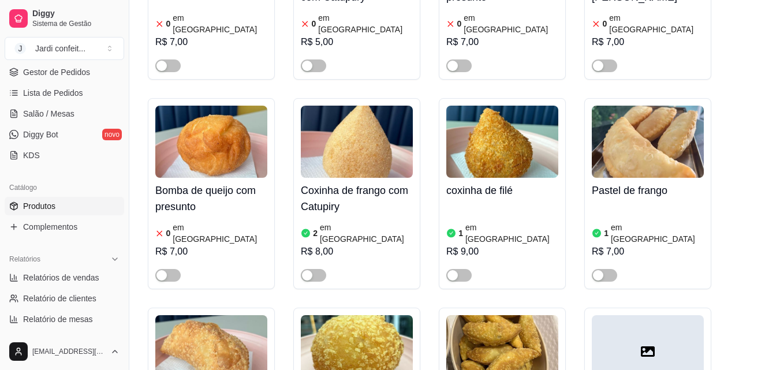
scroll to position [635, 0]
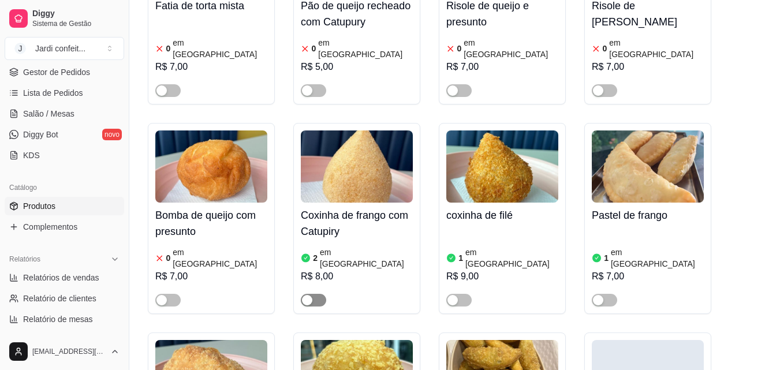
click at [321, 294] on span "button" at bounding box center [313, 300] width 25 height 13
click at [468, 294] on span "button" at bounding box center [458, 300] width 25 height 13
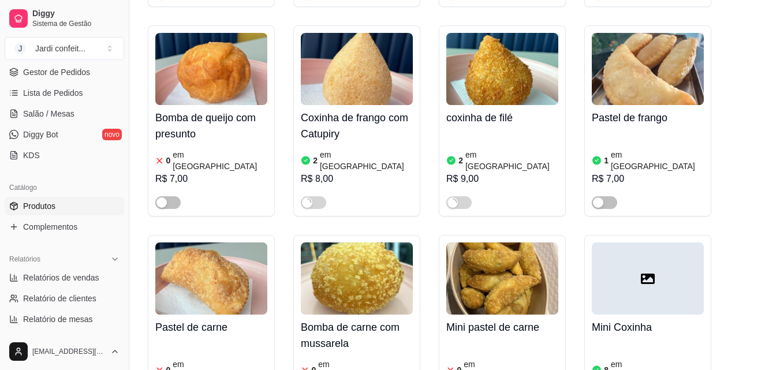
scroll to position [750, 0]
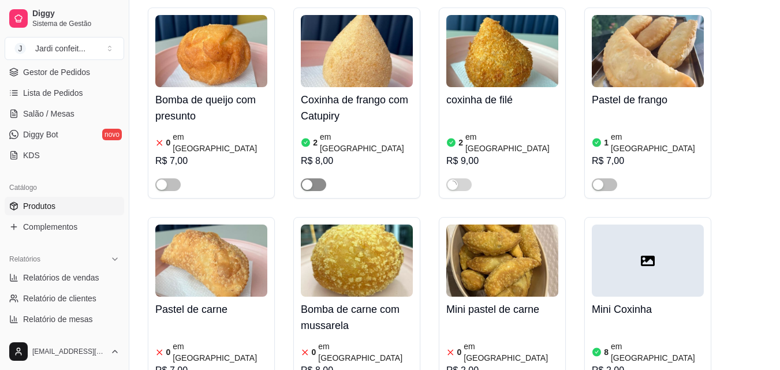
click at [316, 178] on span "button" at bounding box center [313, 184] width 25 height 13
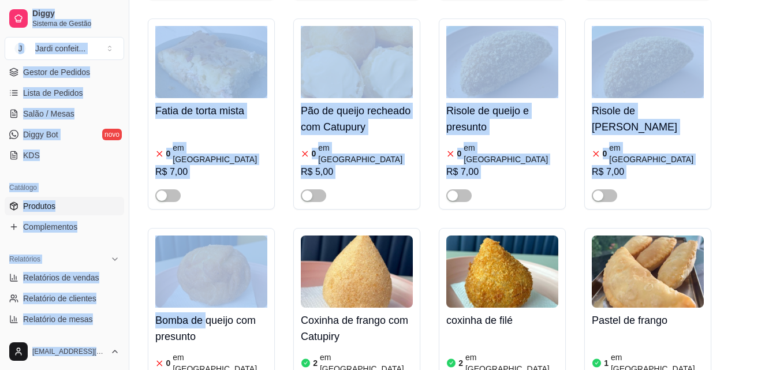
drag, startPoint x: 166, startPoint y: 28, endPoint x: 80, endPoint y: -12, distance: 95.5
